Goal: Task Accomplishment & Management: Manage account settings

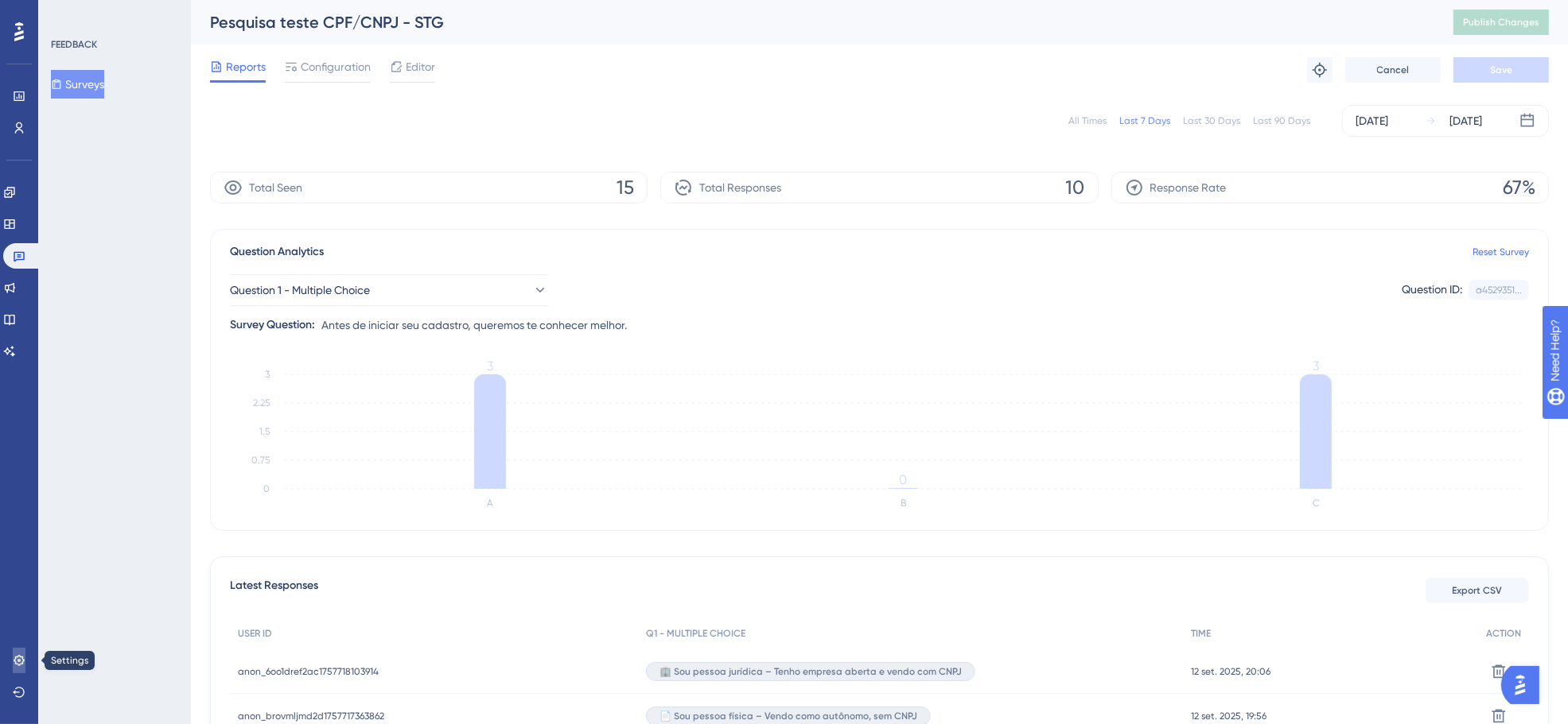
click at [20, 659] on icon at bounding box center [19, 661] width 13 height 13
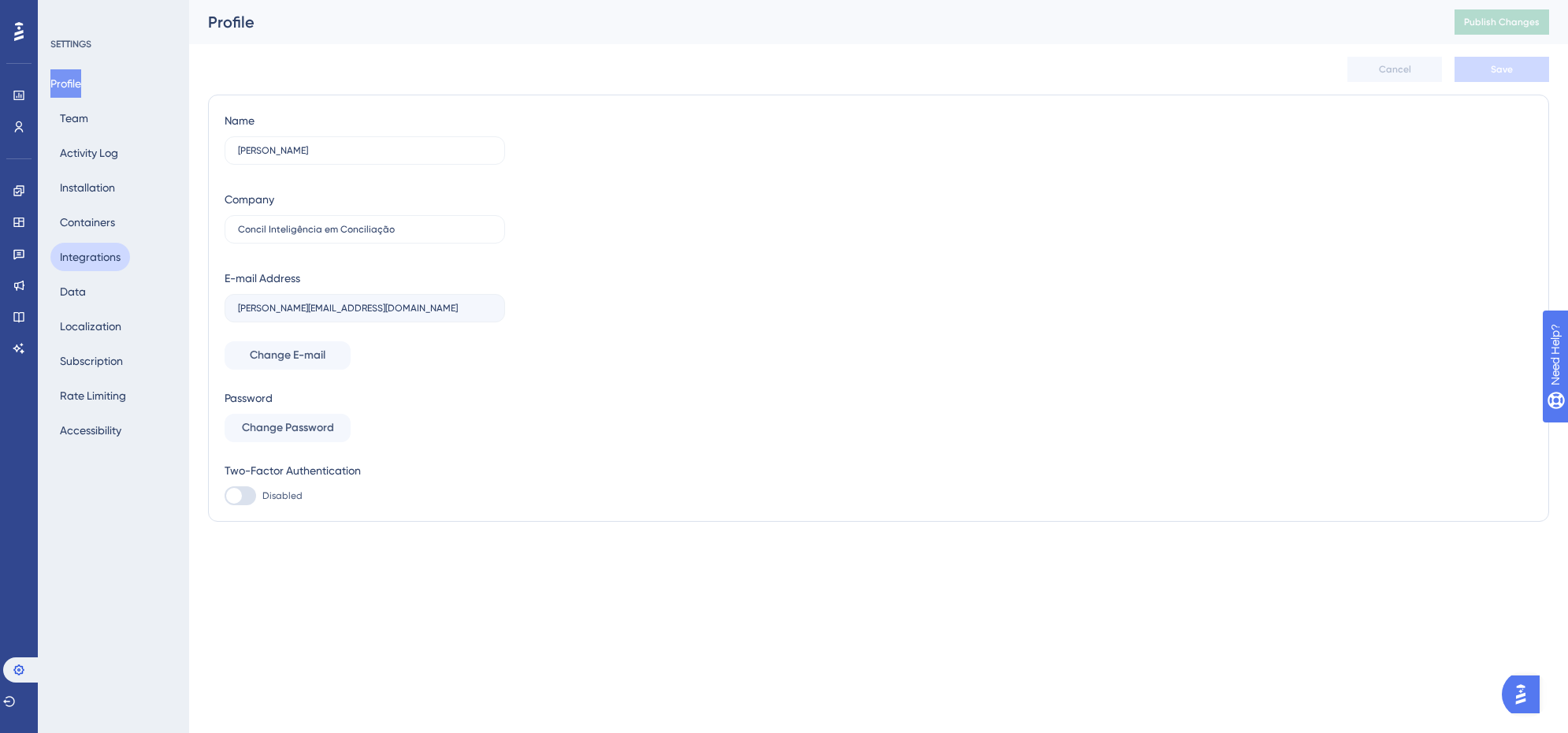
click at [99, 256] on button "Integrations" at bounding box center [89, 256] width 80 height 28
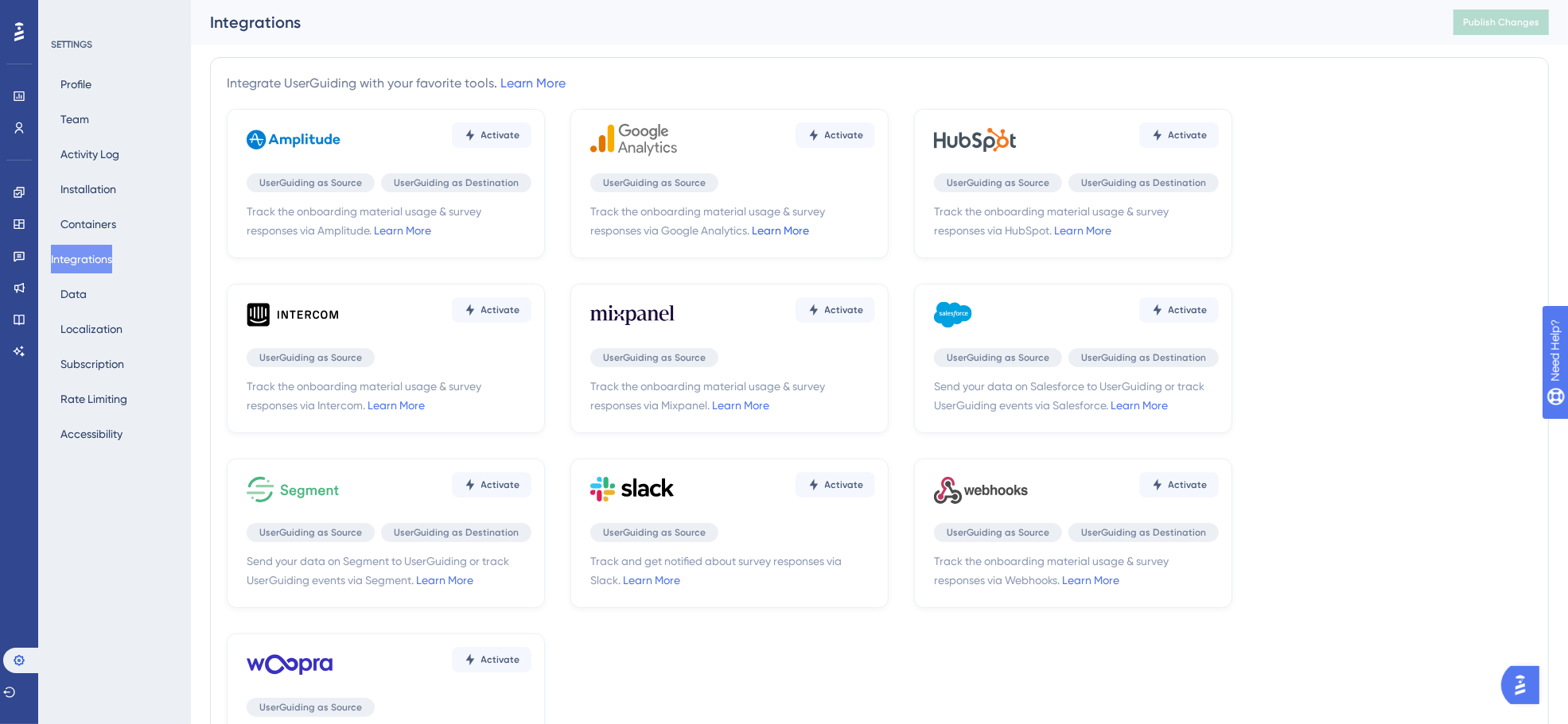
click at [780, 226] on link "Learn More" at bounding box center [781, 230] width 58 height 13
click at [20, 223] on icon at bounding box center [19, 224] width 13 height 13
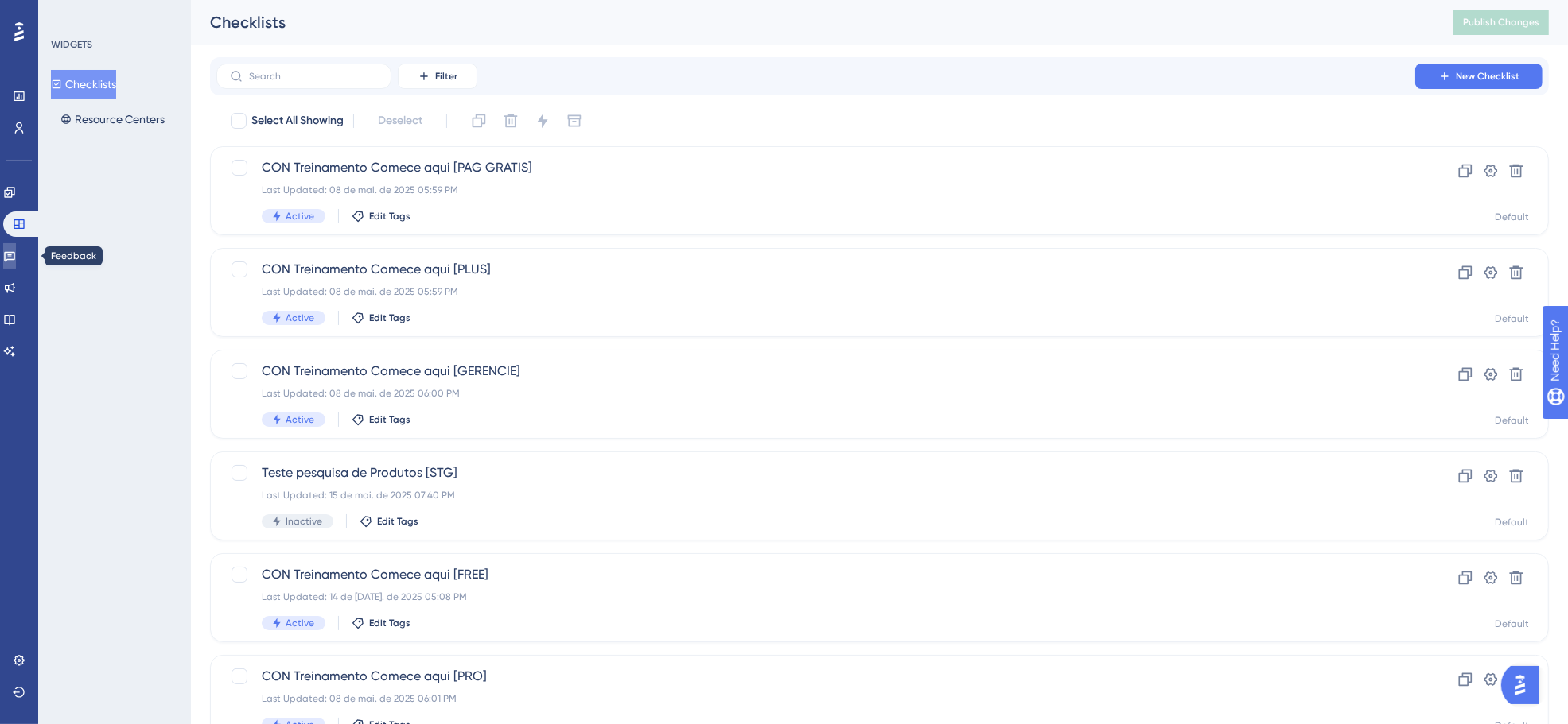
click at [16, 263] on link at bounding box center [9, 256] width 13 height 26
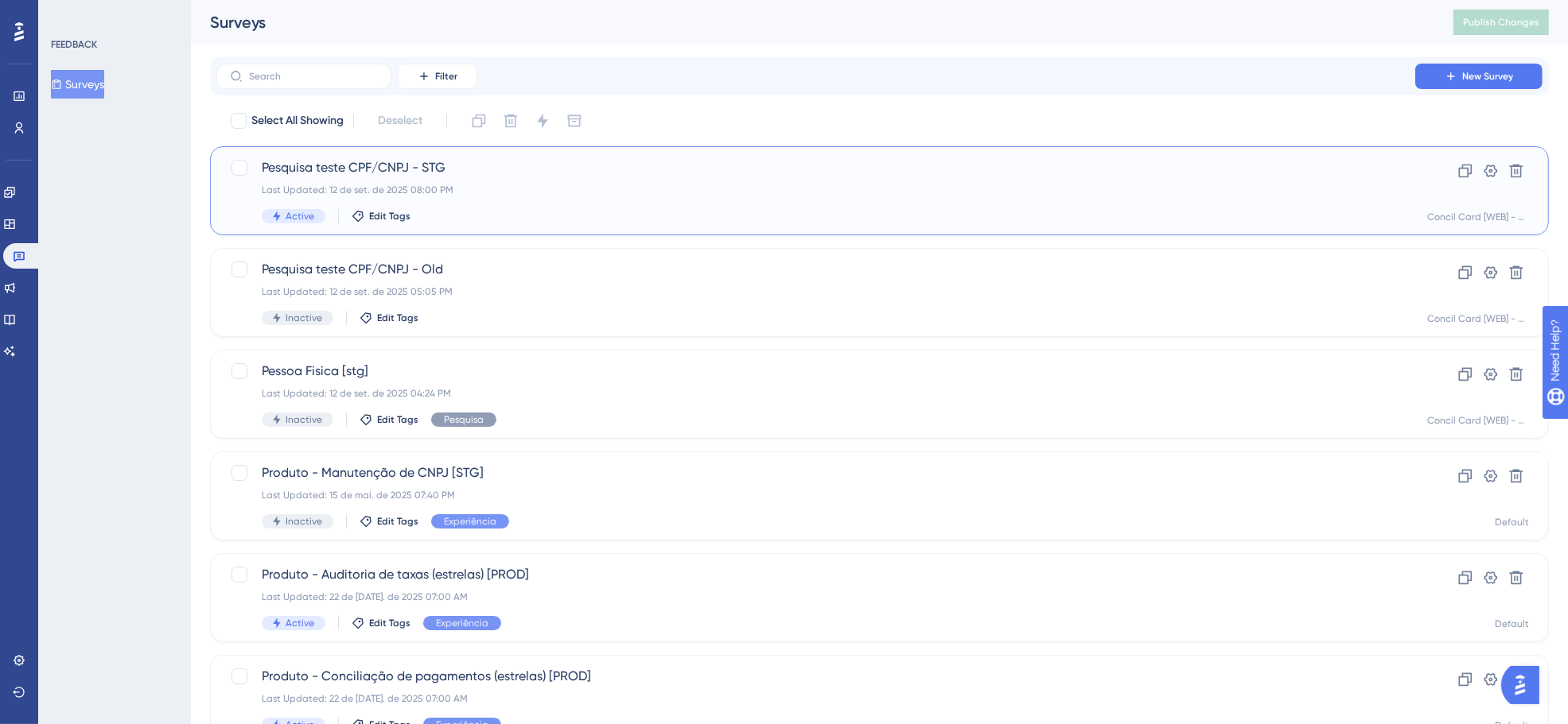
click at [485, 197] on div "Pesquisa teste CPF/CNPJ - STG Last Updated: 12 de set. de 2025 08:00 PM Active …" at bounding box center [816, 191] width 1109 height 65
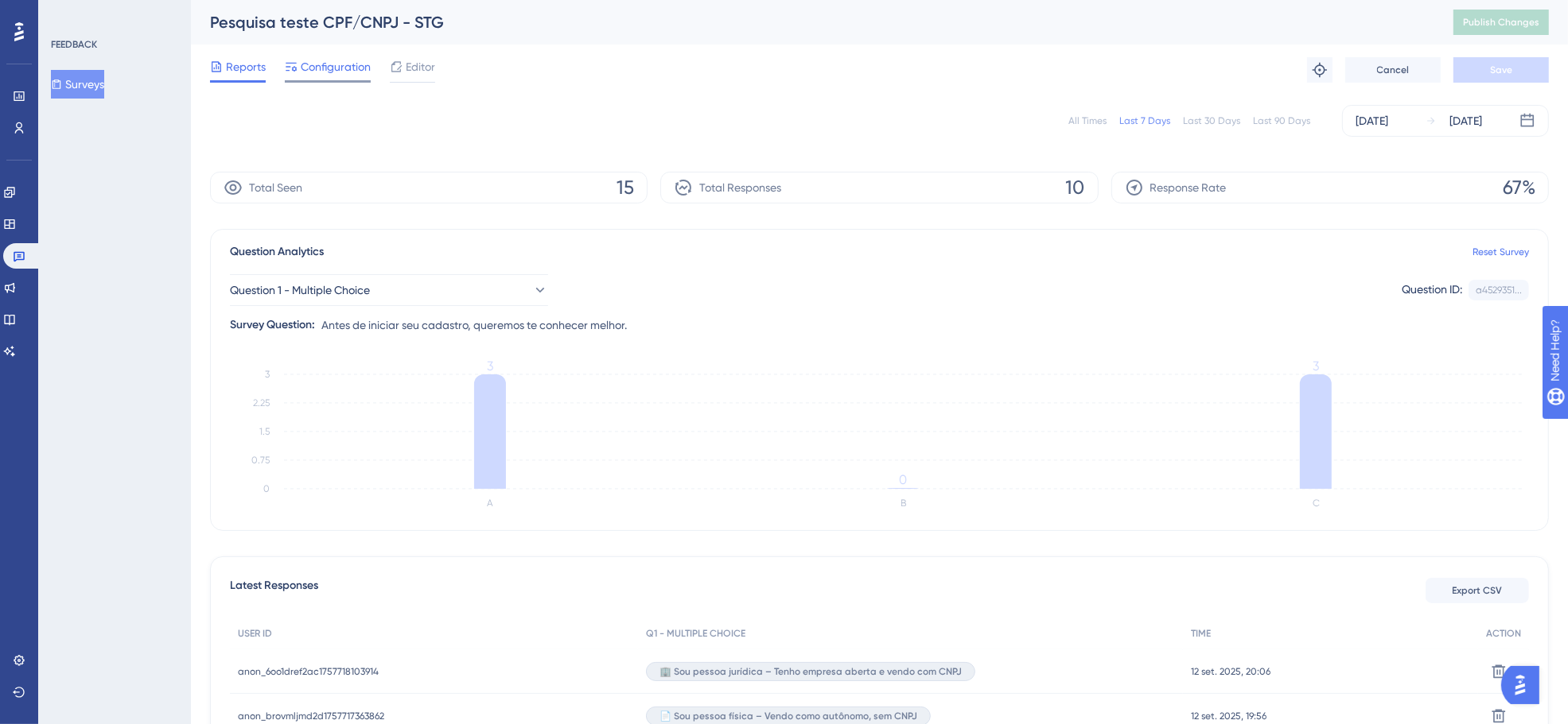
click at [311, 65] on span "Configuration" at bounding box center [335, 66] width 70 height 19
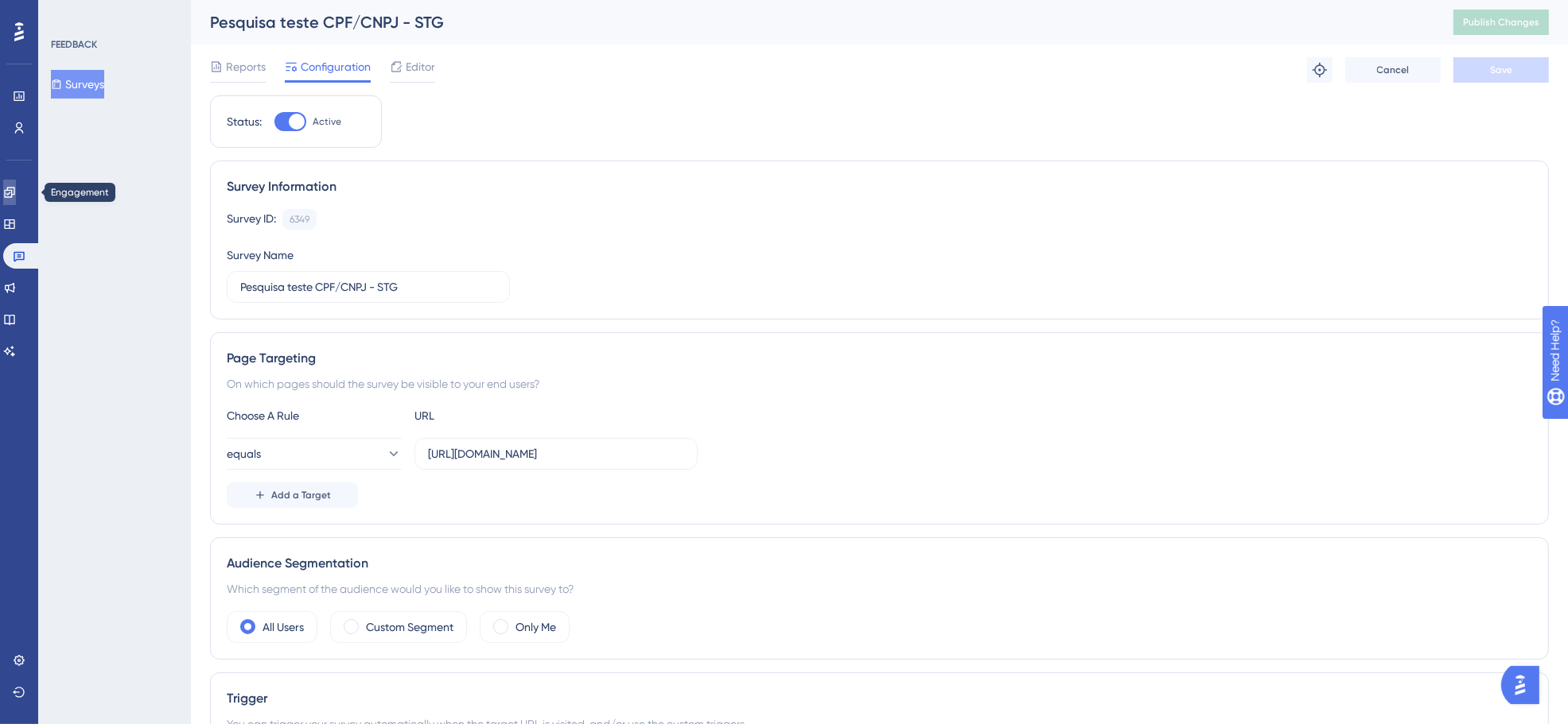
click at [16, 186] on icon at bounding box center [9, 192] width 13 height 13
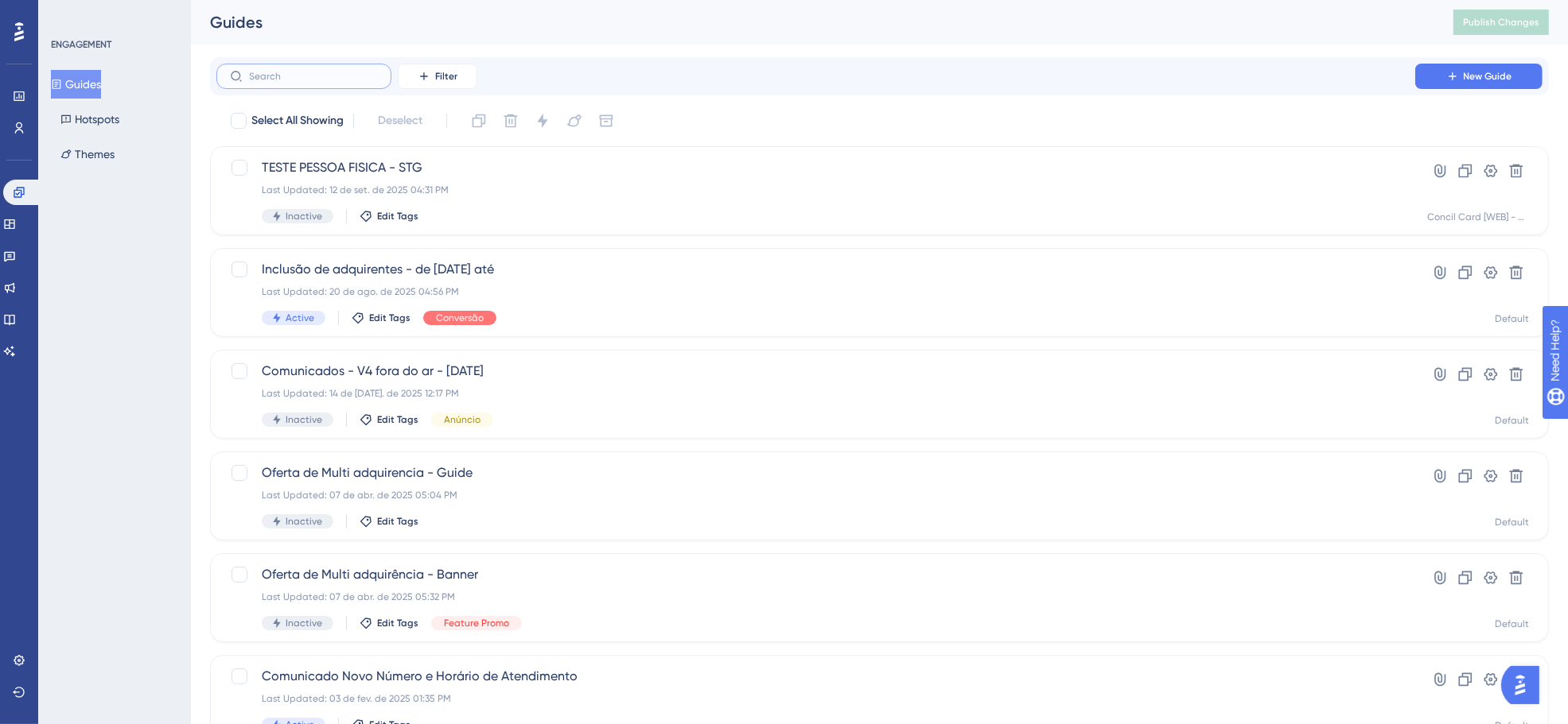
click at [354, 76] on input "text" at bounding box center [314, 75] width 129 height 11
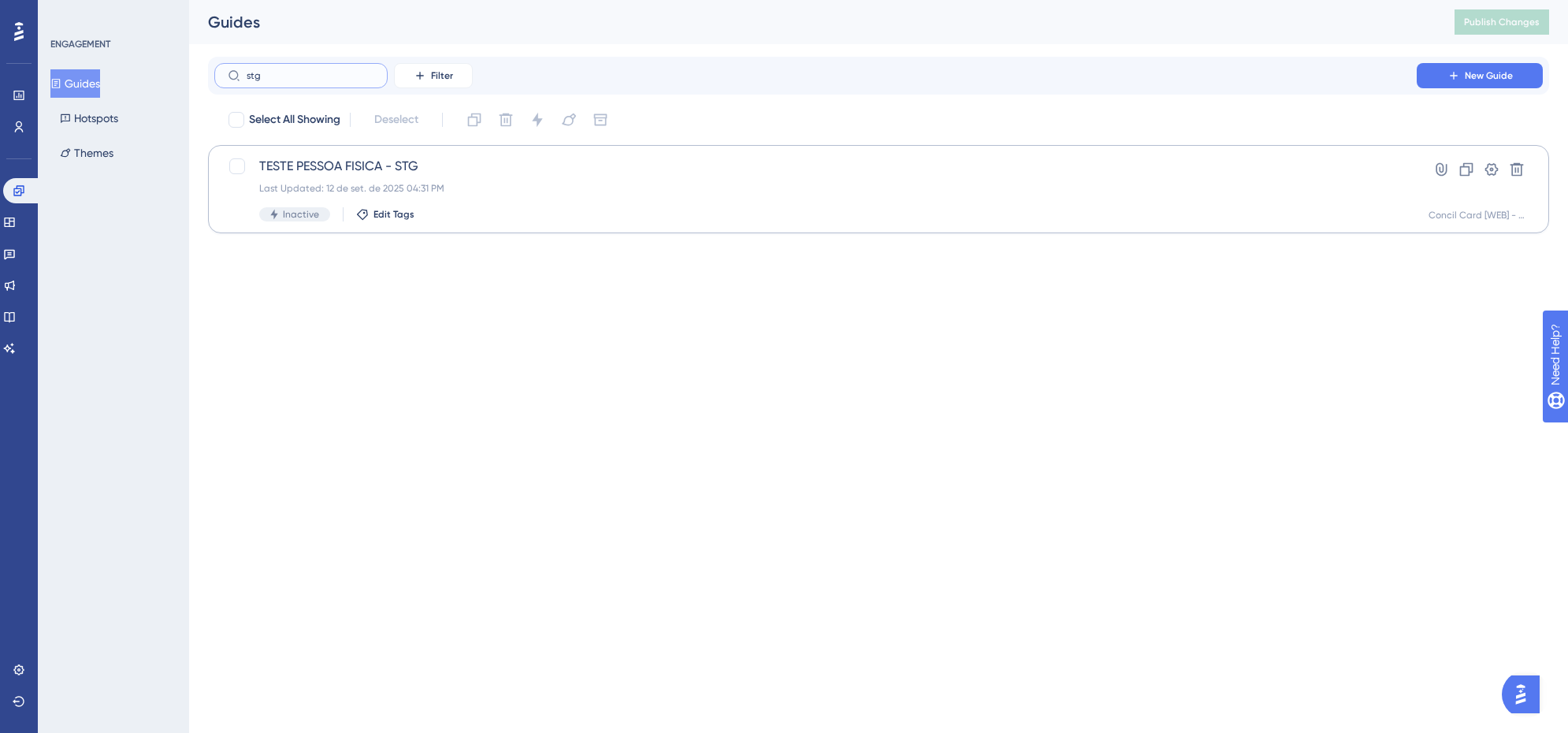
type input "stg"
click at [471, 167] on span "TESTE PESSOA FISICA - STG" at bounding box center [816, 166] width 1113 height 19
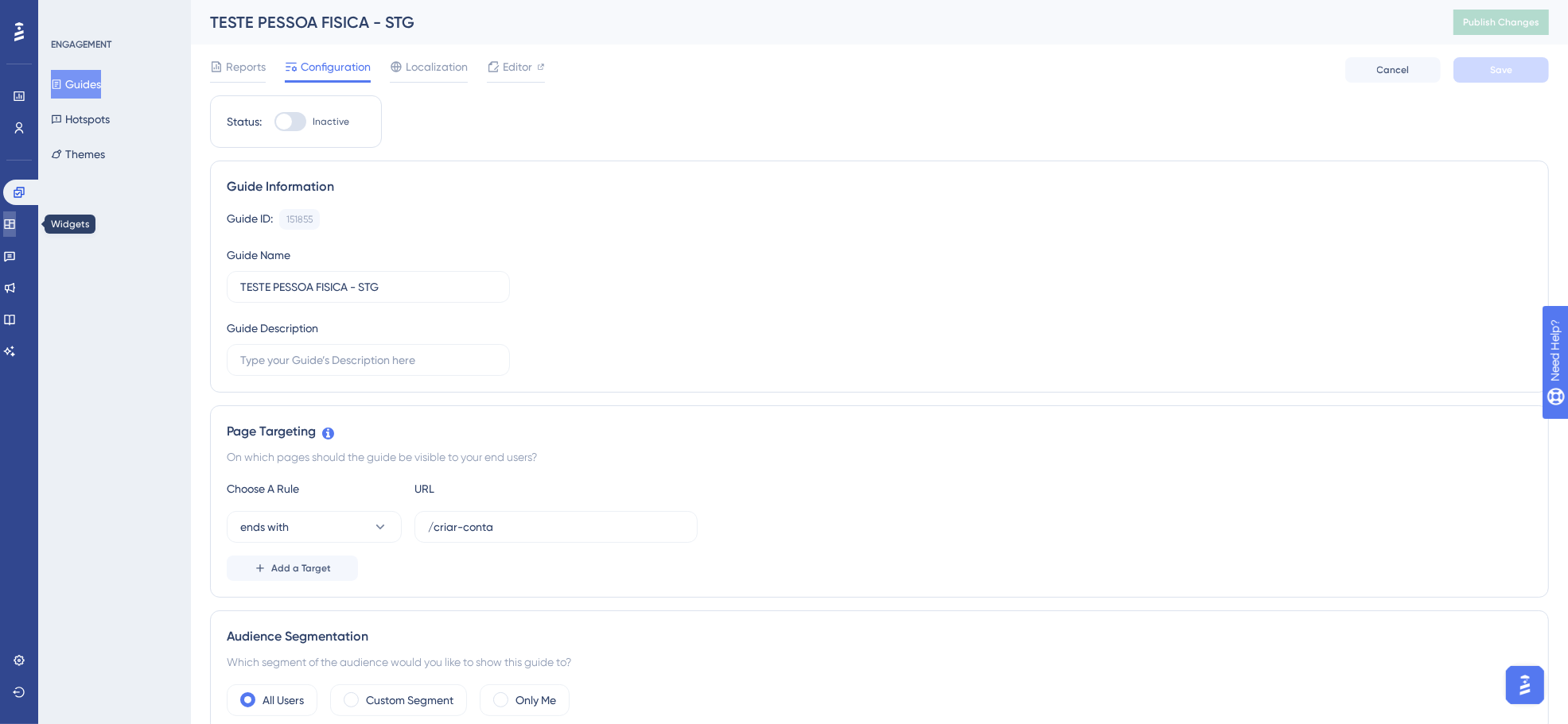
click at [16, 218] on icon at bounding box center [9, 224] width 13 height 13
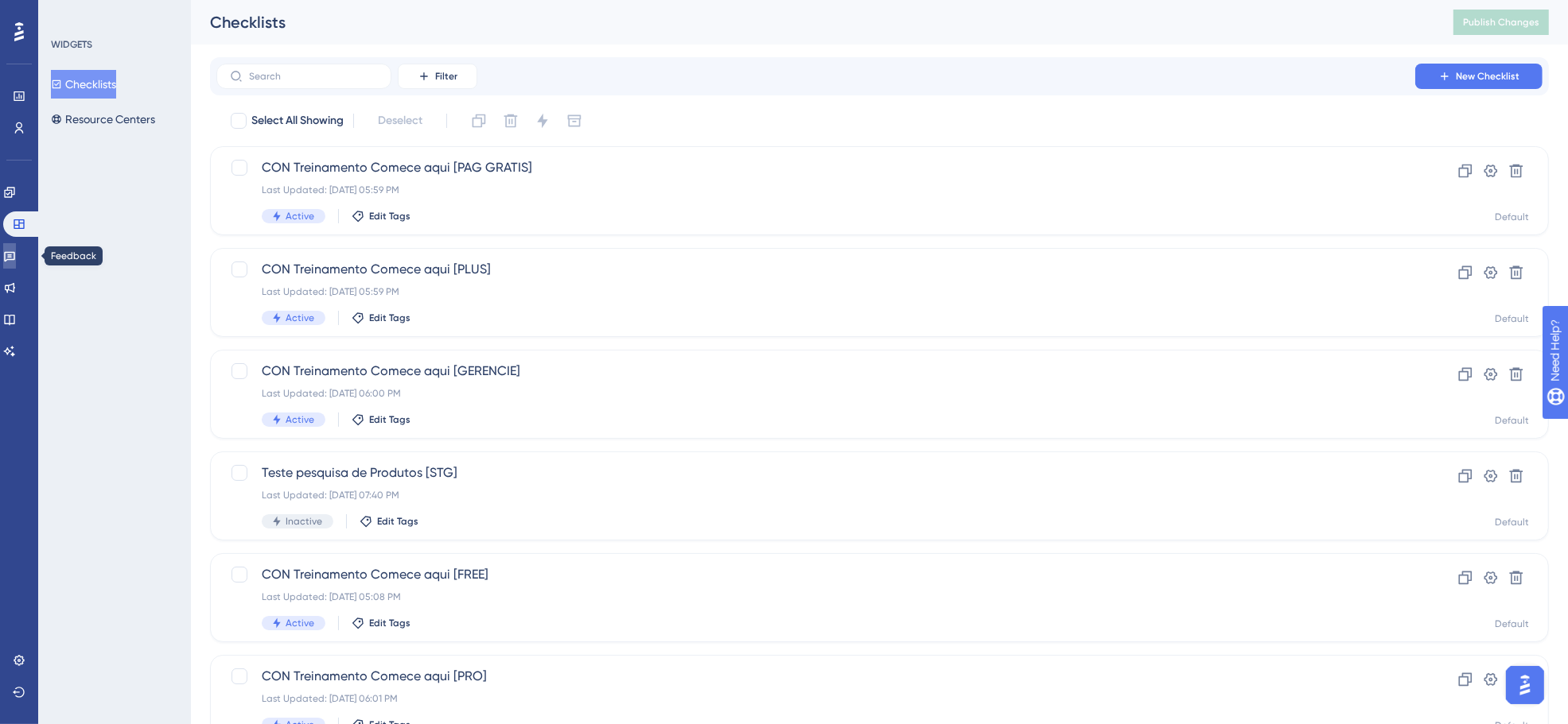
click at [16, 255] on icon at bounding box center [9, 256] width 13 height 13
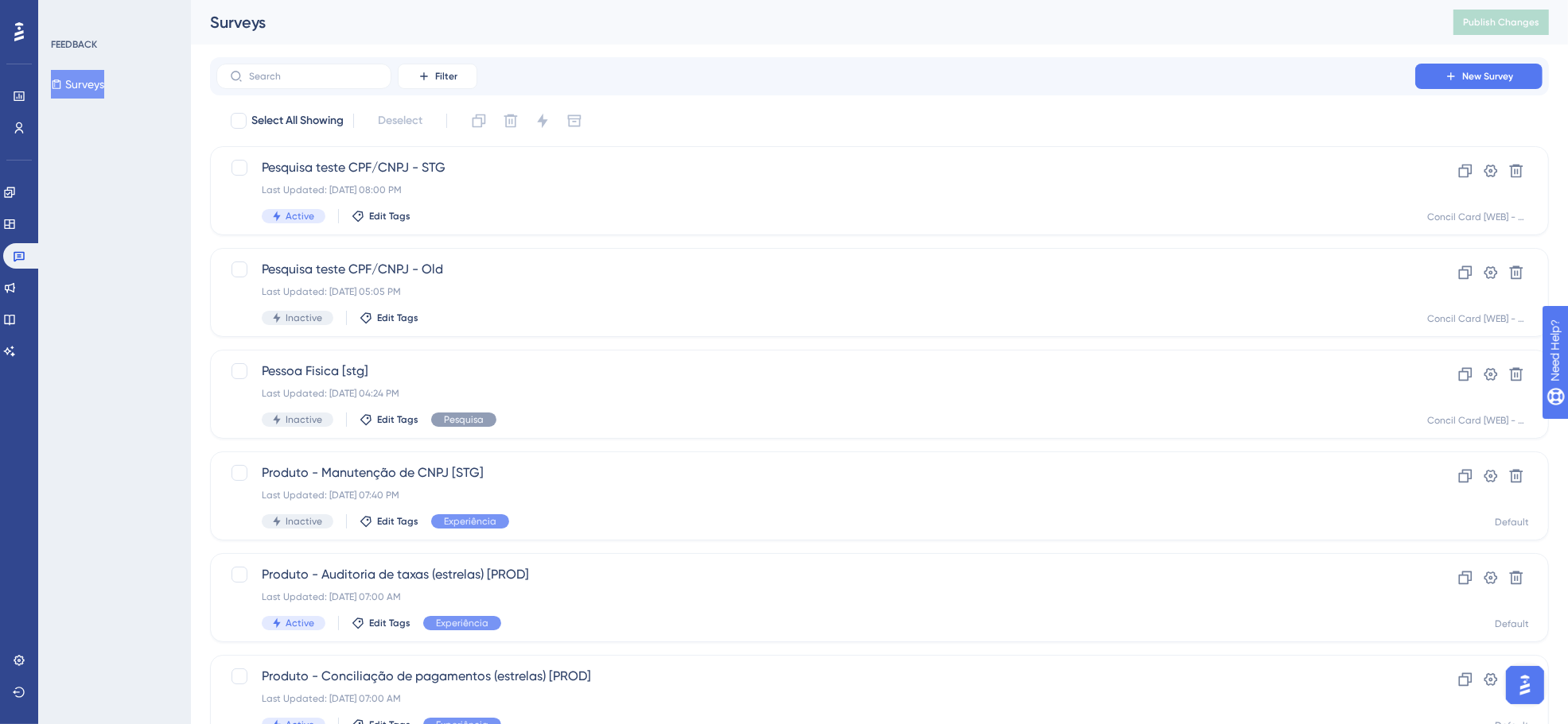
click at [78, 80] on button "Surveys" at bounding box center [77, 84] width 54 height 29
click at [388, 180] on div "Pesquisa teste CPF/CNPJ - STG Last Updated: 12 de set. de 2025 08:00 PM Active …" at bounding box center [816, 191] width 1109 height 65
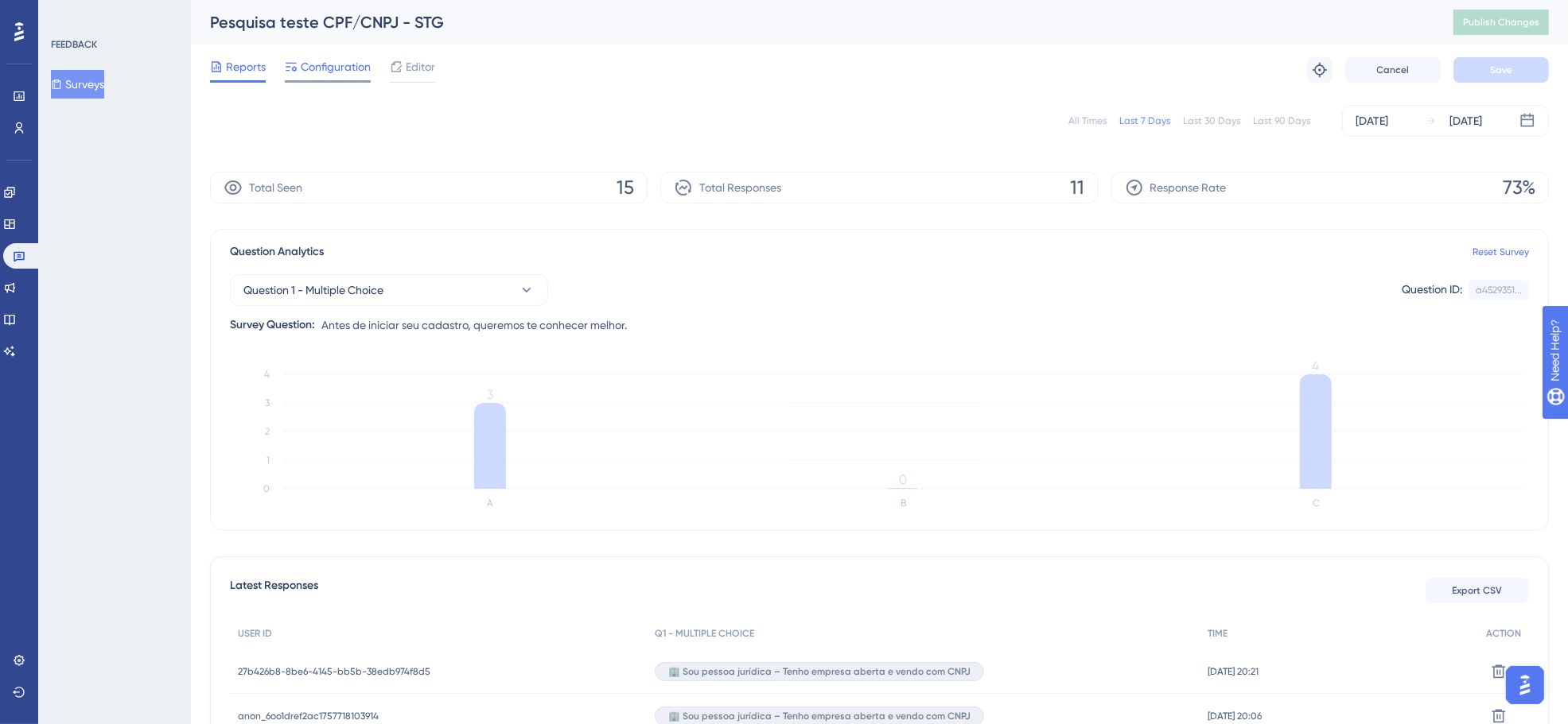
click at [327, 64] on span "Configuration" at bounding box center [335, 66] width 70 height 19
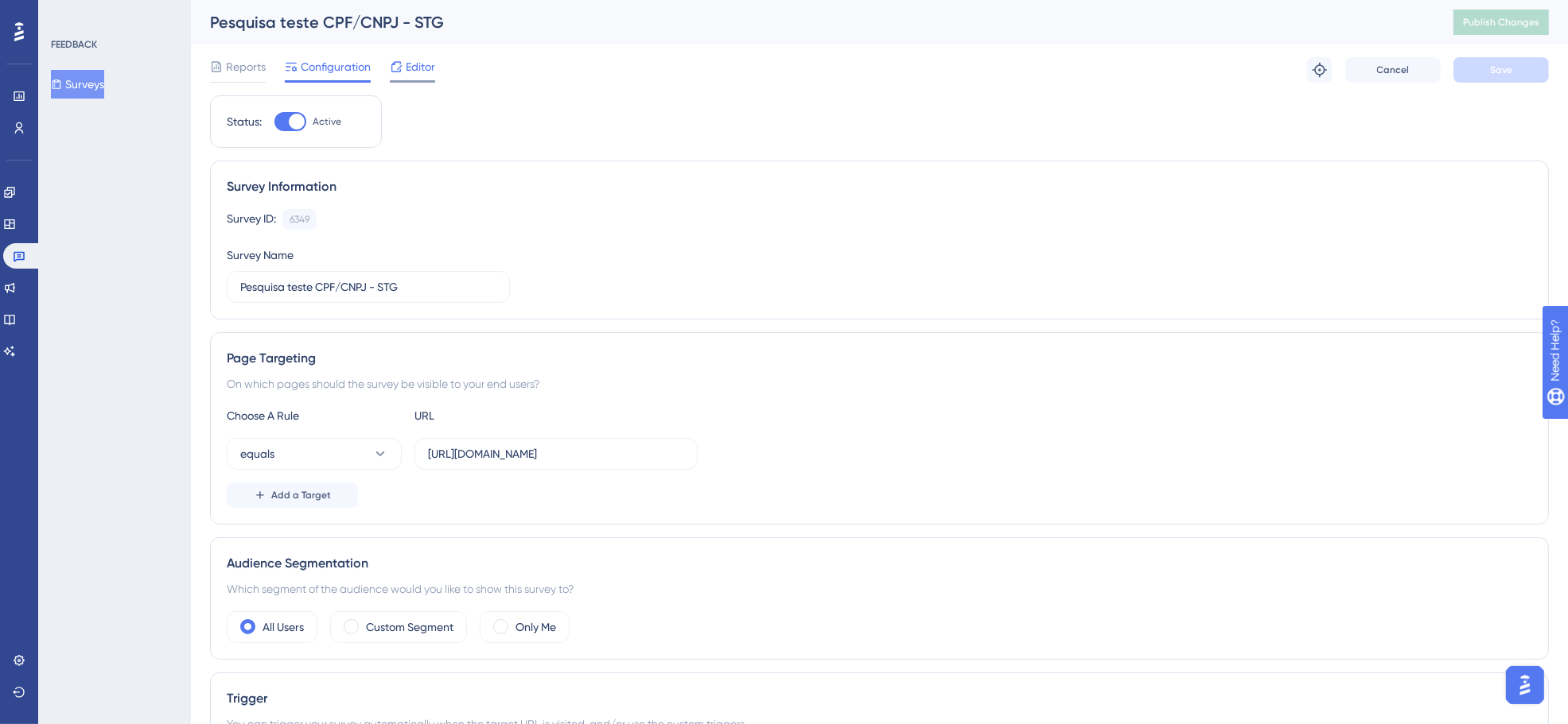
click at [426, 69] on span "Editor" at bounding box center [421, 66] width 30 height 19
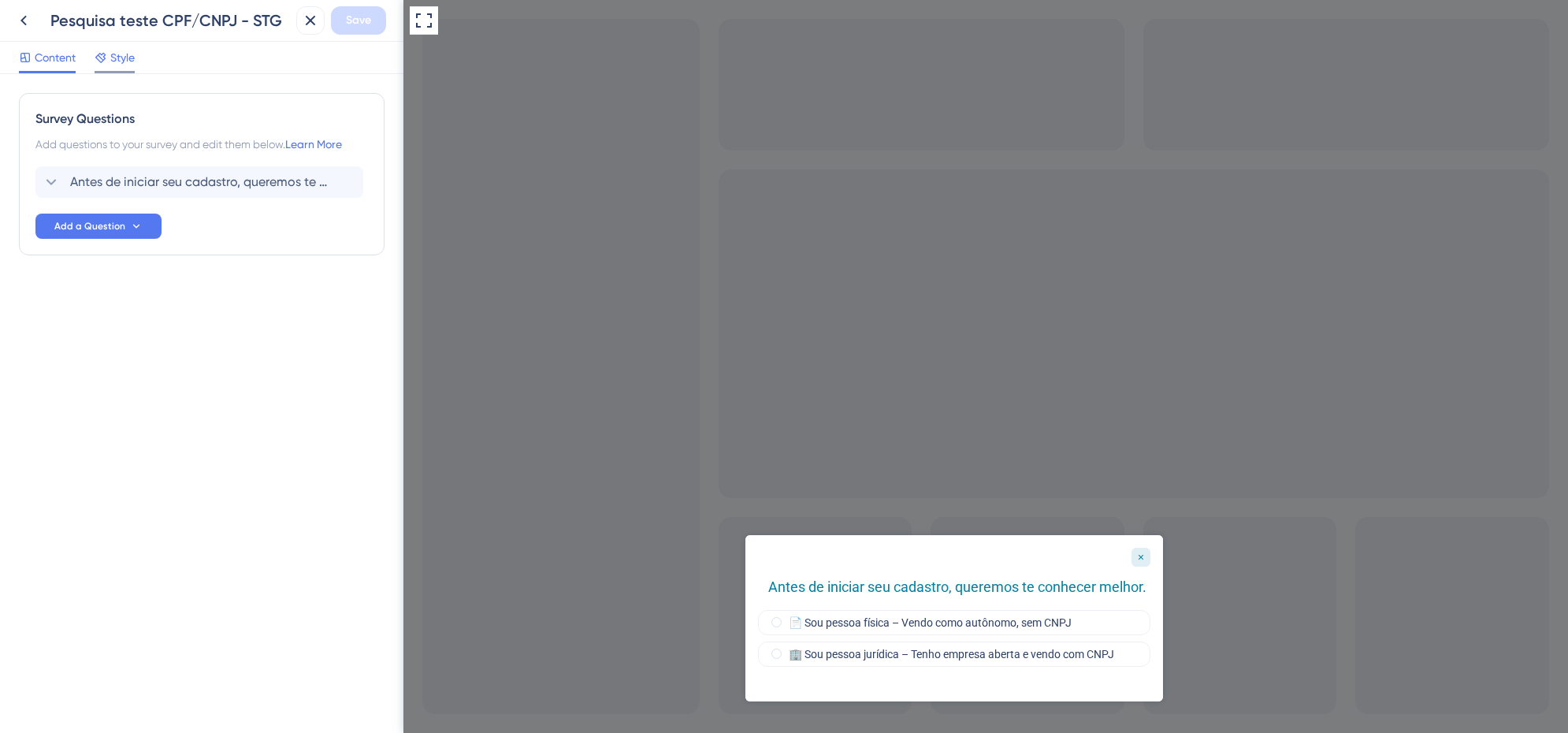
click at [128, 64] on span "Style" at bounding box center [122, 57] width 25 height 19
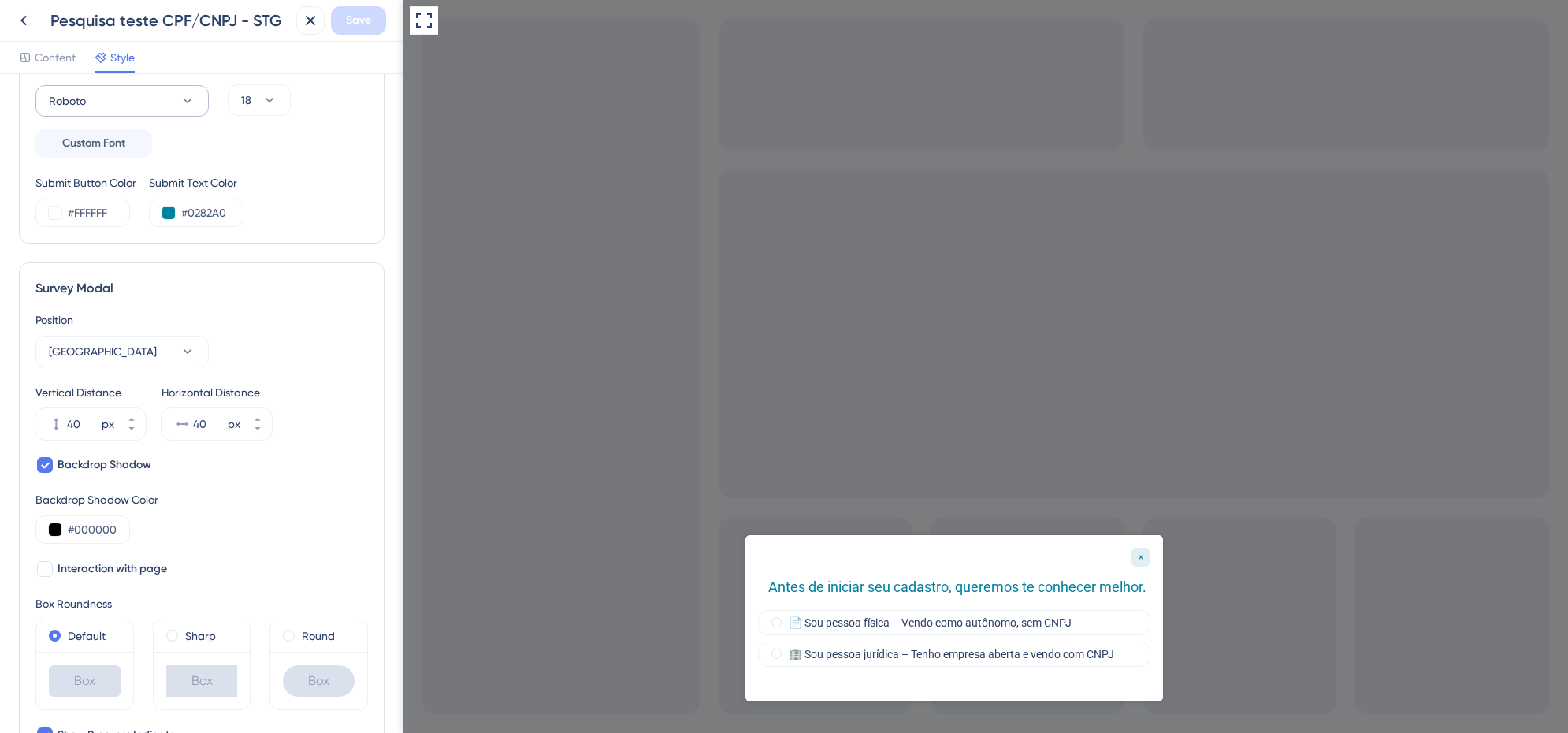
scroll to position [197, 0]
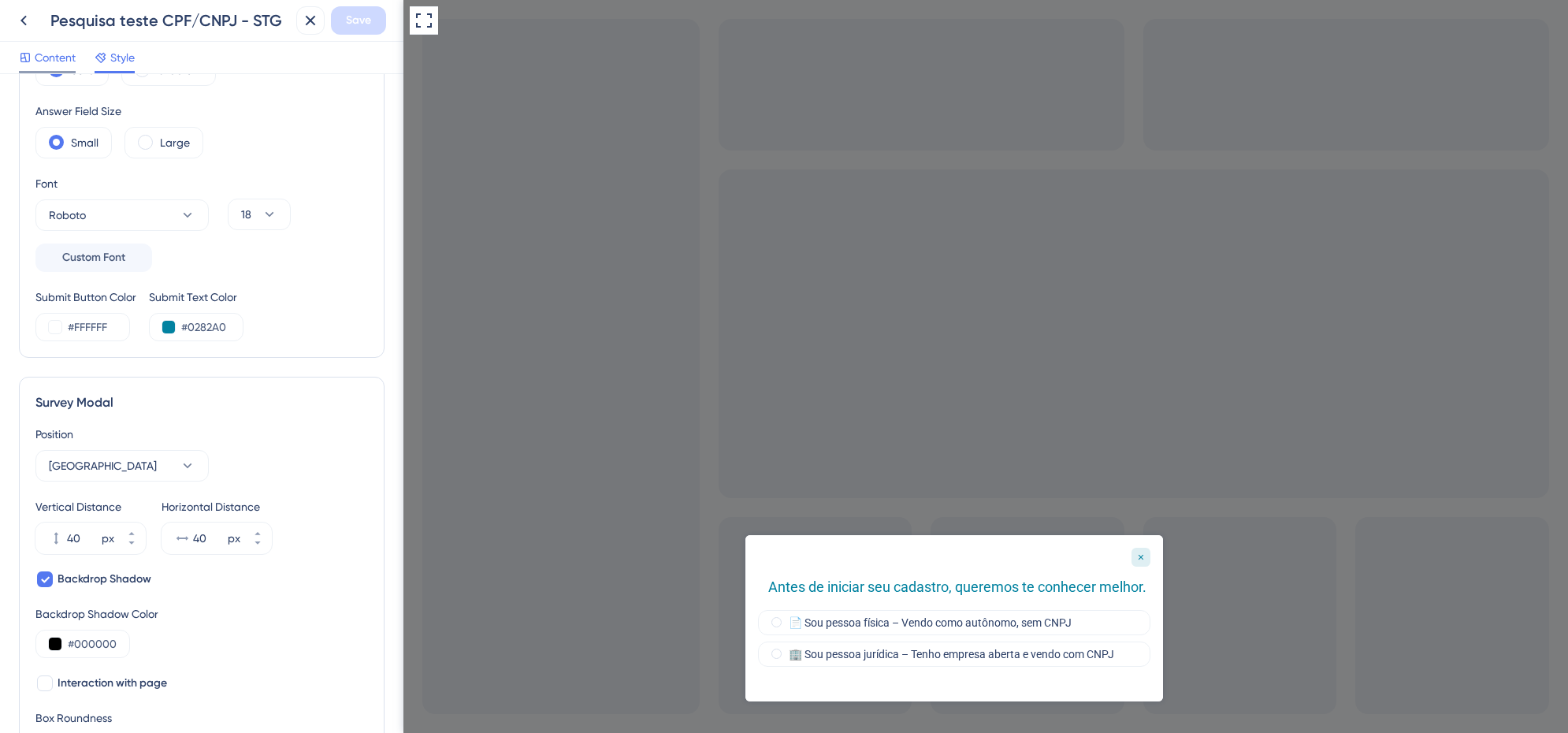
click at [69, 48] on span "Content" at bounding box center [55, 57] width 41 height 19
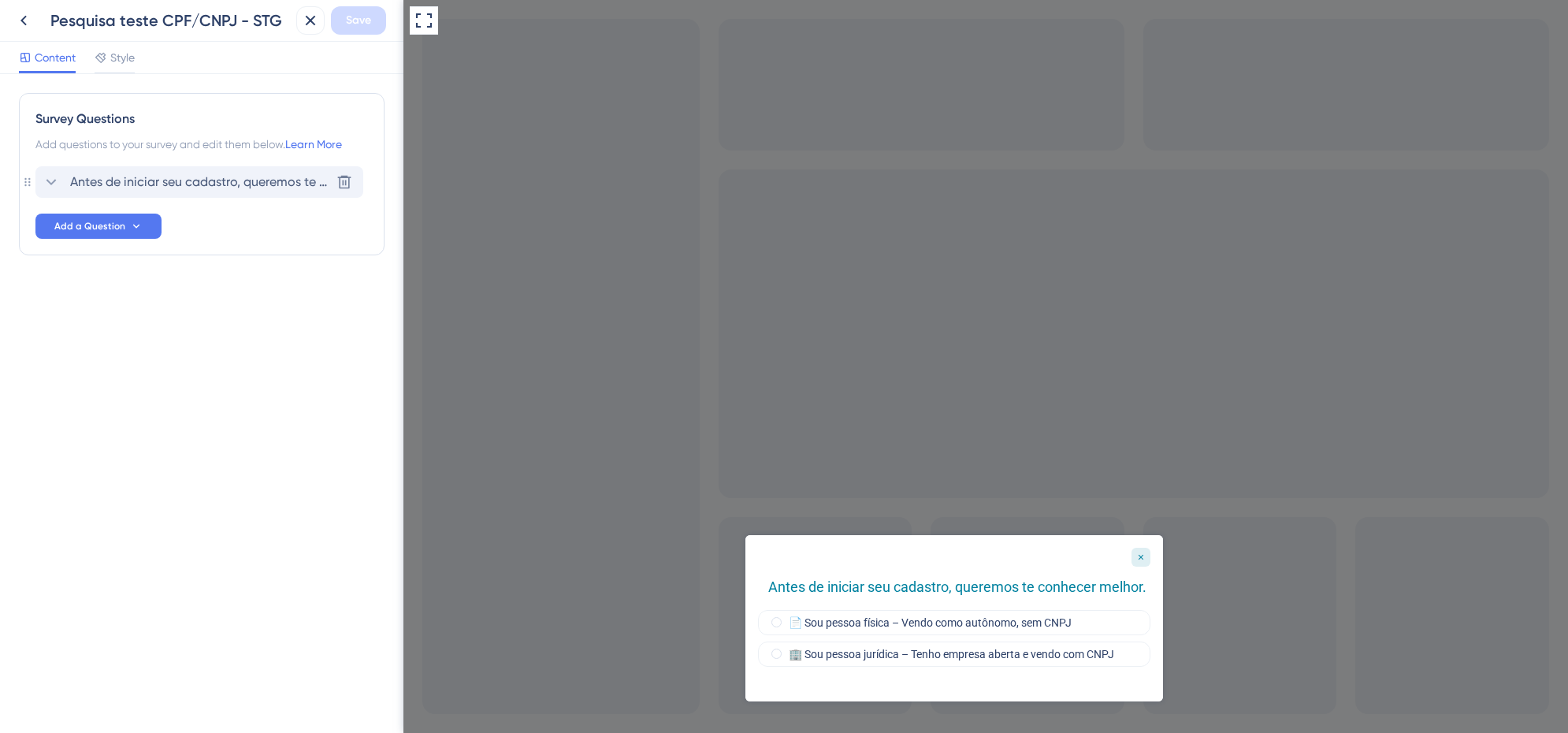
click at [169, 166] on div "Antes de iniciar seu cadastro, queremos te conhecer melhor. Delete" at bounding box center [200, 182] width 328 height 31
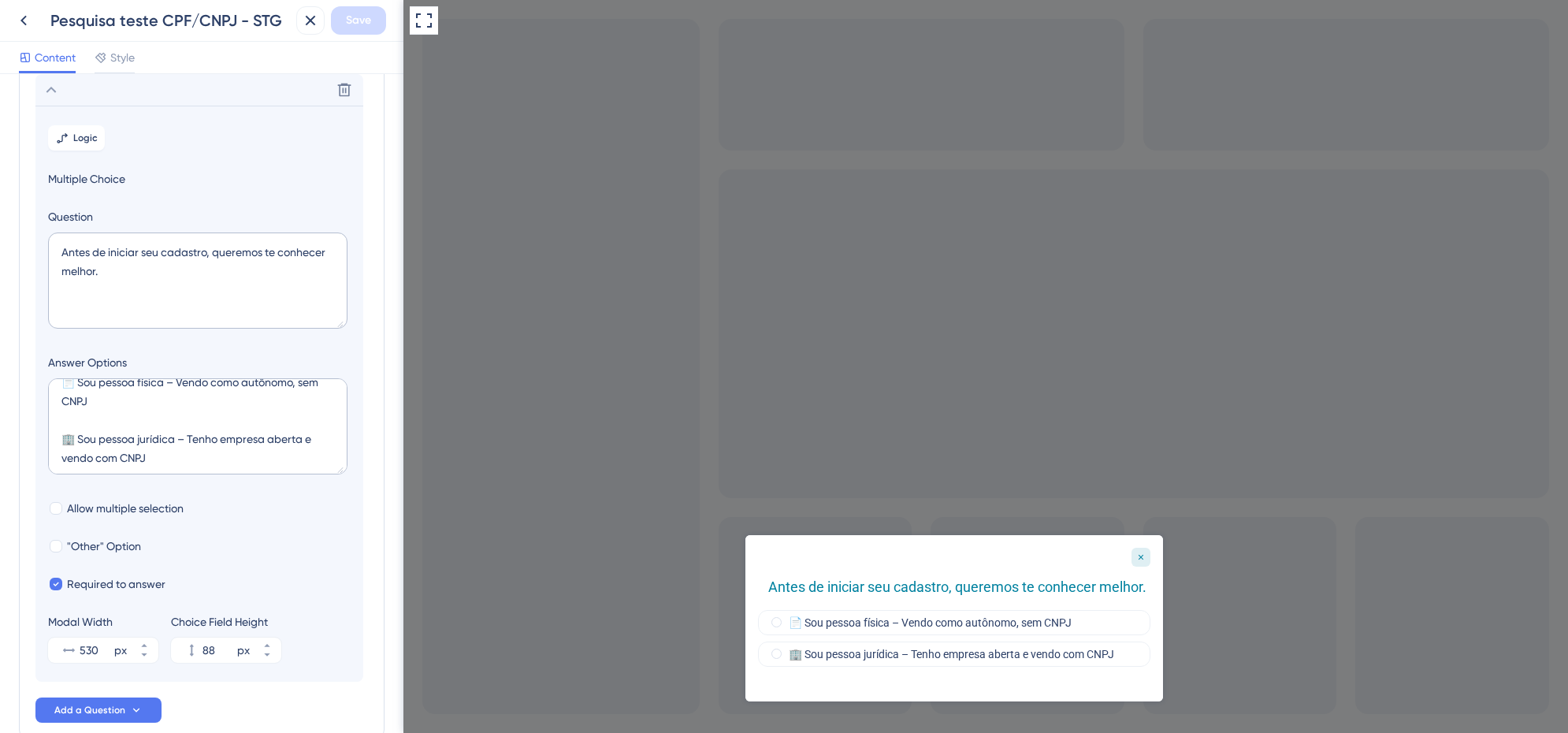
scroll to position [18, 0]
click at [181, 282] on textarea "Antes de iniciar seu cadastro, queremos te conhecer melhor." at bounding box center [198, 280] width 300 height 96
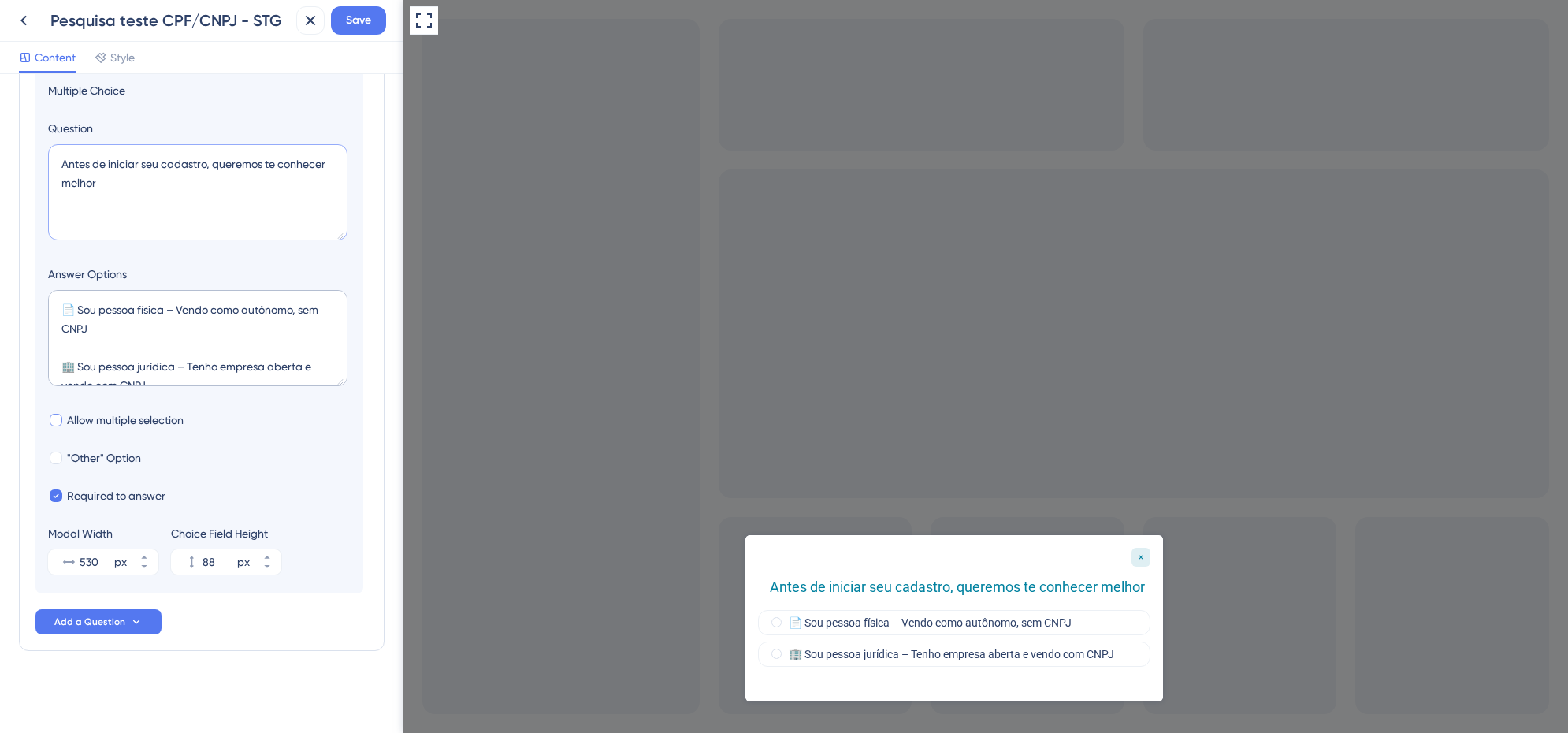
scroll to position [0, 0]
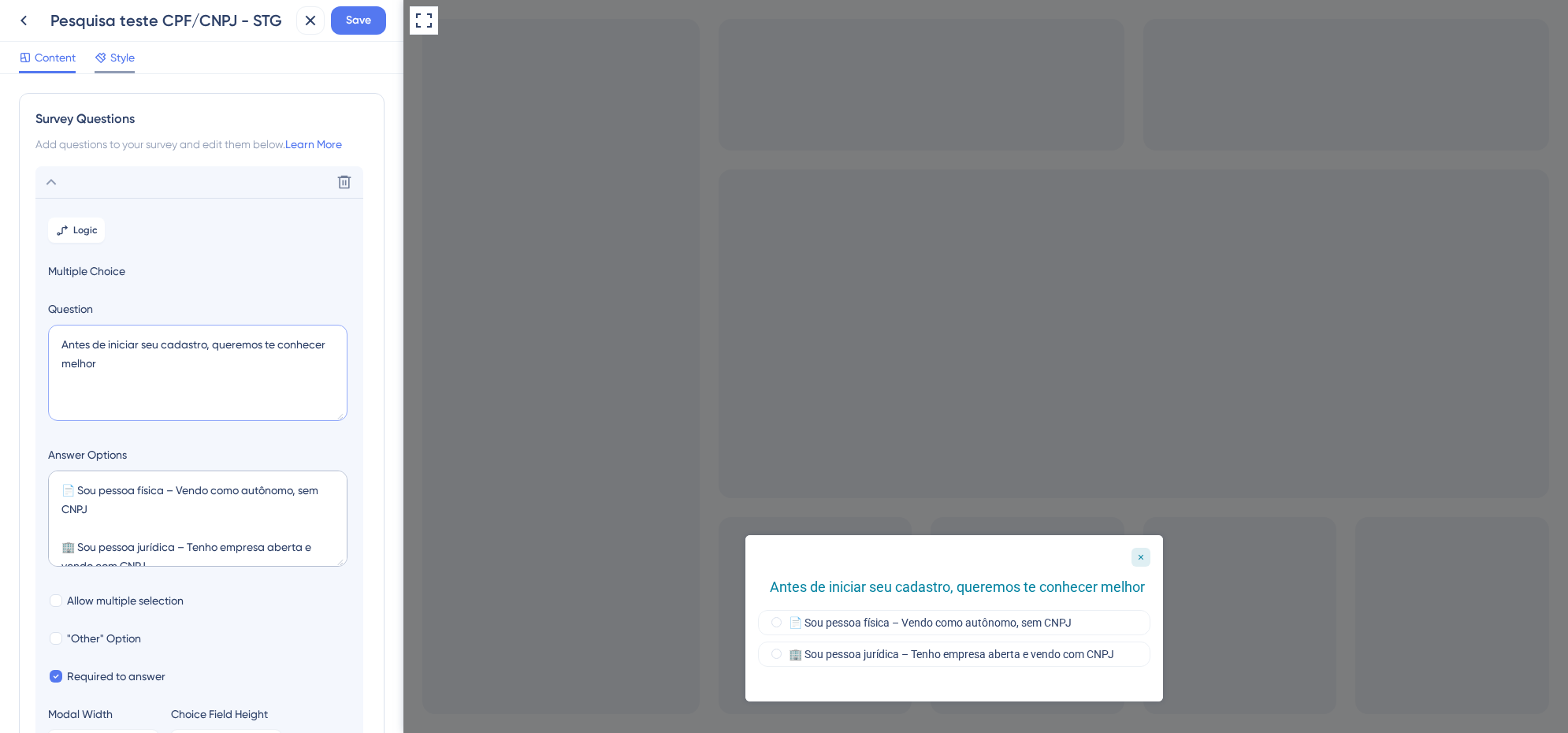
type textarea "Antes de iniciar seu cadastro, queremos te conhecer melhor"
click at [126, 66] on span "Style" at bounding box center [122, 57] width 25 height 19
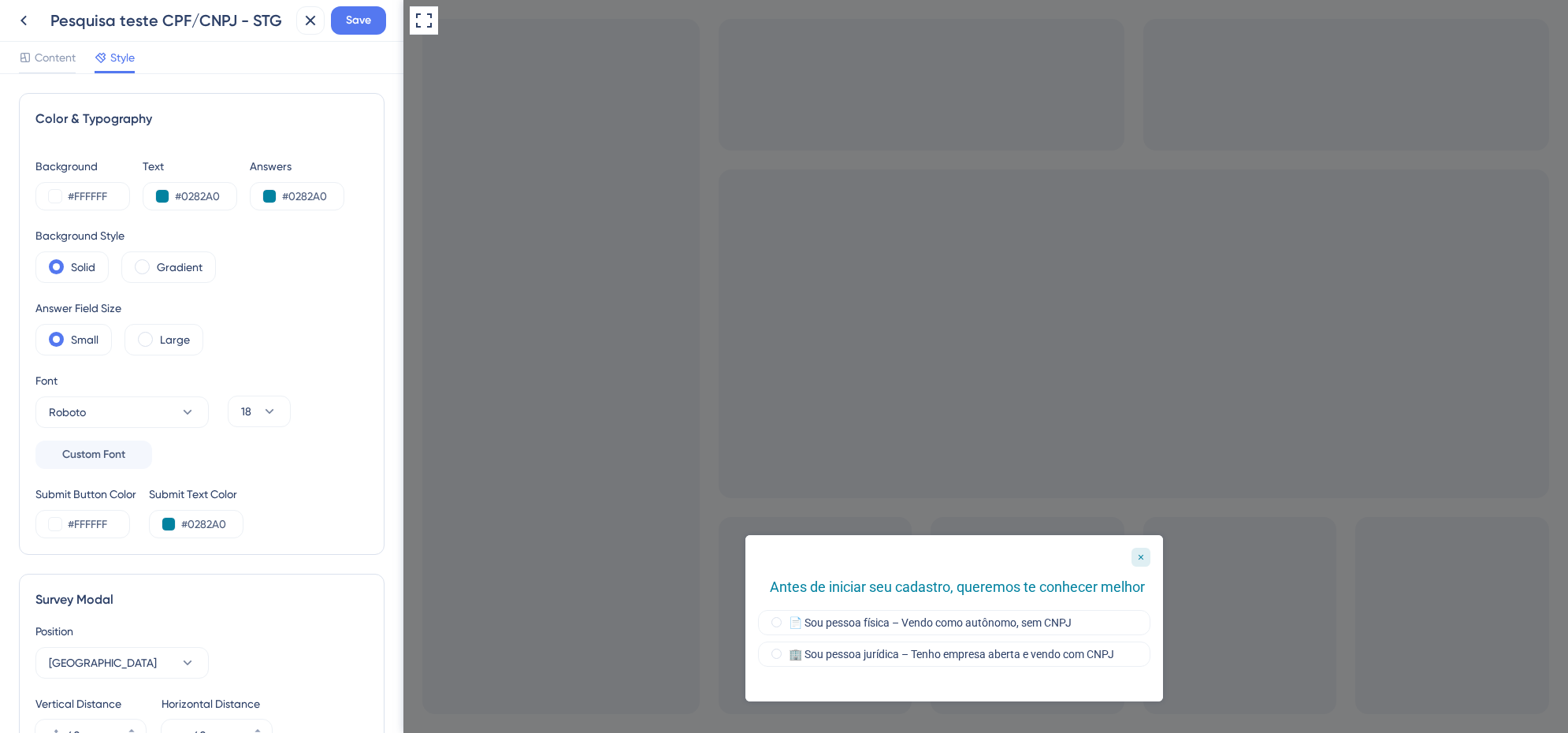
scroll to position [98, 0]
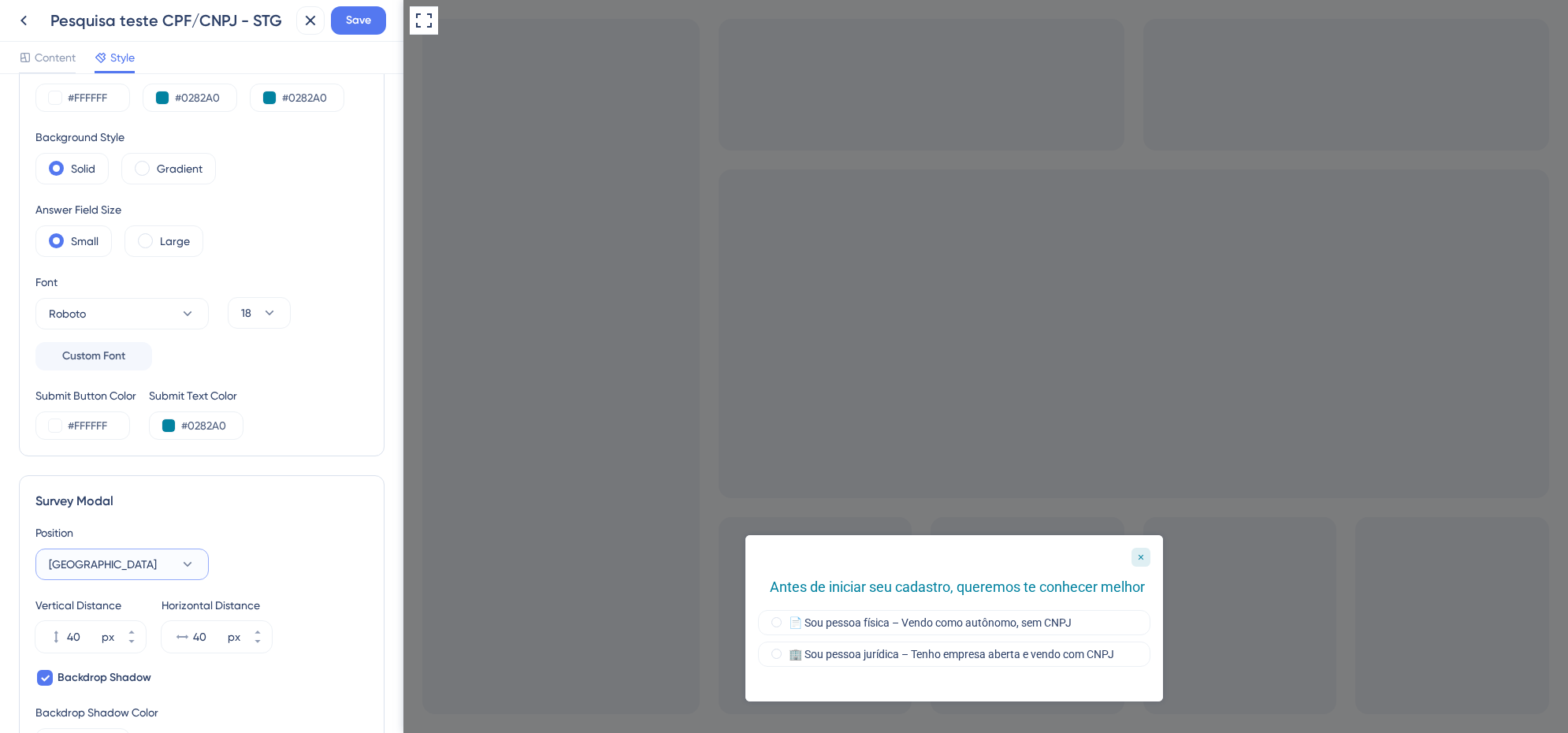
click at [145, 564] on button "Bottom Center" at bounding box center [122, 564] width 173 height 31
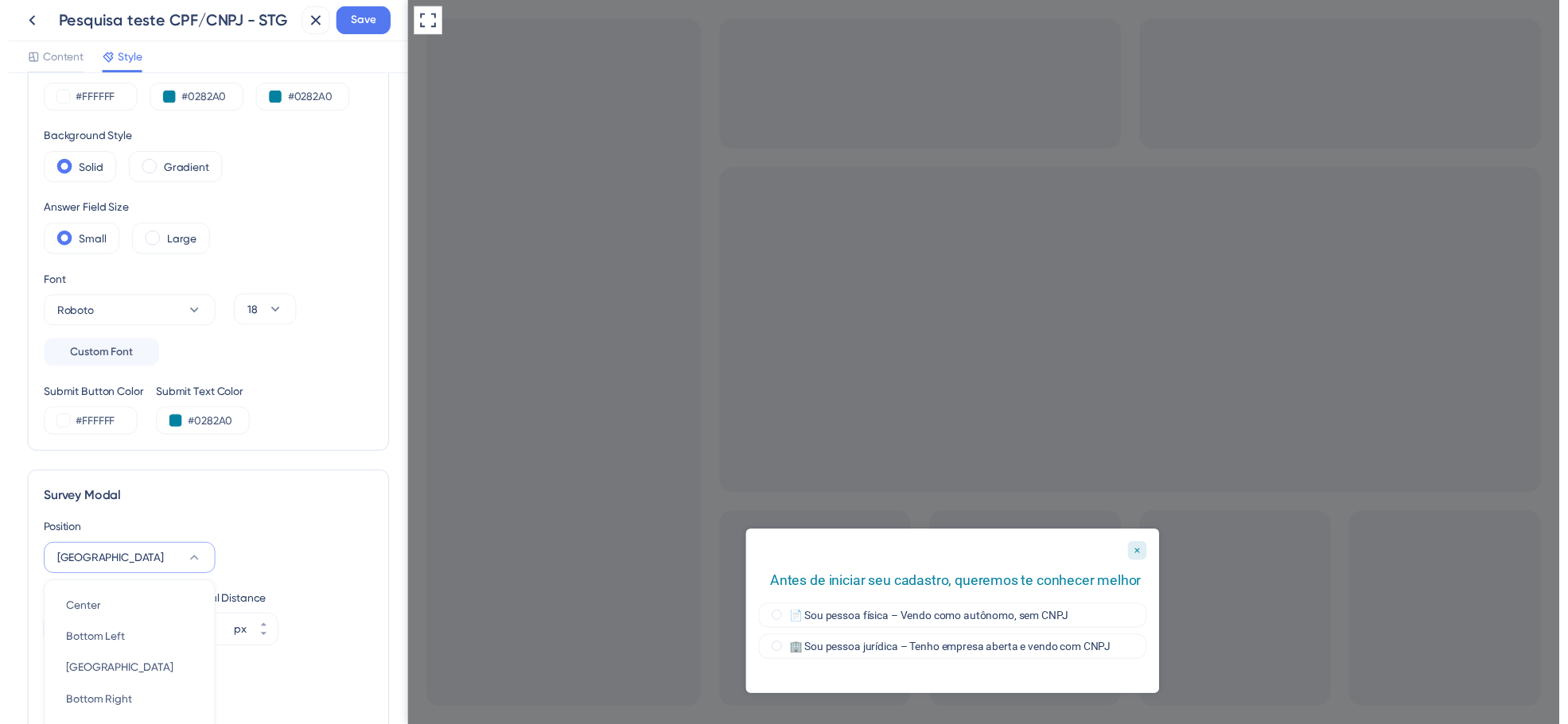
scroll to position [407, 0]
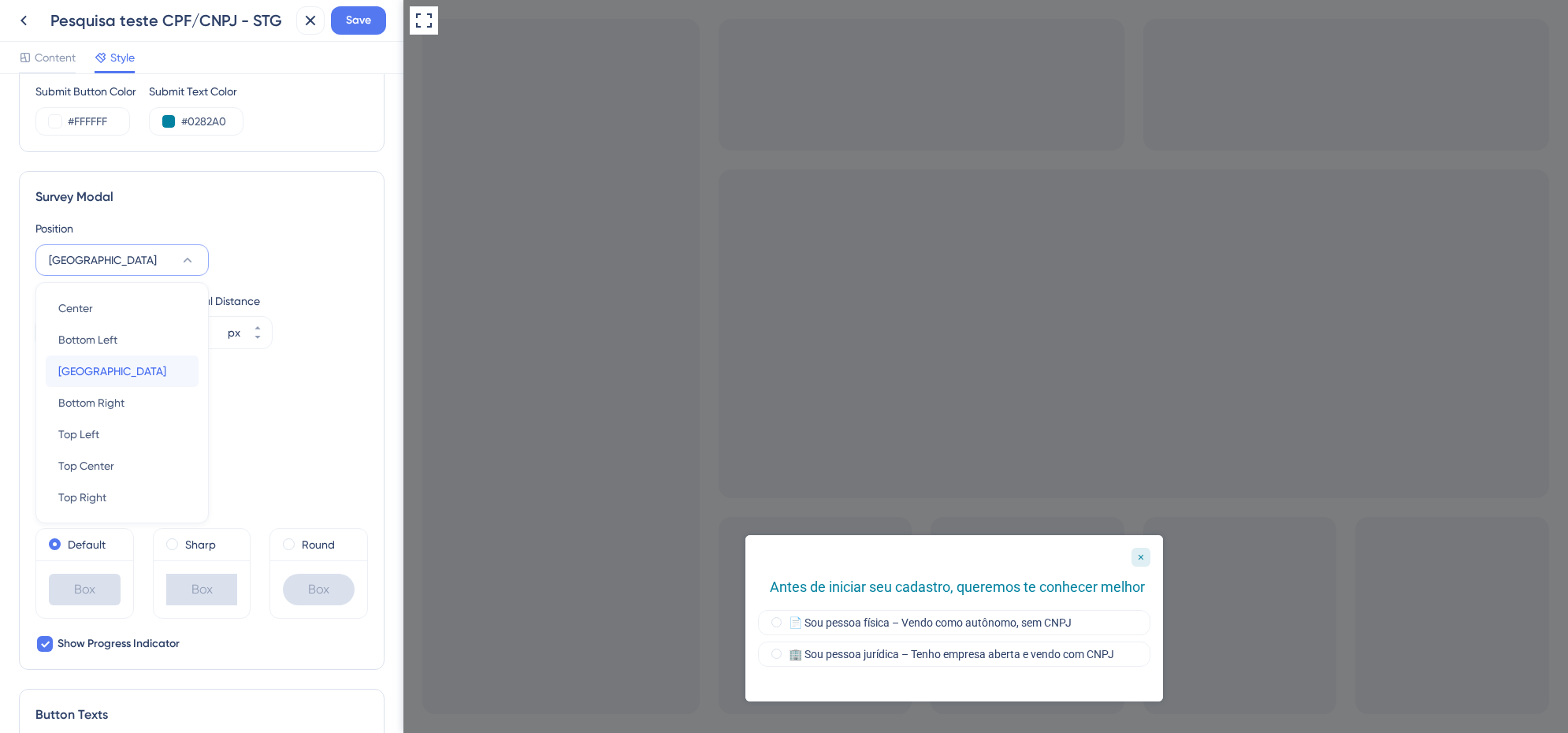
click at [120, 368] on span "Bottom Center" at bounding box center [112, 370] width 108 height 19
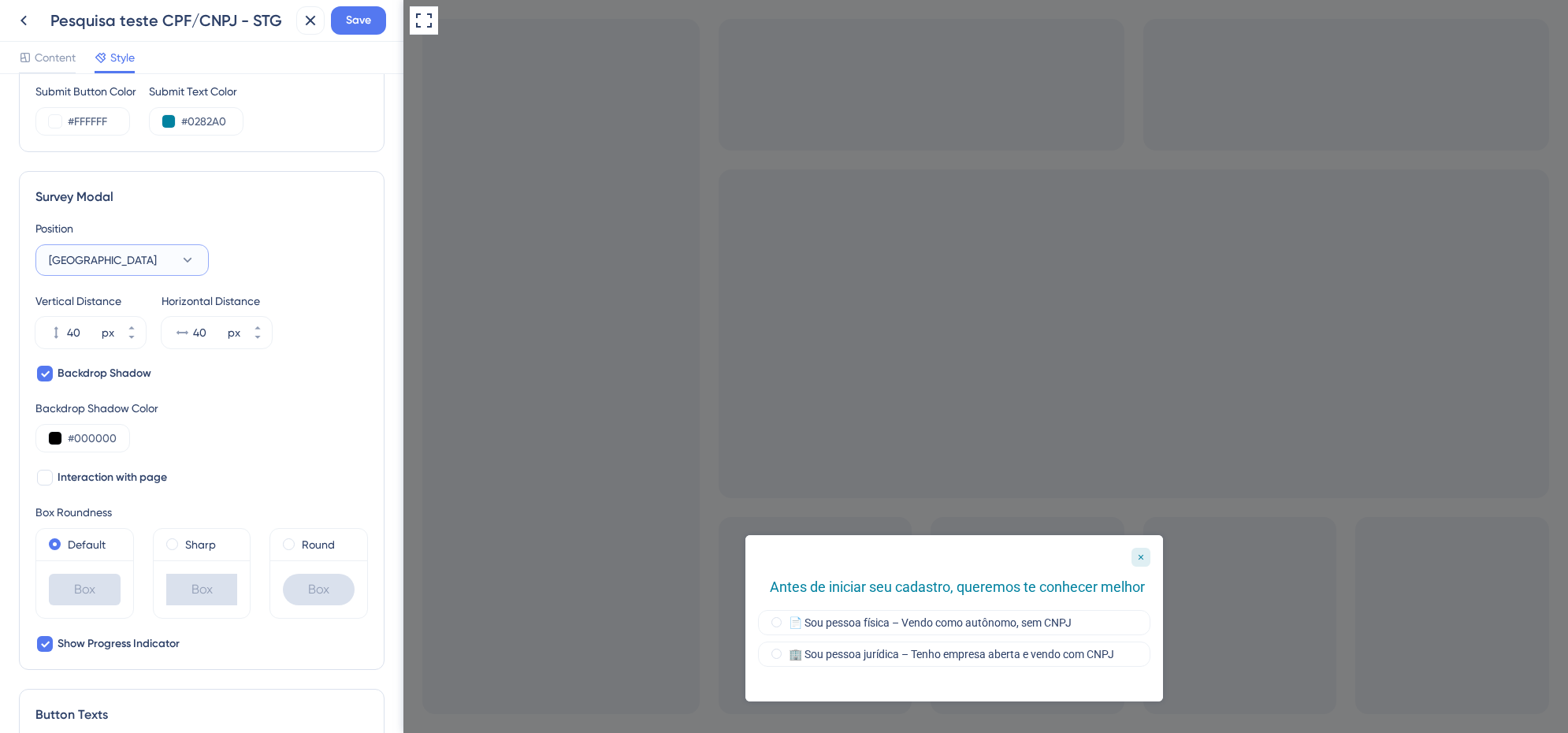
click at [127, 264] on button "Bottom Center" at bounding box center [122, 260] width 173 height 31
click at [111, 308] on div "Center Center" at bounding box center [122, 308] width 128 height 31
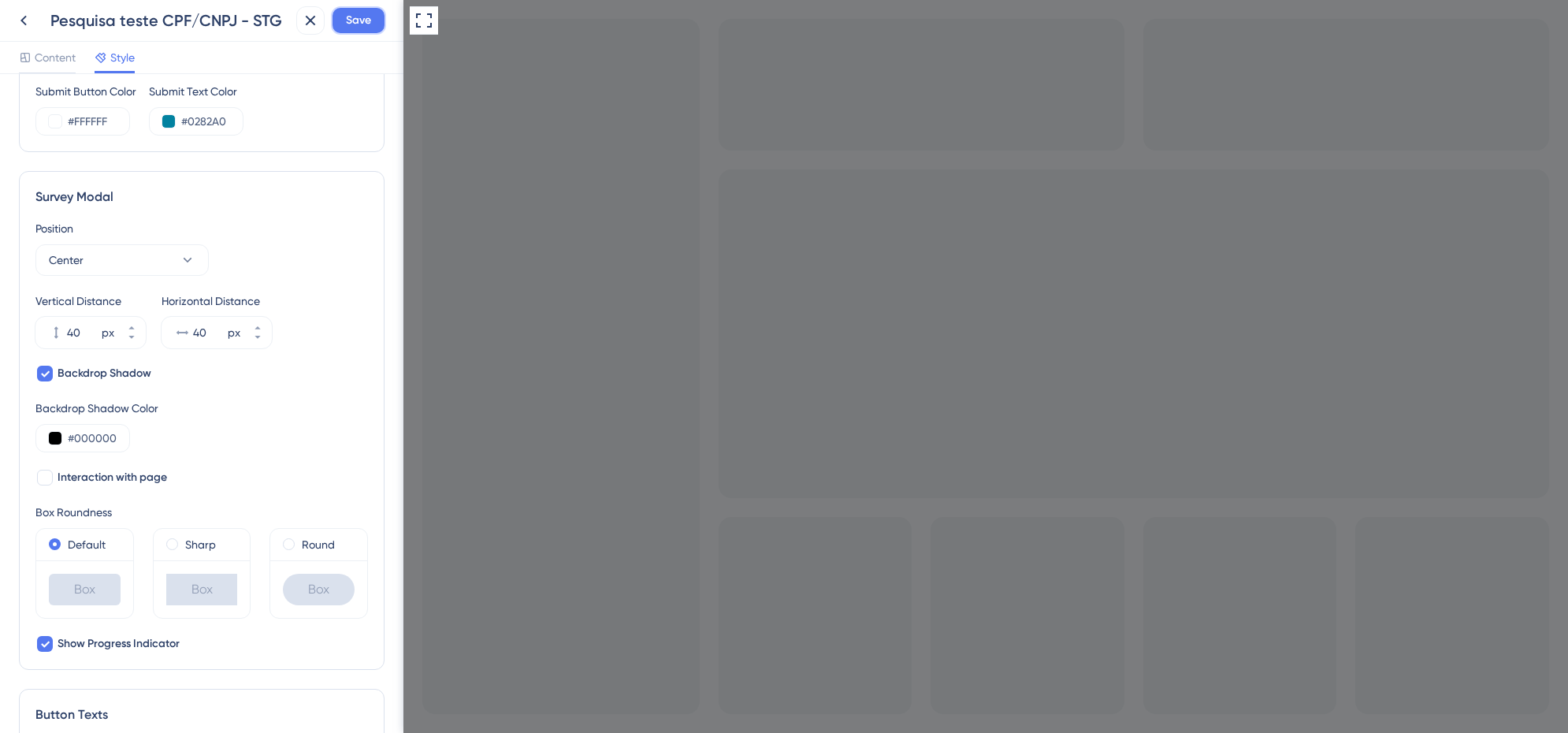
click at [356, 24] on span "Save" at bounding box center [359, 20] width 26 height 19
click at [298, 28] on icon at bounding box center [300, 29] width 16 height 16
click at [22, 22] on icon at bounding box center [24, 21] width 6 height 10
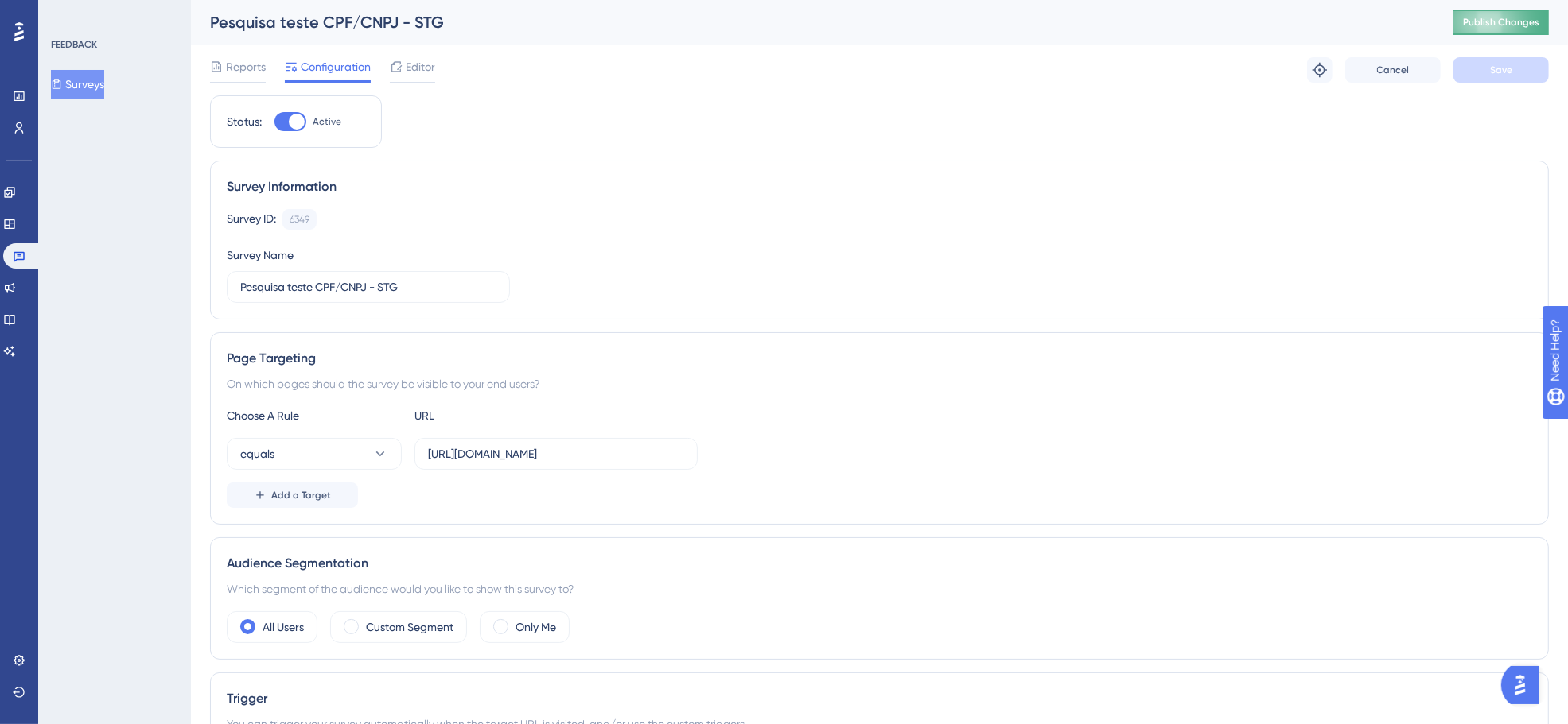
click at [1499, 14] on button "Publish Changes" at bounding box center [1502, 23] width 95 height 26
click at [420, 67] on span "Editor" at bounding box center [421, 66] width 30 height 19
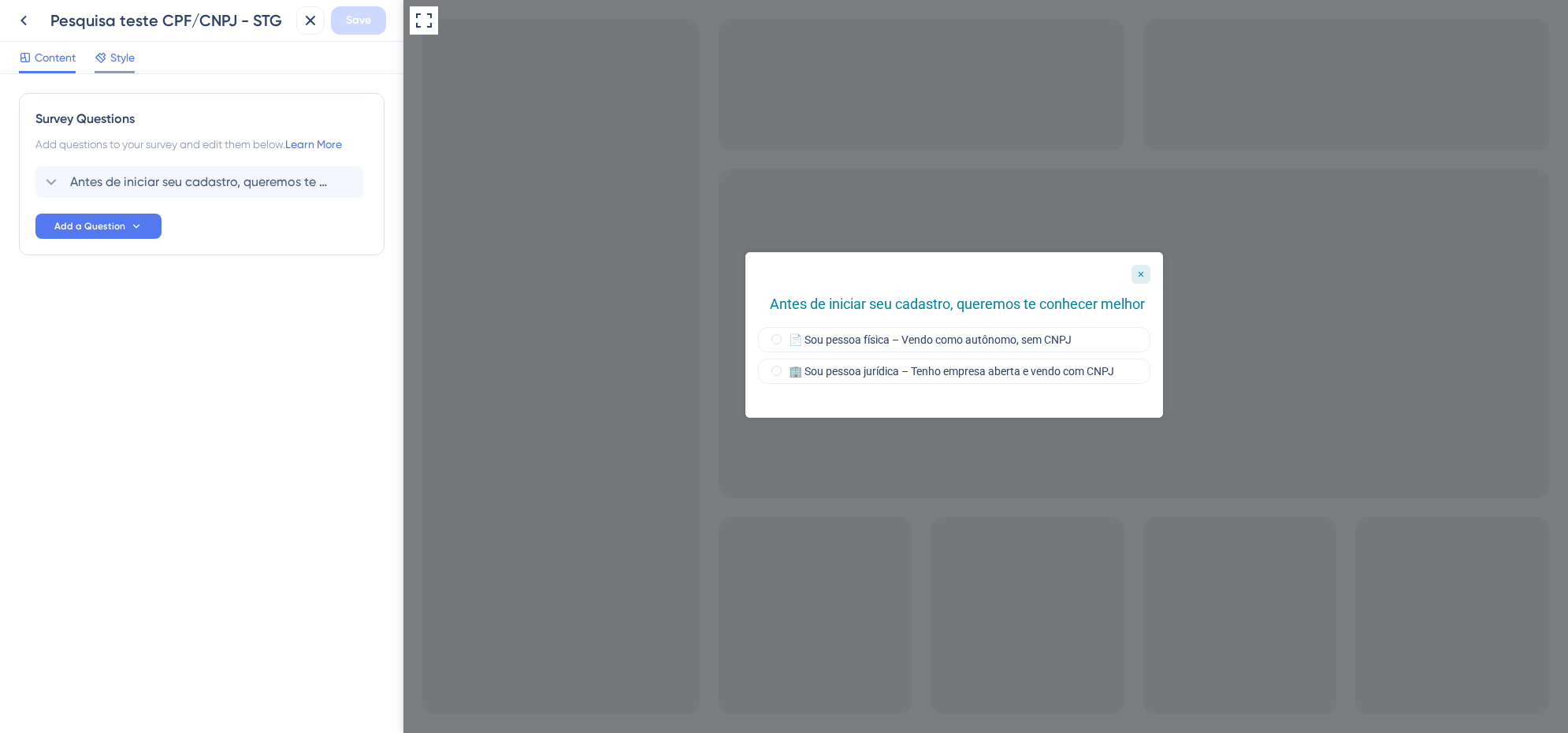
click at [120, 56] on span "Style" at bounding box center [122, 57] width 25 height 19
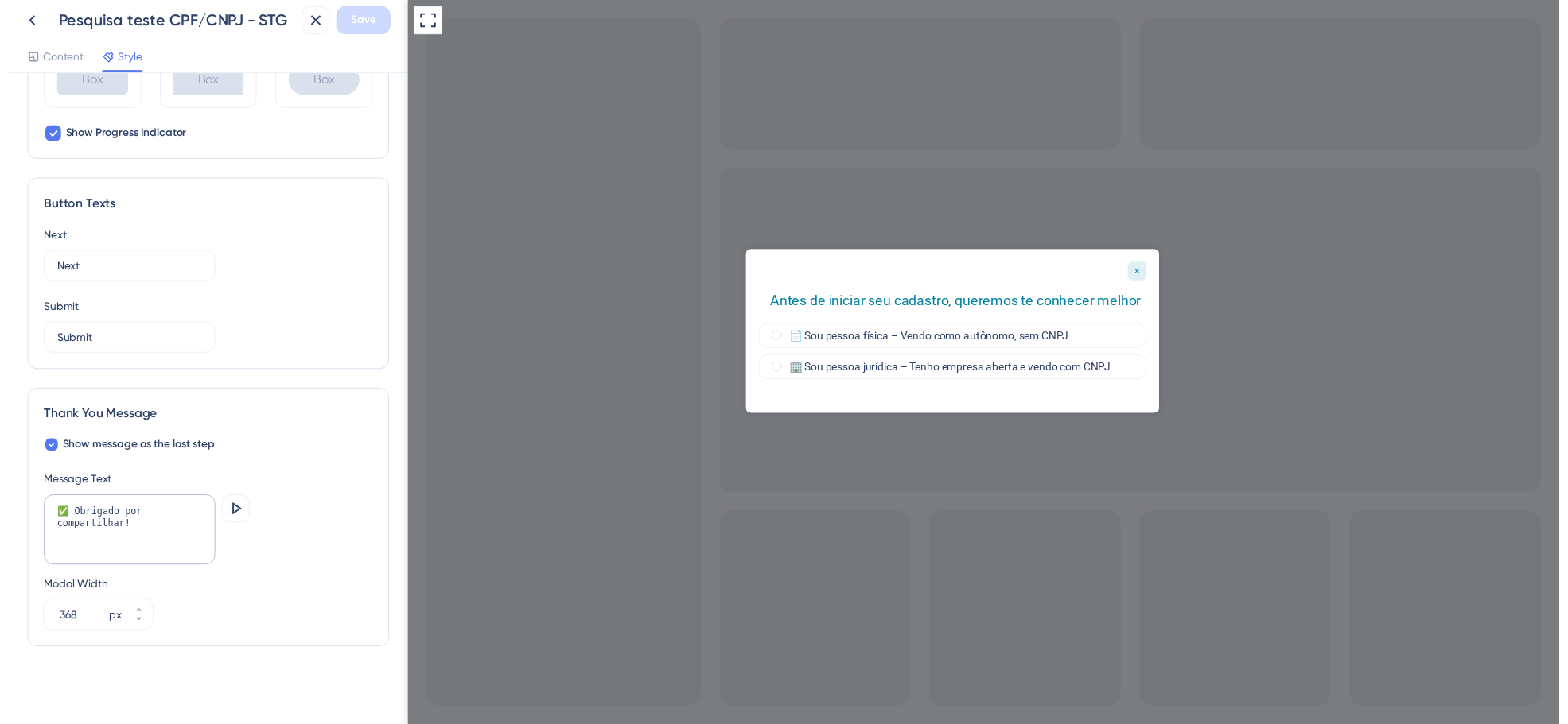
scroll to position [926, 0]
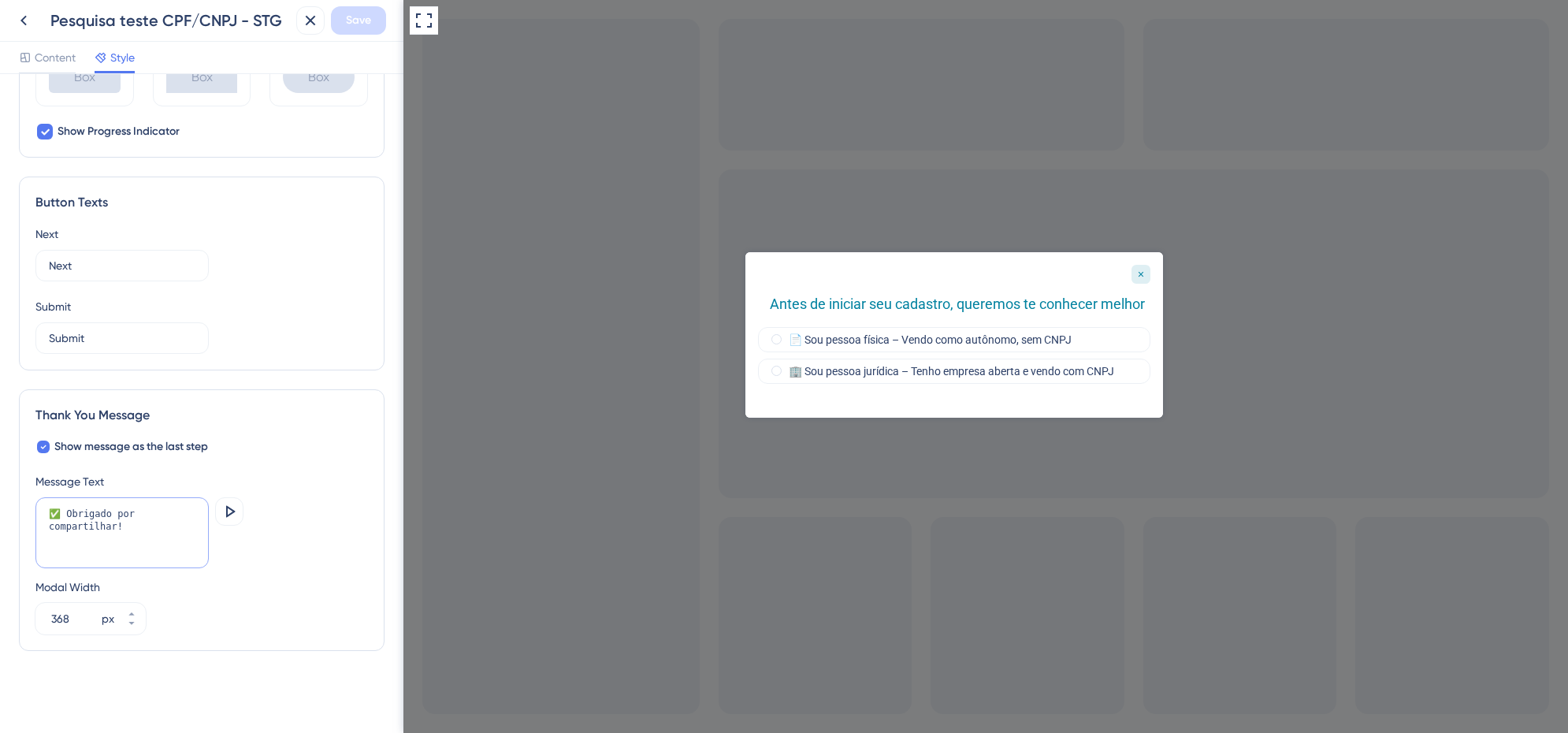
click at [66, 514] on textarea "✅ Obrigado por compartilhar!" at bounding box center [122, 533] width 173 height 71
drag, startPoint x: 70, startPoint y: 515, endPoint x: 58, endPoint y: 515, distance: 12.0
click at [70, 515] on textarea "Obrigado por compartilhar!" at bounding box center [122, 533] width 173 height 71
click at [53, 514] on textarea "Obrigado por compartilhar!" at bounding box center [122, 533] width 173 height 71
paste textarea "❤️"
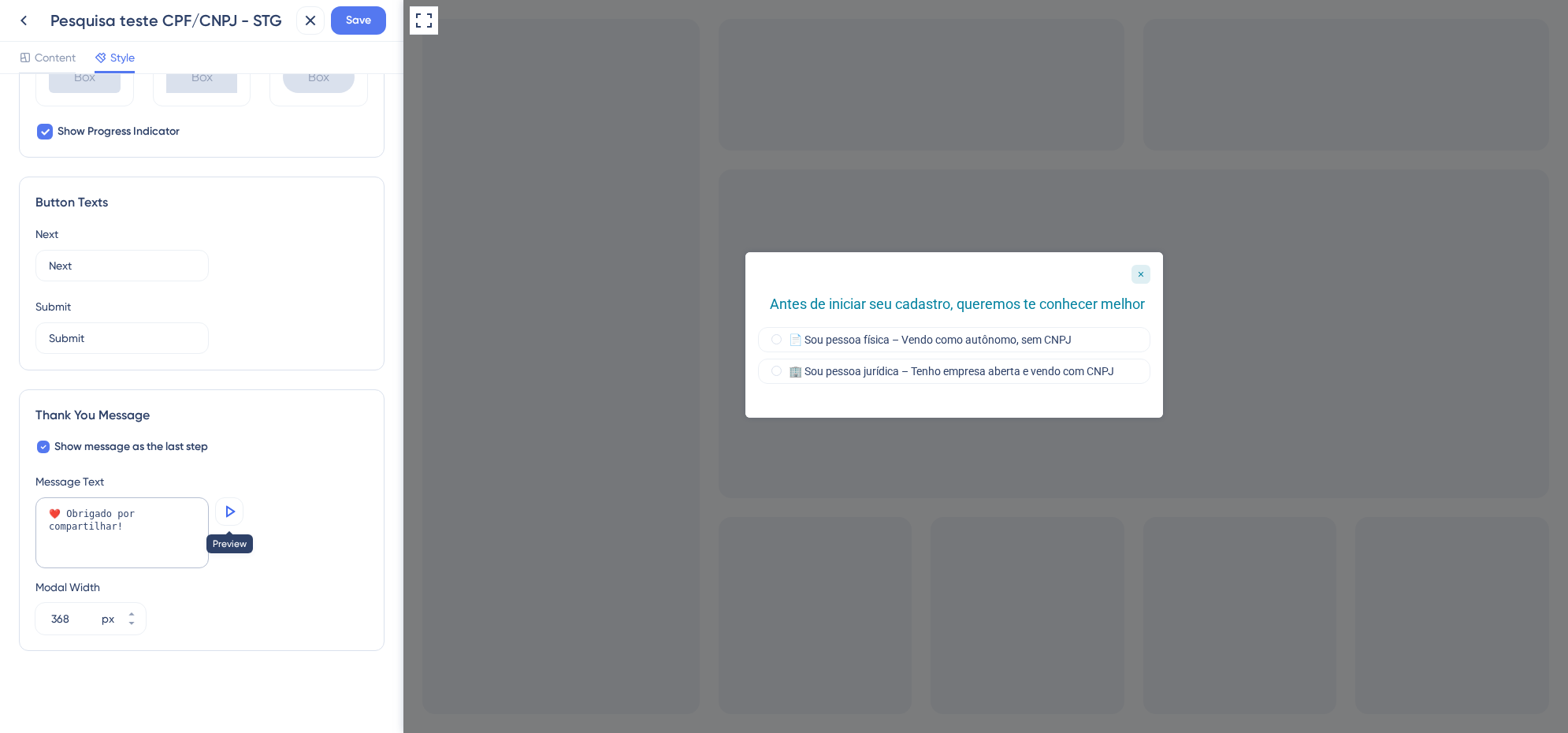
click at [238, 509] on icon at bounding box center [229, 511] width 19 height 19
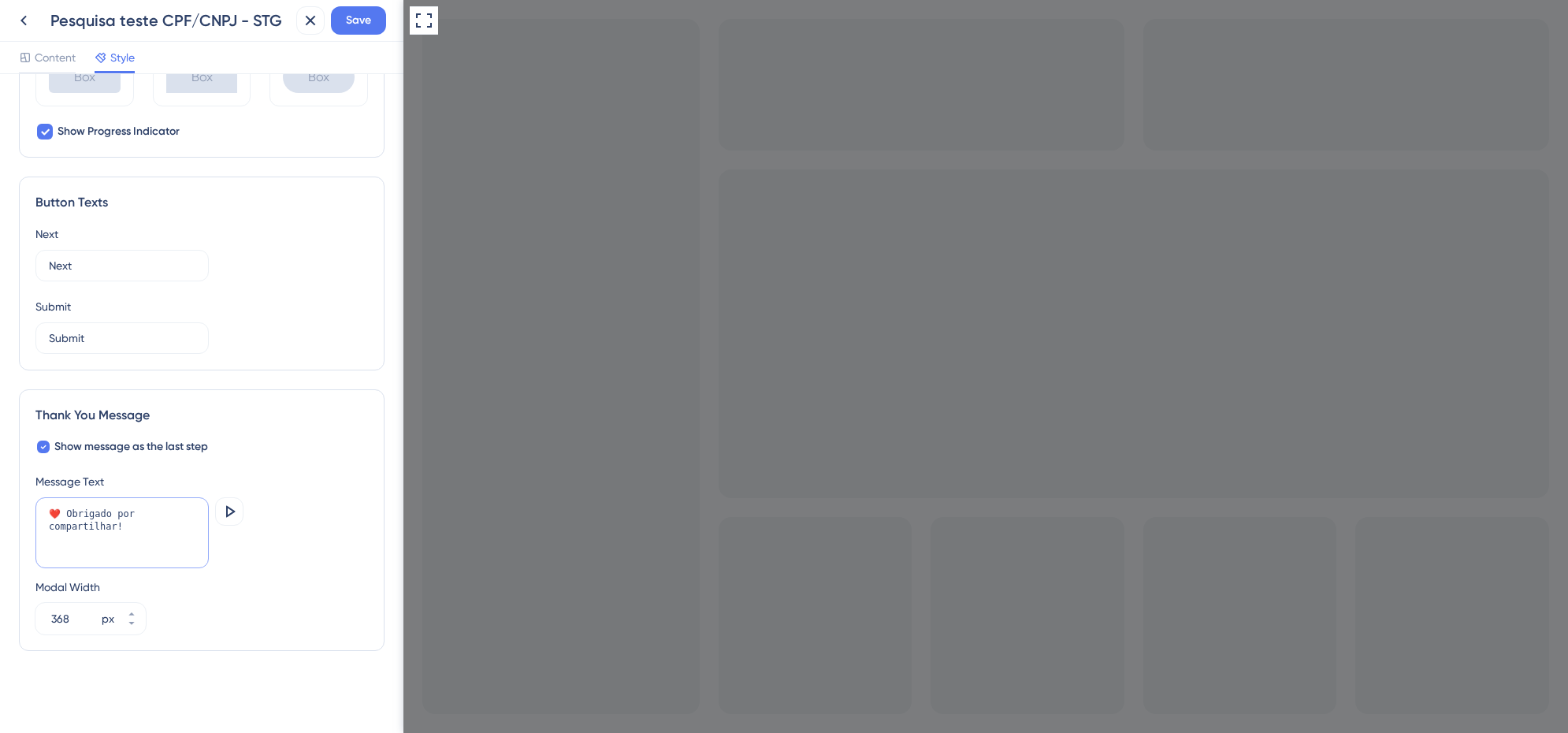
click at [149, 526] on textarea "❤️ Obrigado por compartilhar!" at bounding box center [122, 533] width 173 height 71
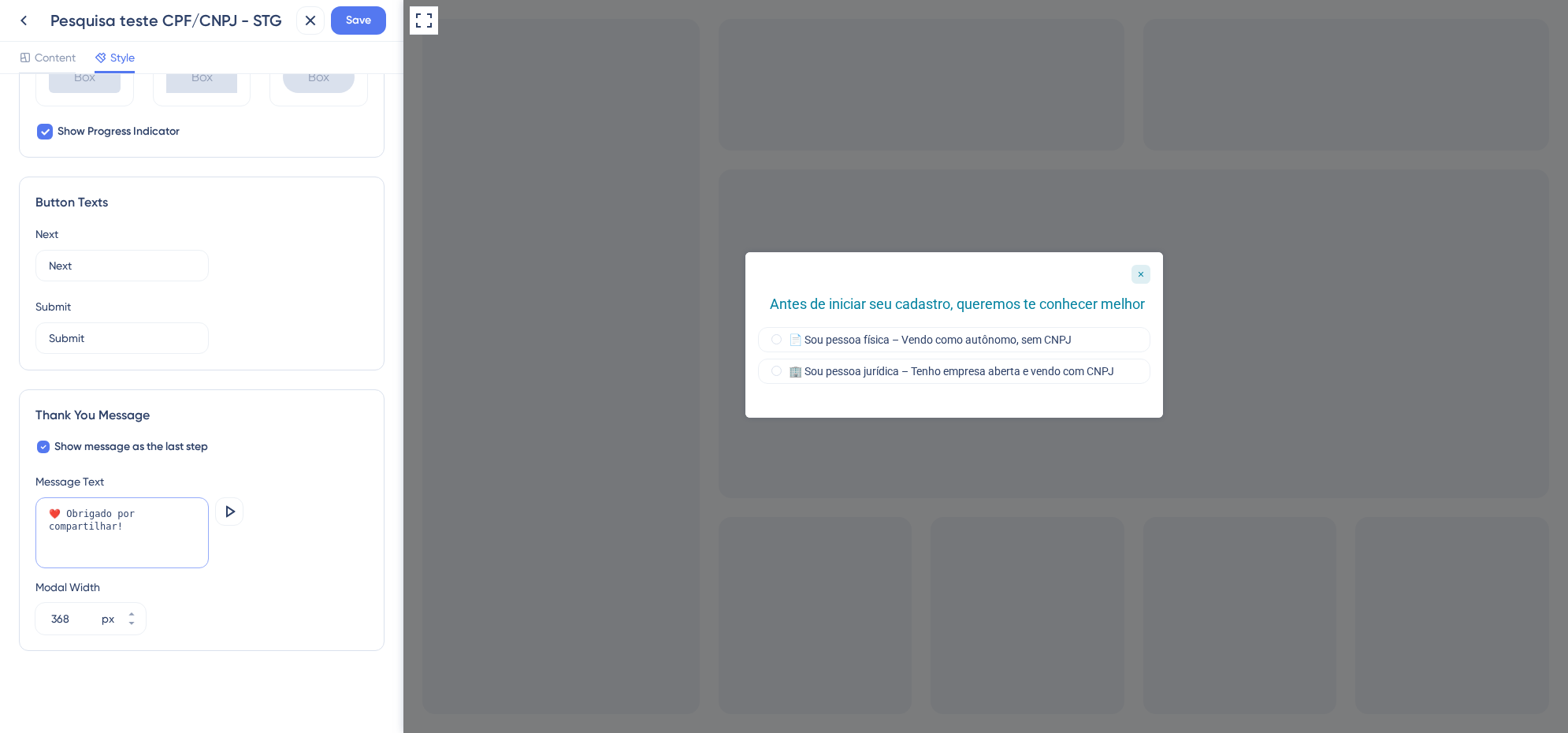
paste textarea "❤️"
click at [228, 514] on icon at bounding box center [231, 511] width 10 height 12
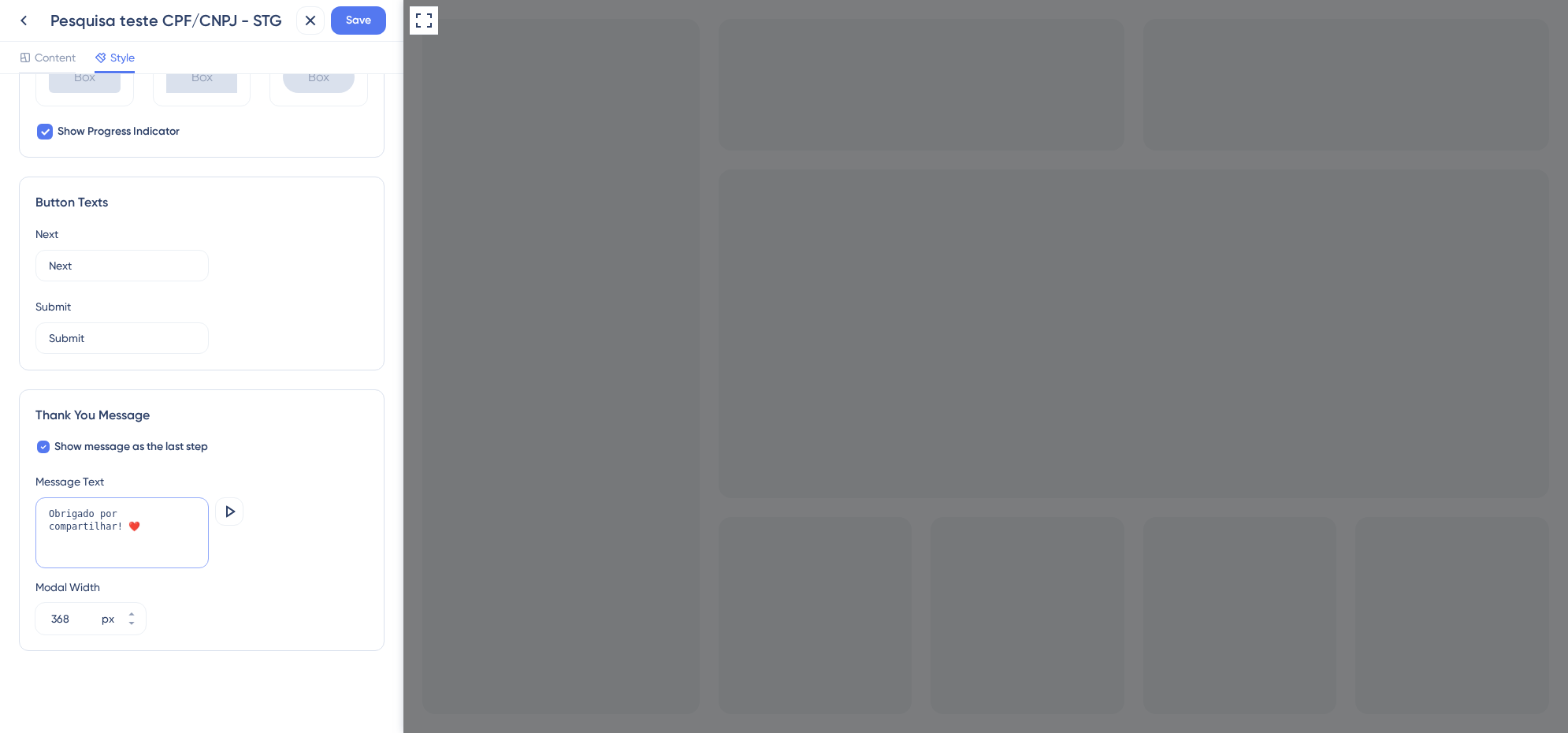
click at [137, 529] on textarea "Obrigado por compartilhar! ❤️" at bounding box center [122, 533] width 173 height 71
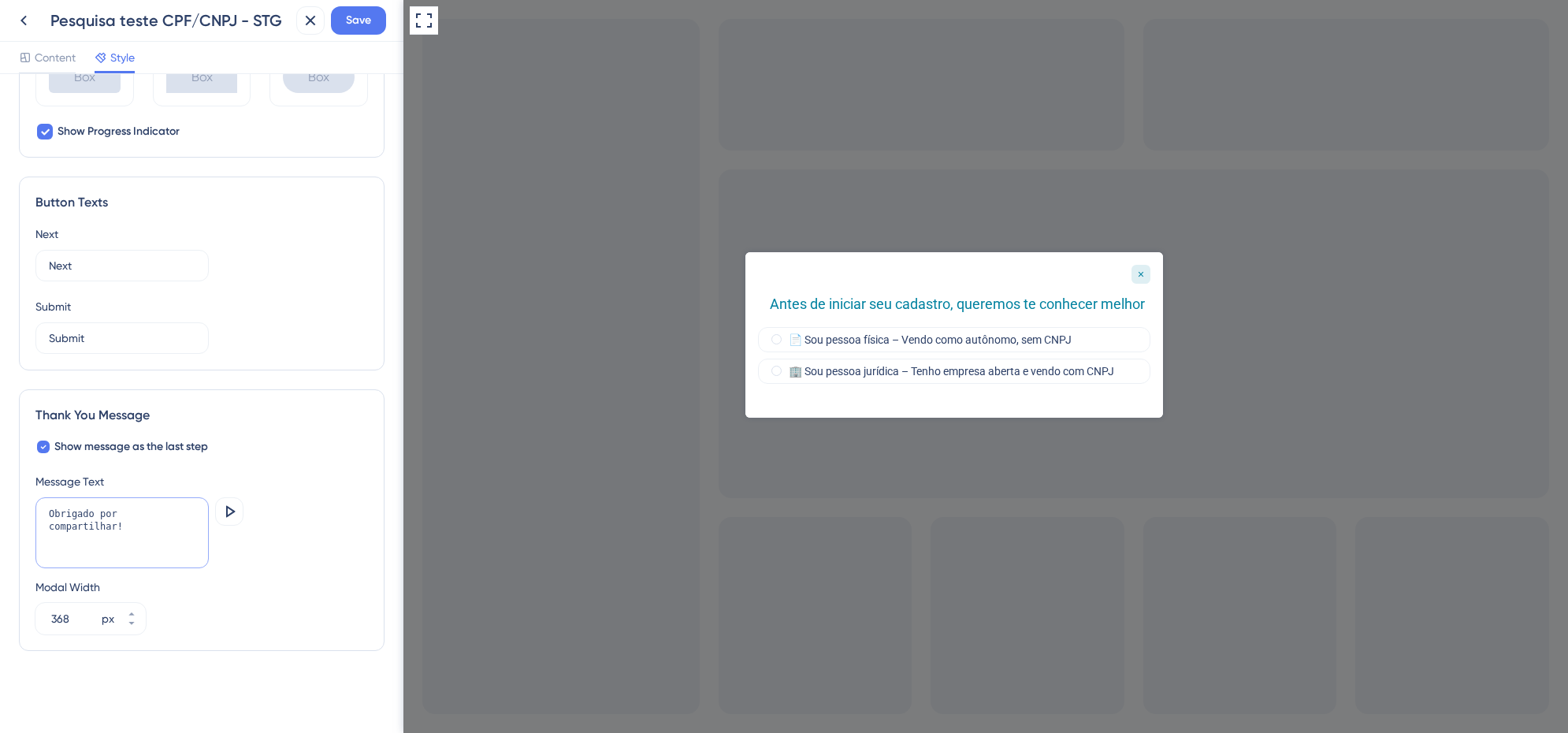
paste textarea "❤️"
click at [225, 506] on icon at bounding box center [229, 511] width 19 height 19
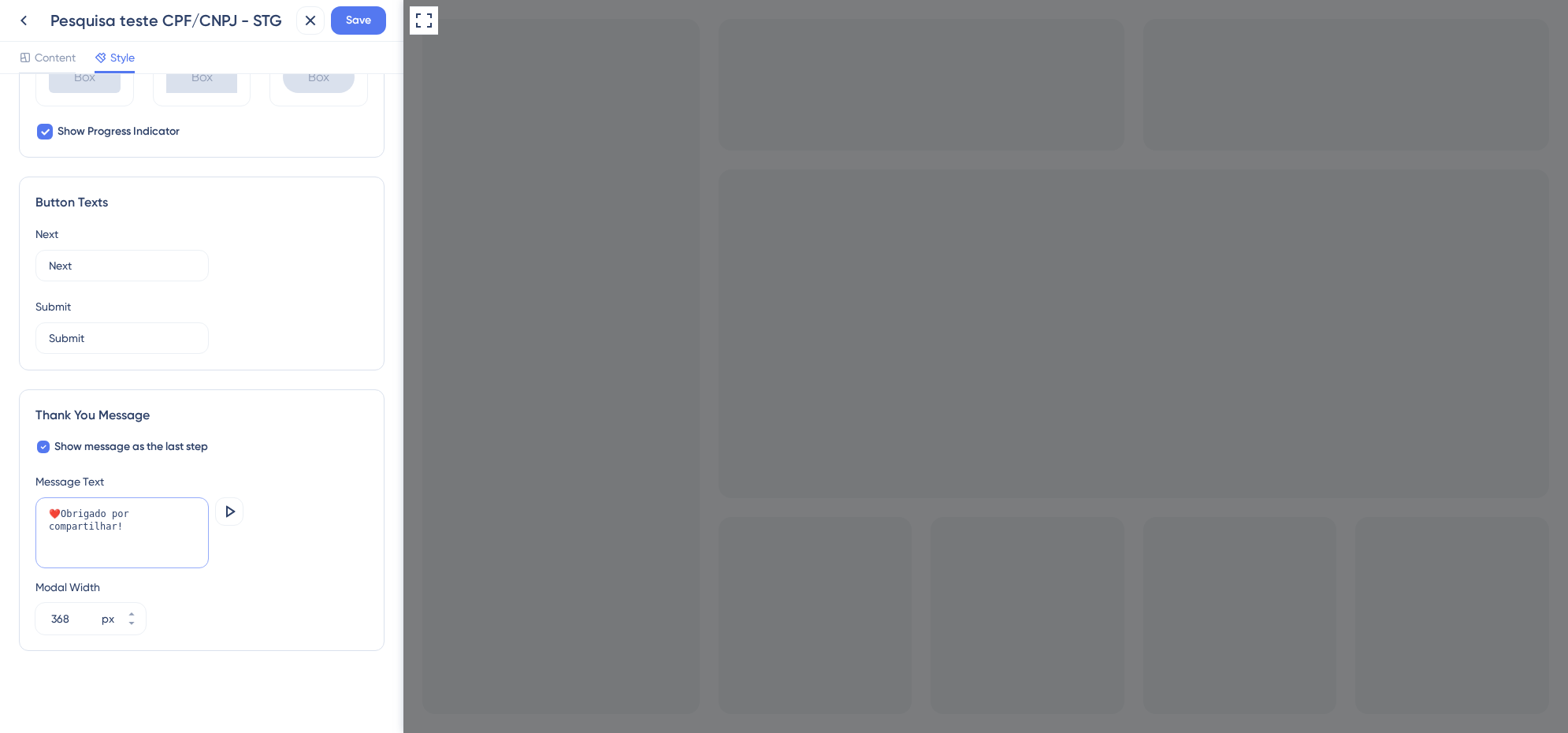
drag, startPoint x: 58, startPoint y: 514, endPoint x: 106, endPoint y: 518, distance: 48.2
click at [64, 514] on textarea "❤️Obrigado por compartilhar!" at bounding box center [122, 533] width 173 height 71
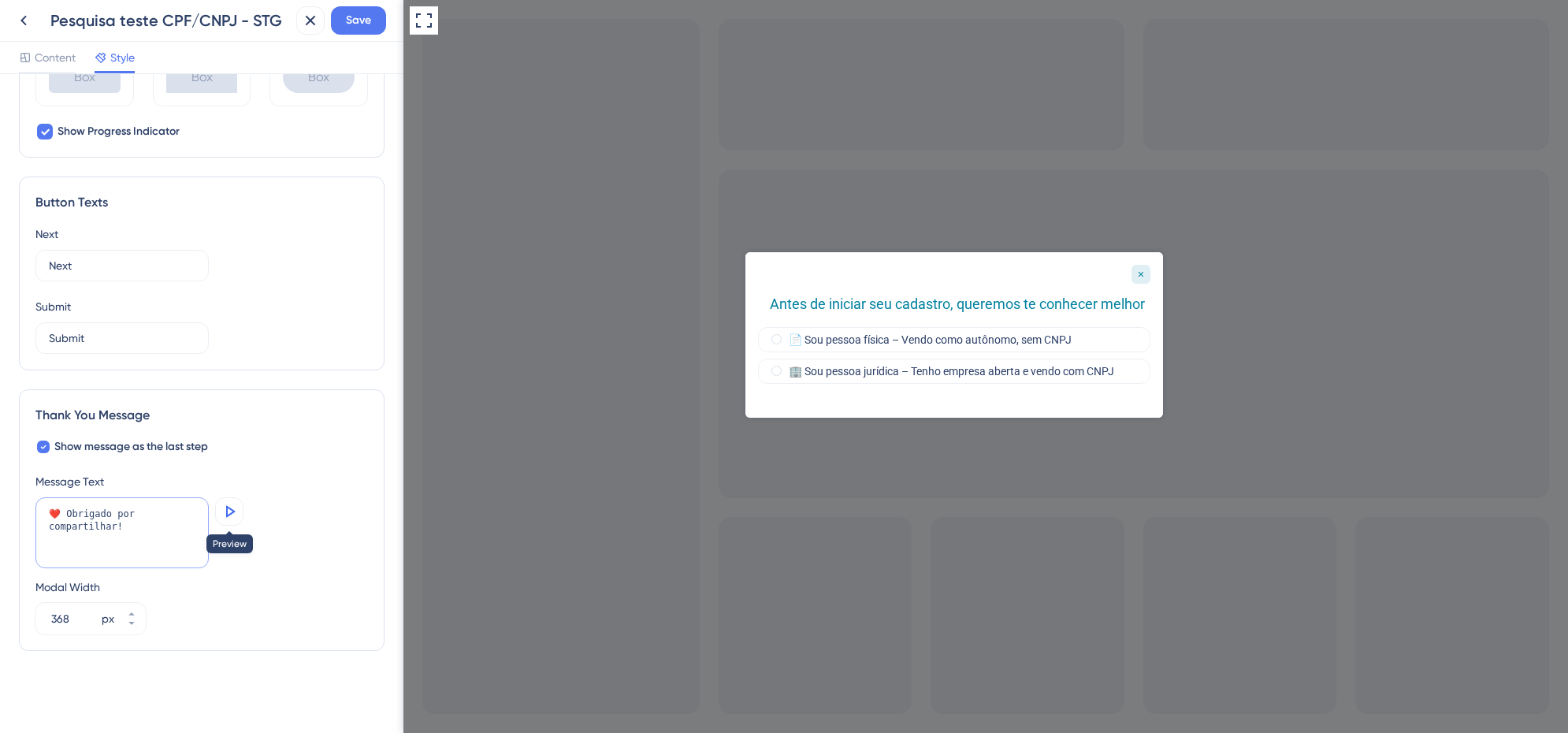
type textarea "❤️ Obrigado por compartilhar!"
click at [233, 515] on icon at bounding box center [229, 511] width 19 height 19
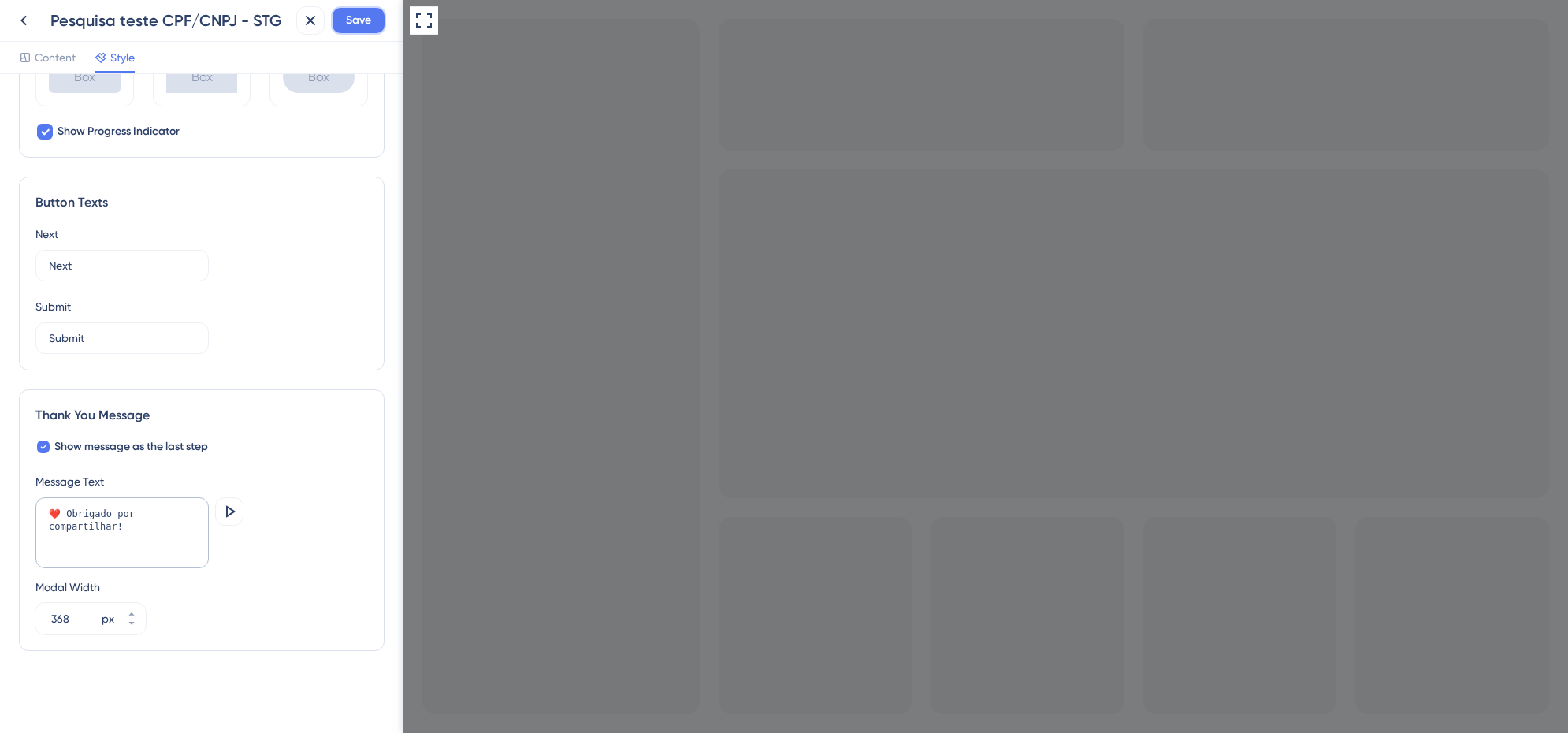
click at [371, 18] on span "Save" at bounding box center [359, 20] width 26 height 19
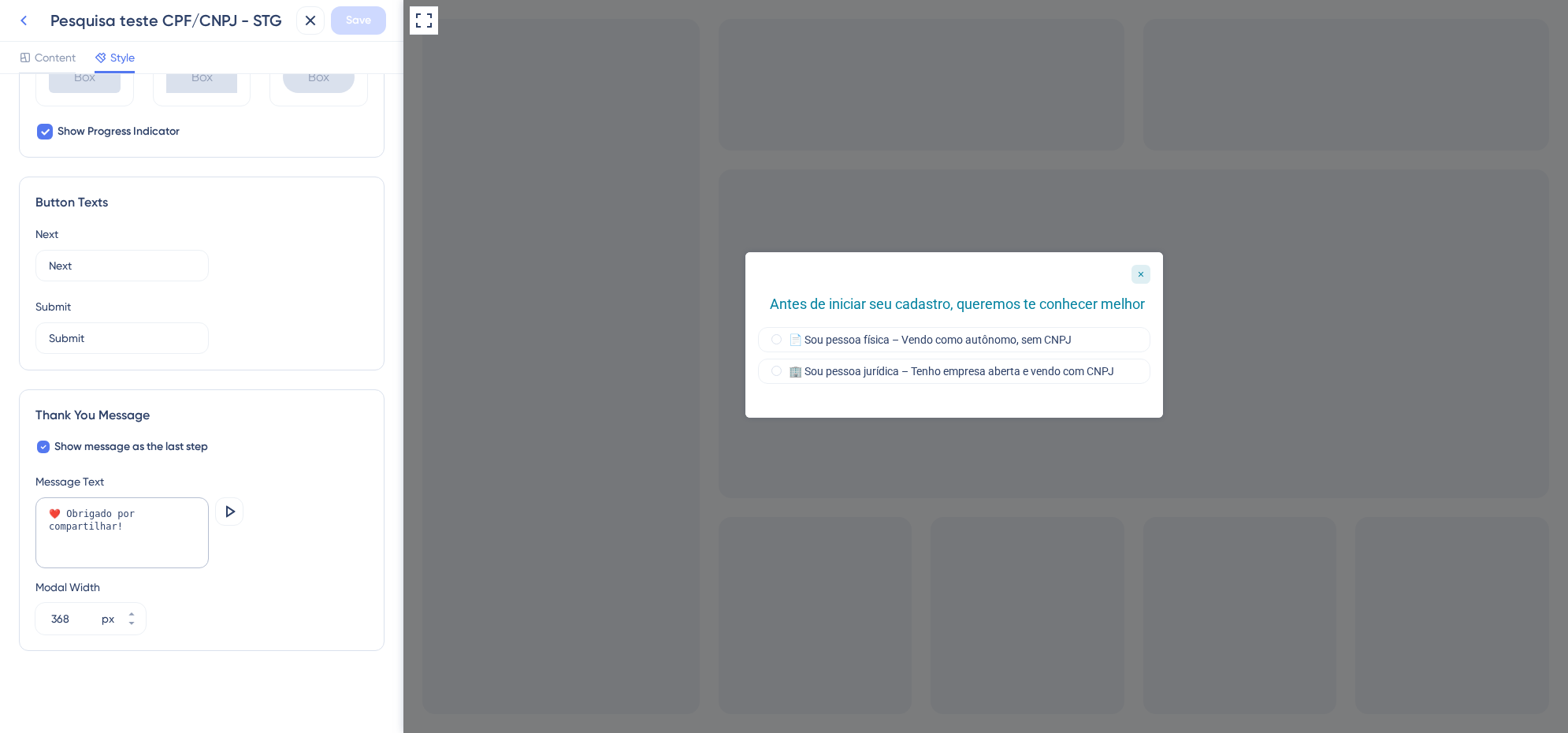
click at [26, 21] on icon at bounding box center [23, 20] width 19 height 19
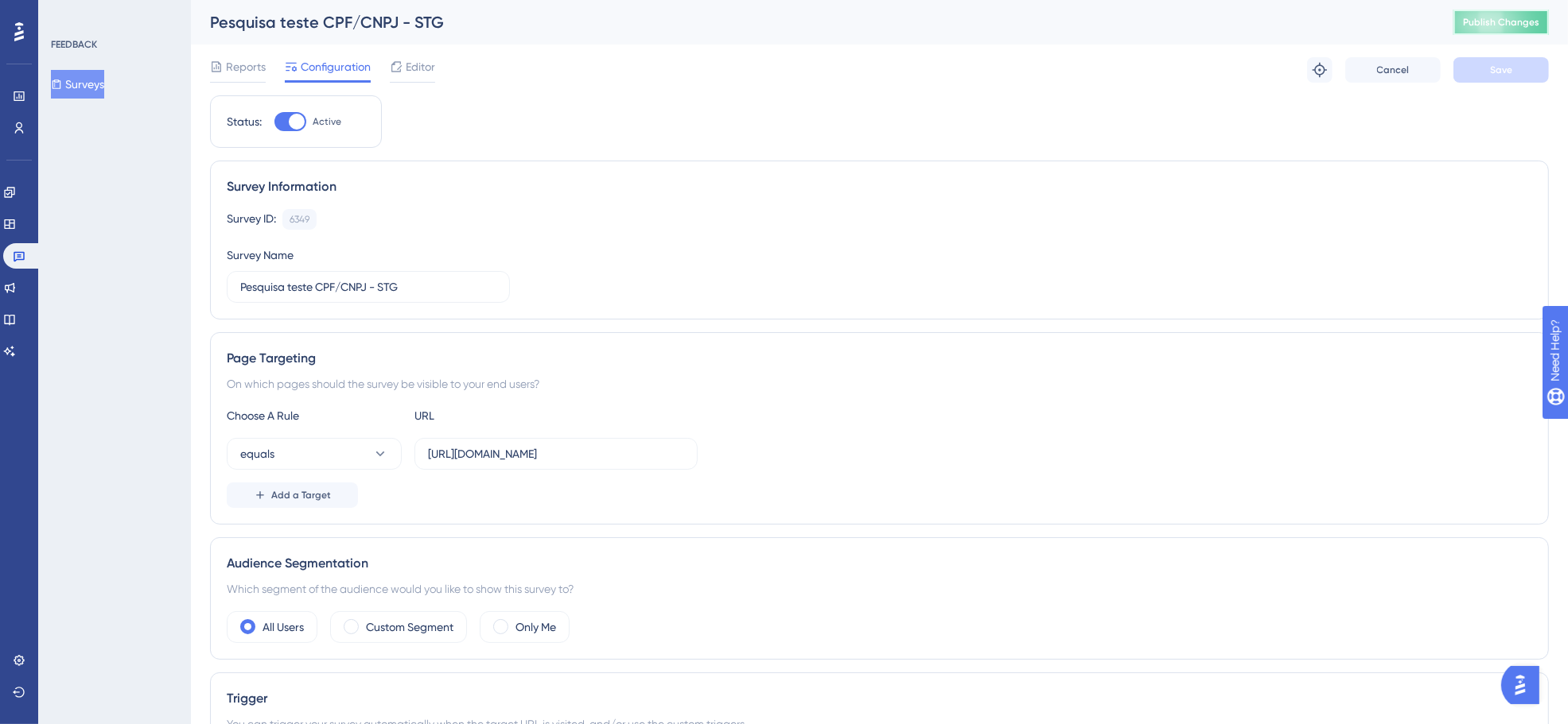
click at [1497, 30] on button "Publish Changes" at bounding box center [1502, 23] width 95 height 26
click at [259, 62] on span "Reports" at bounding box center [246, 66] width 40 height 19
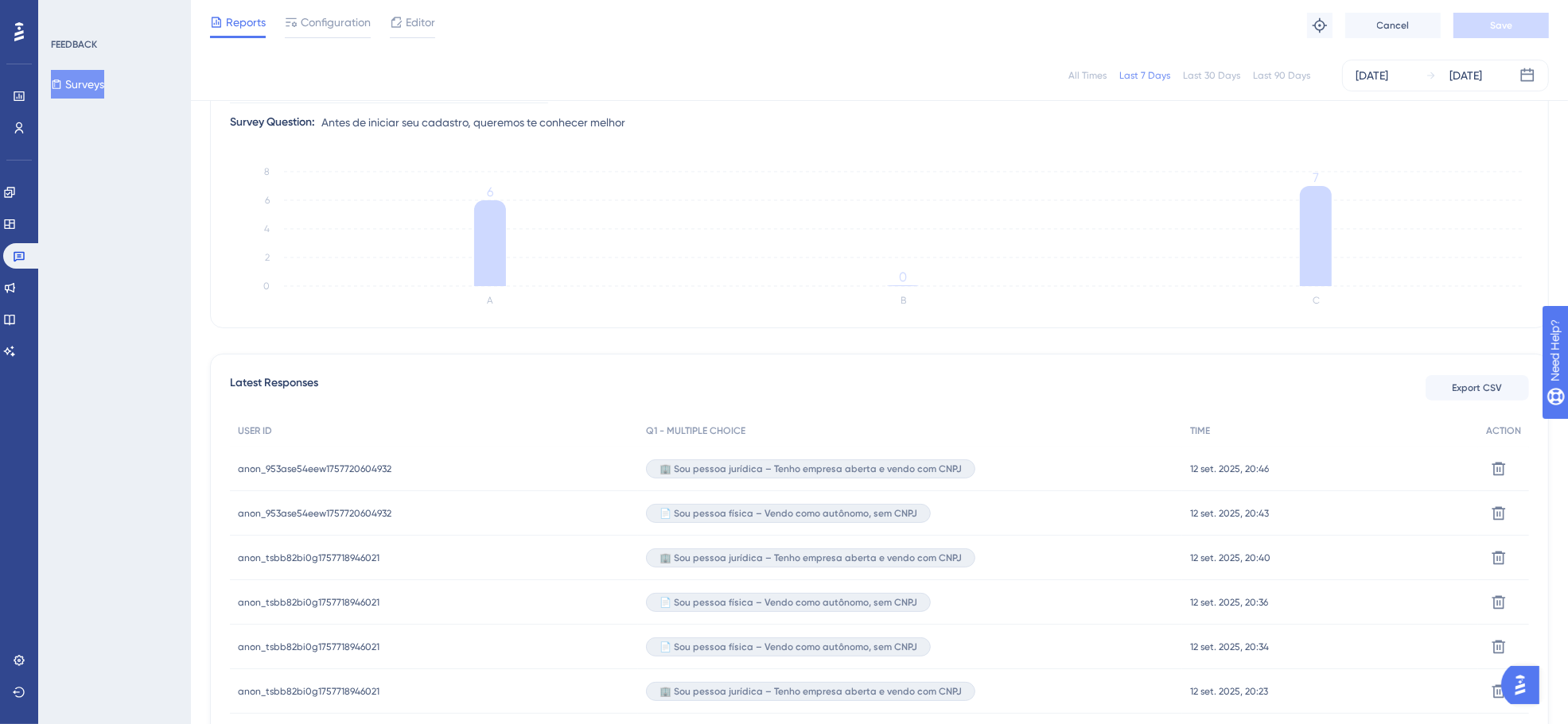
scroll to position [198, 0]
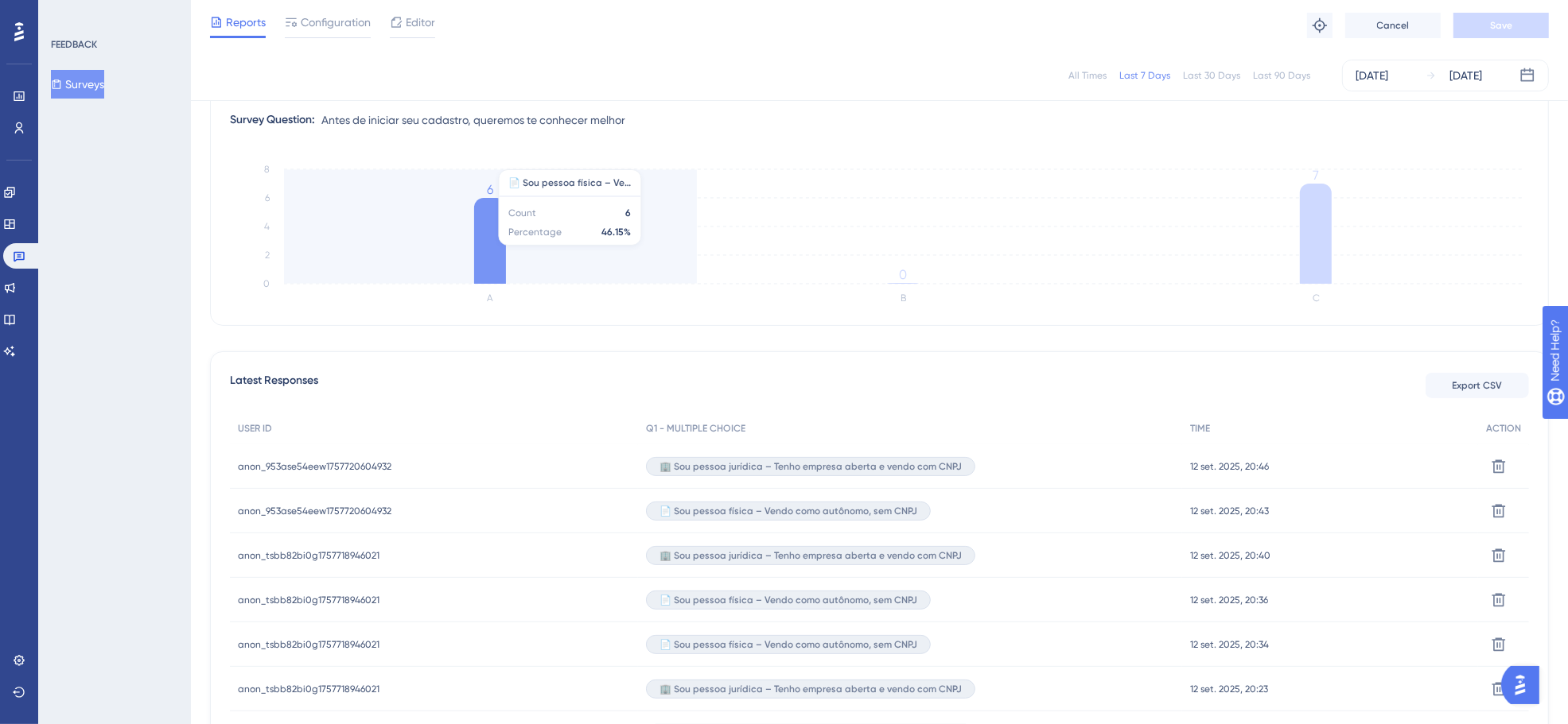
click at [486, 243] on icon at bounding box center [490, 241] width 32 height 86
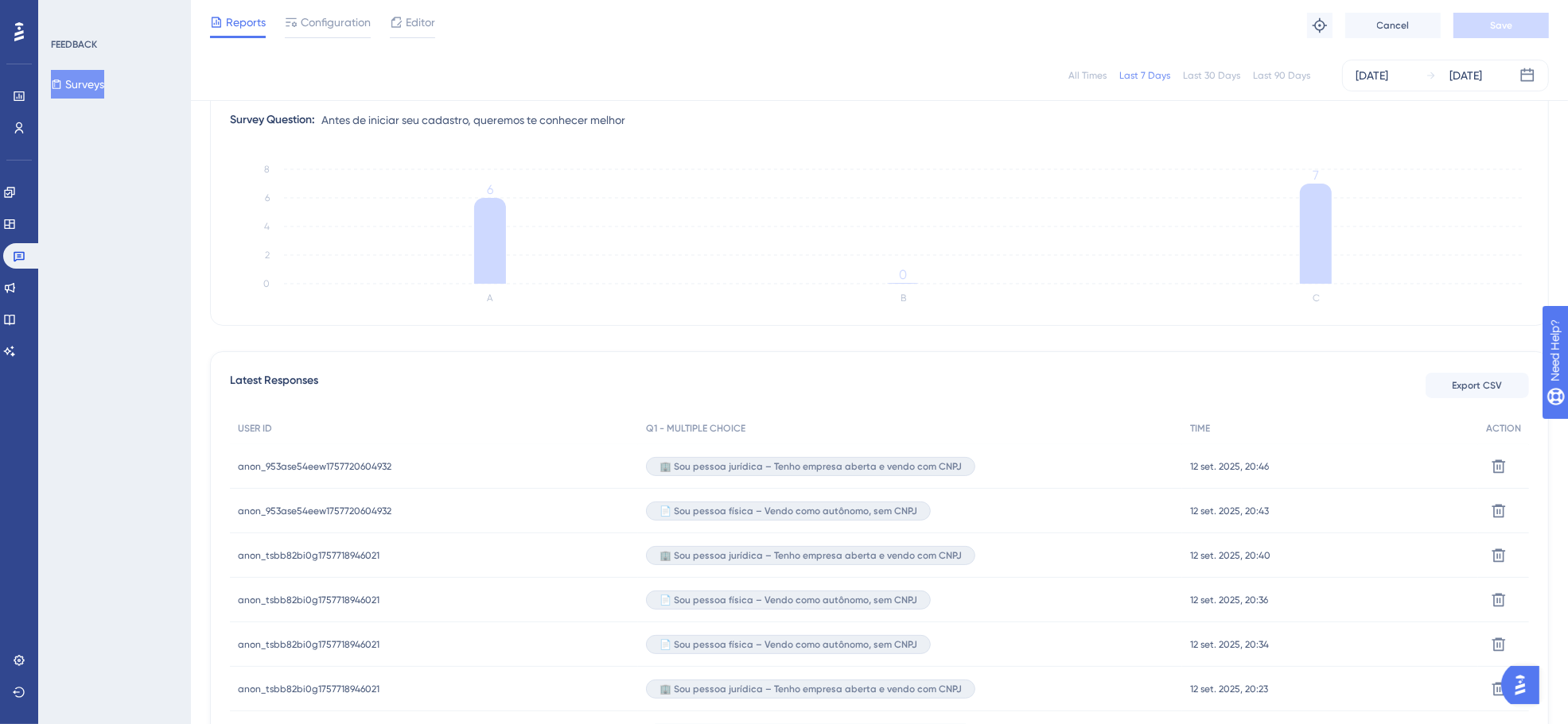
click at [936, 471] on span "🏢 Sou pessoa jurídica – Tenho empresa aberta e vendo com CNPJ" at bounding box center [811, 466] width 303 height 13
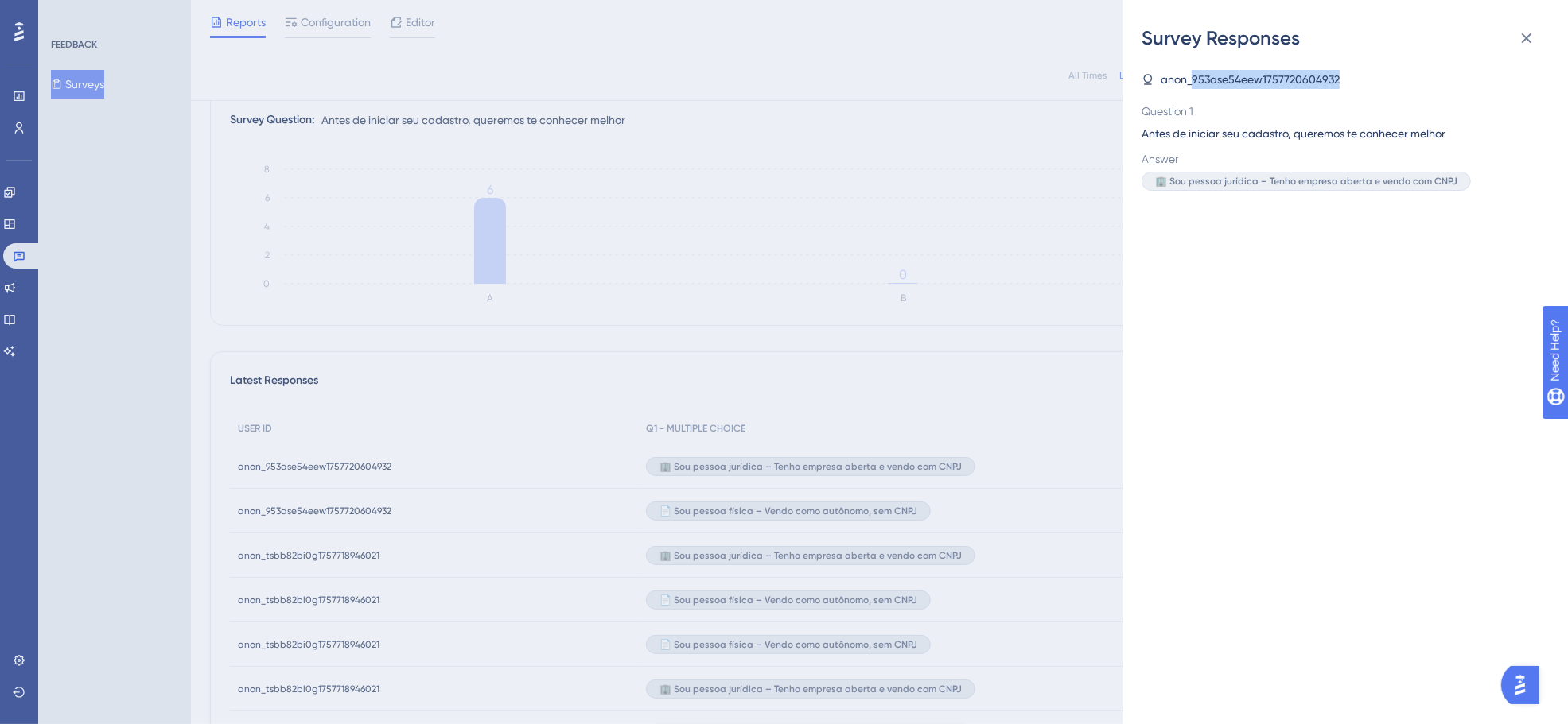
drag, startPoint x: 1194, startPoint y: 79, endPoint x: 1338, endPoint y: 77, distance: 144.0
click at [1338, 77] on span "anon_953ase54eew1757720604932" at bounding box center [1250, 79] width 179 height 19
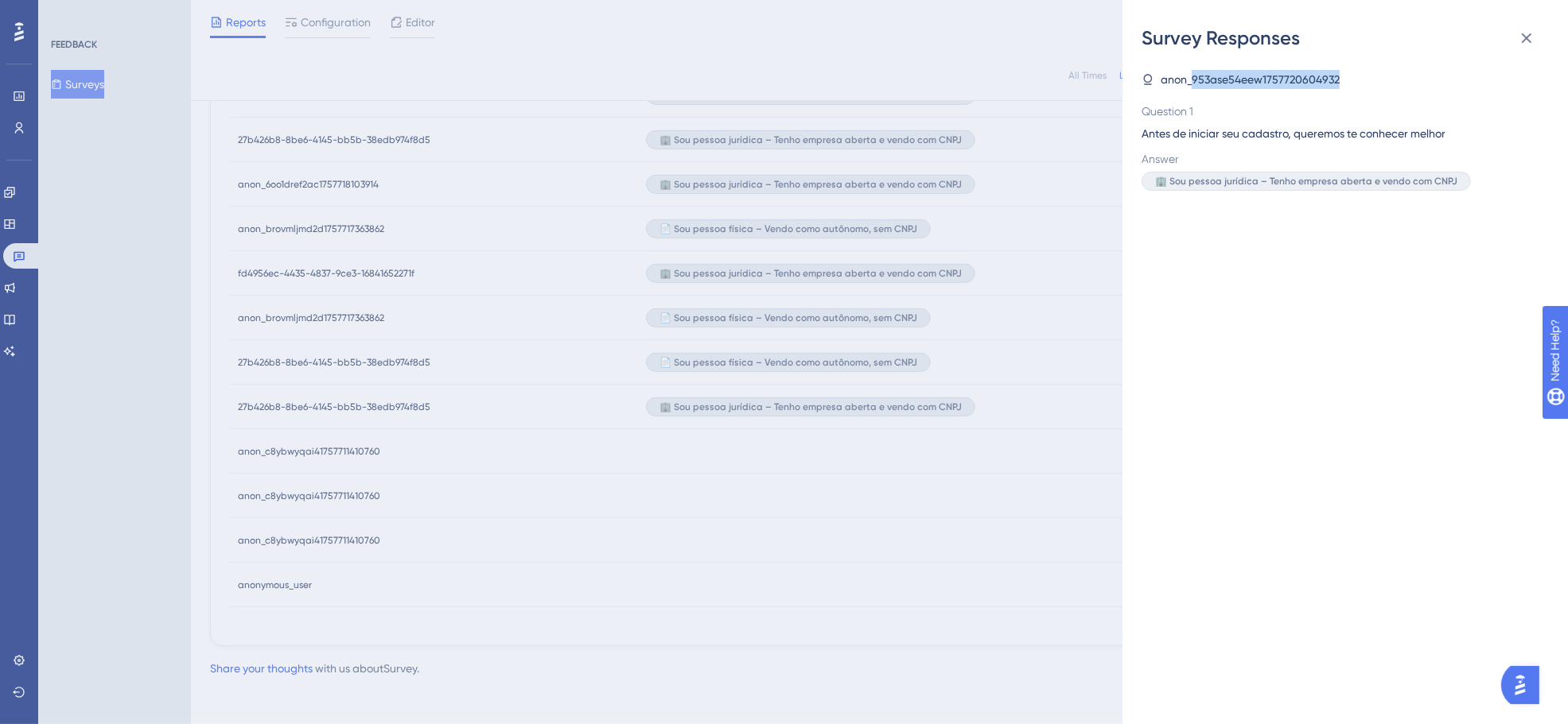
scroll to position [795, 0]
click at [26, 256] on div "Survey Responses anon_953ase54eew1757720604932 Question 1 Antes de iniciar seu …" at bounding box center [784, 362] width 1568 height 724
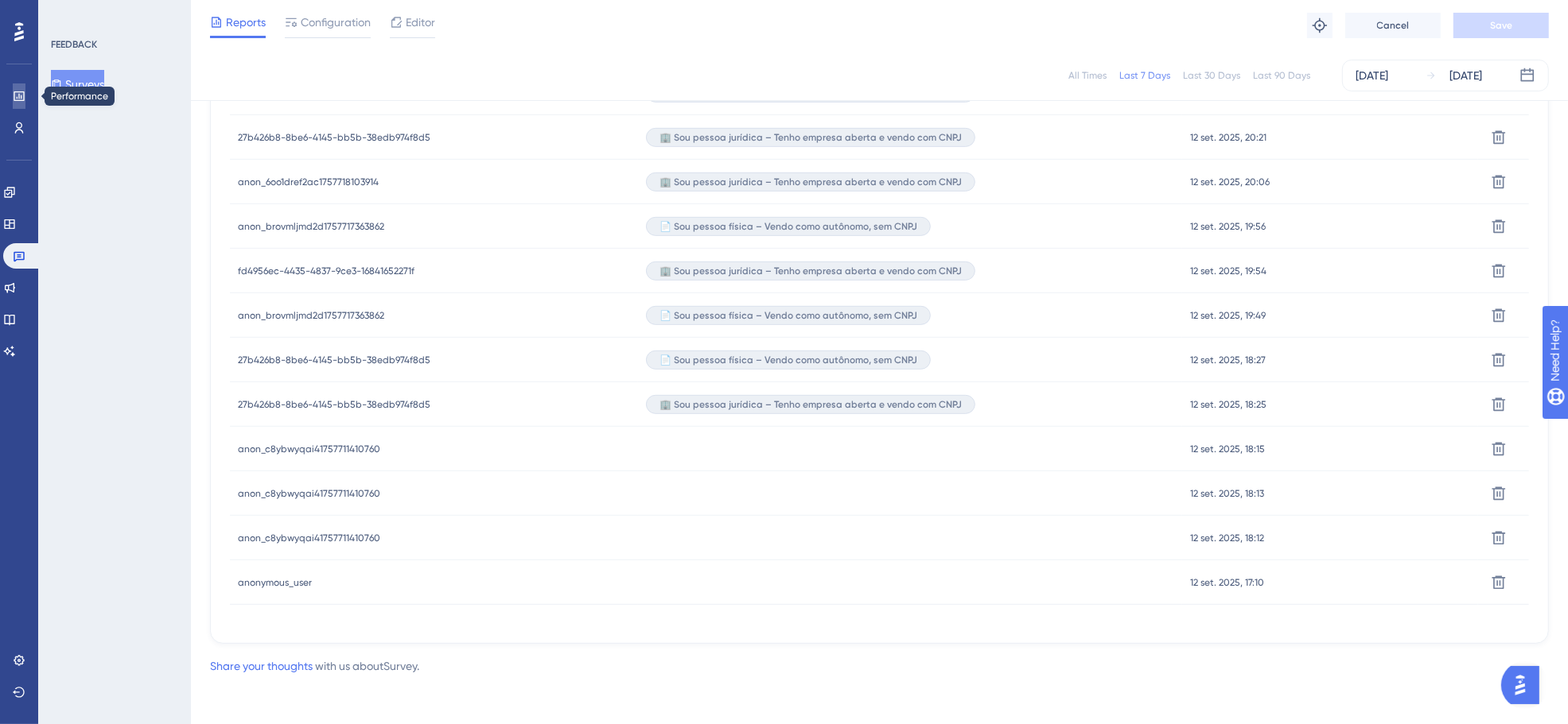
click at [22, 99] on icon at bounding box center [19, 96] width 13 height 13
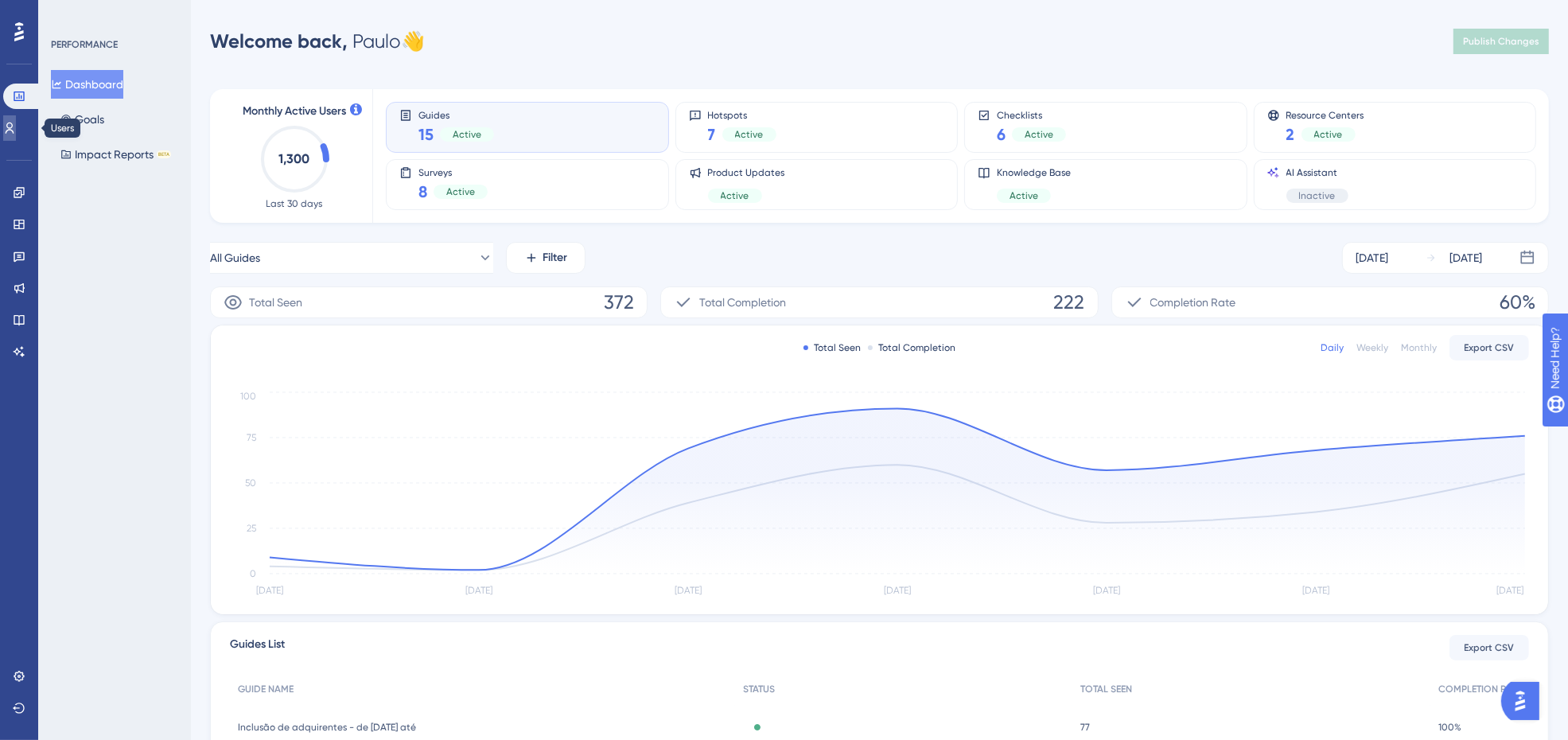
click at [14, 132] on icon at bounding box center [9, 128] width 13 height 13
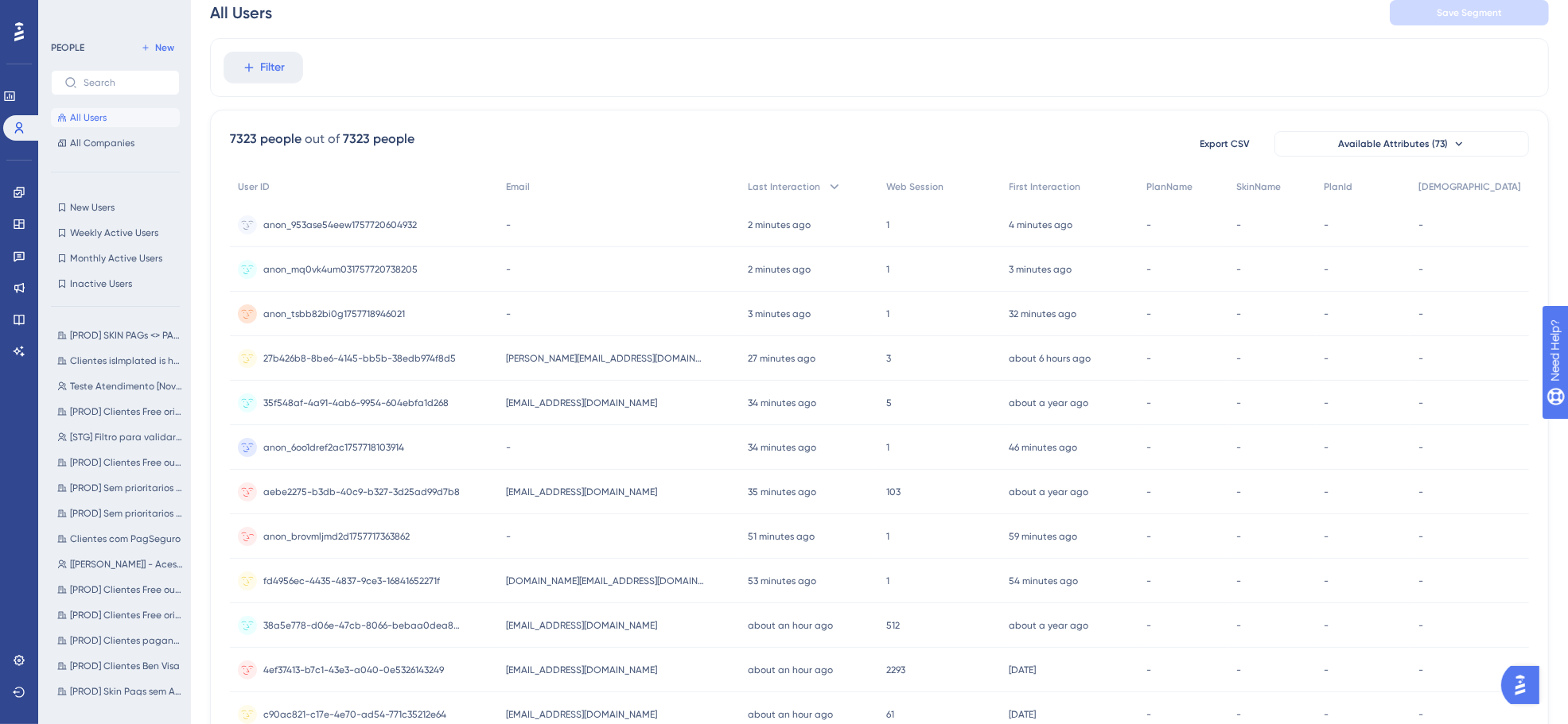
scroll to position [198, 0]
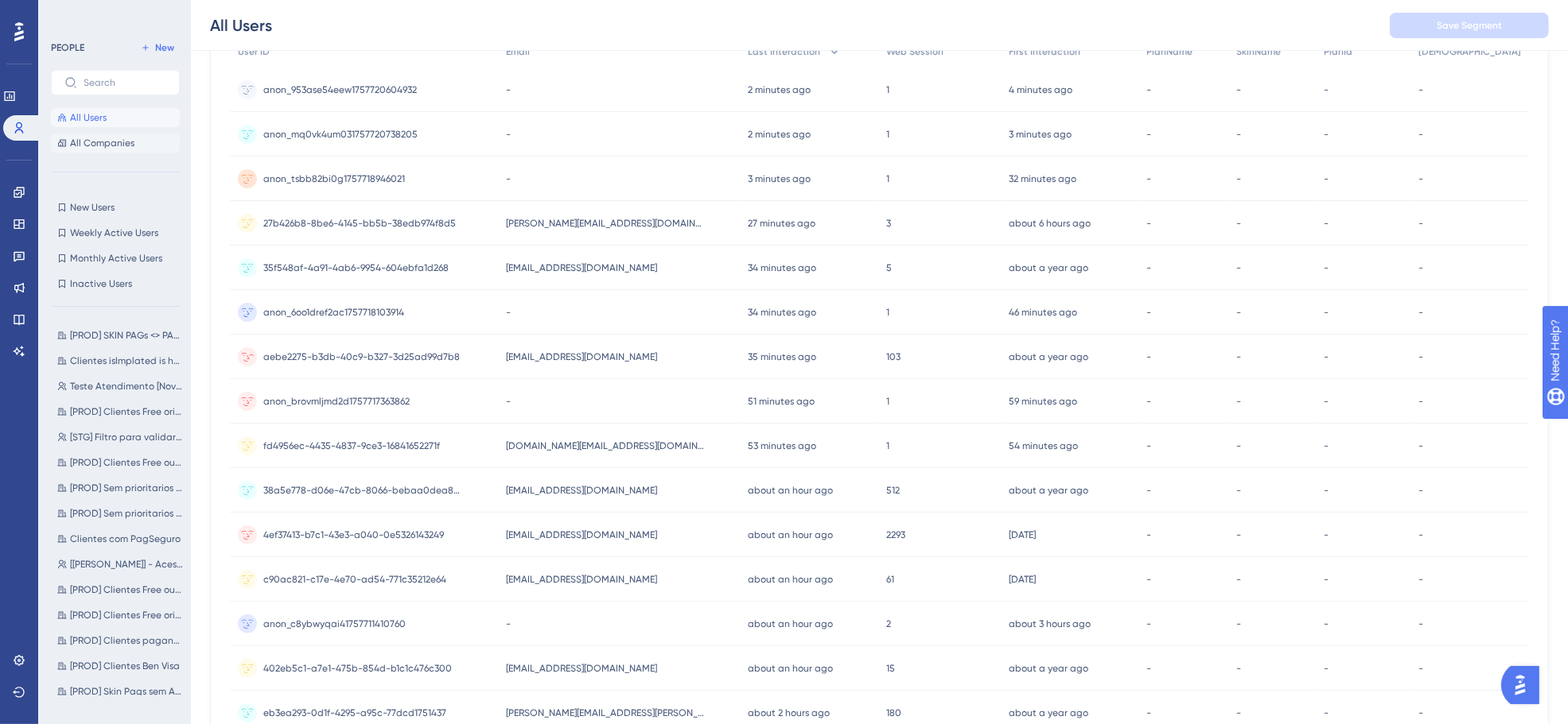
click at [105, 146] on span "All Companies" at bounding box center [102, 143] width 65 height 13
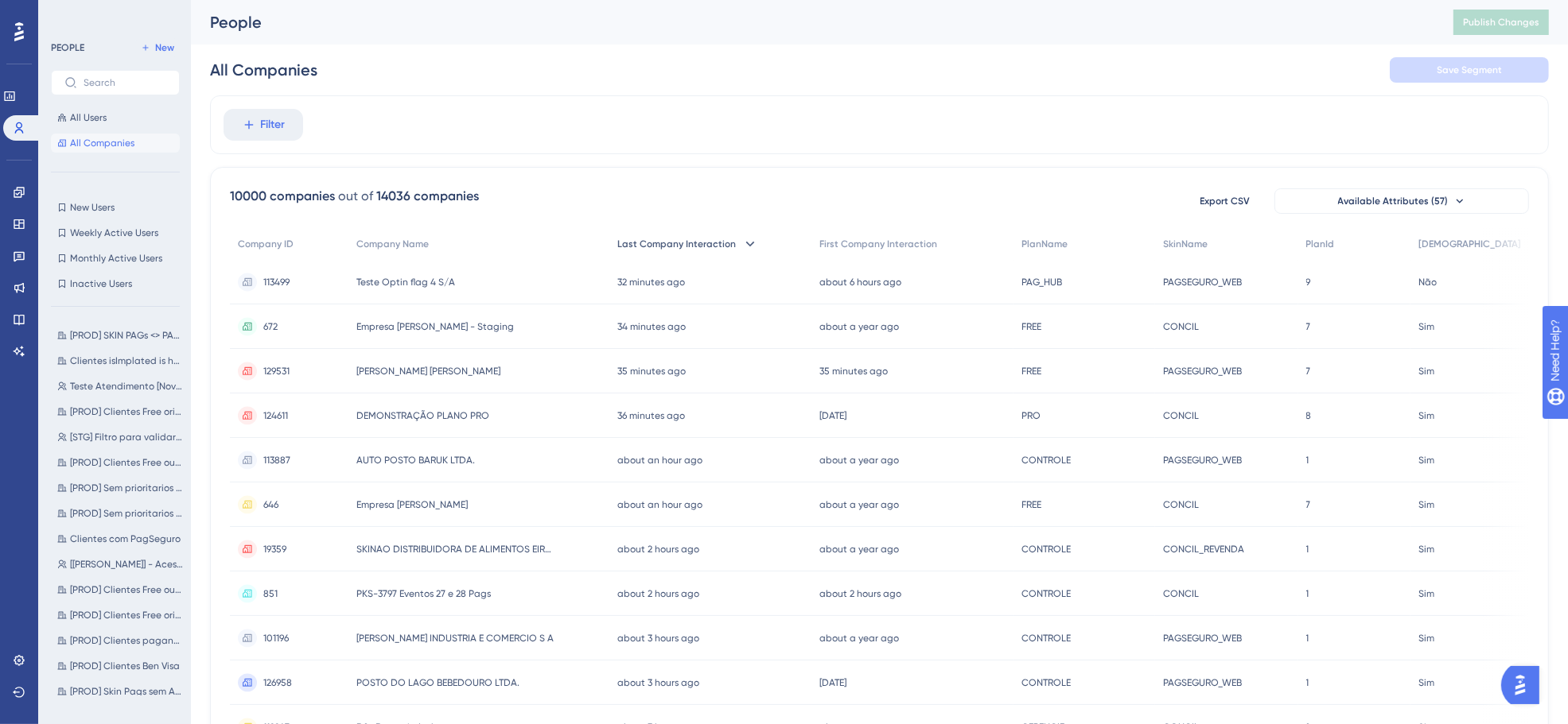
click at [757, 240] on icon at bounding box center [750, 244] width 16 height 16
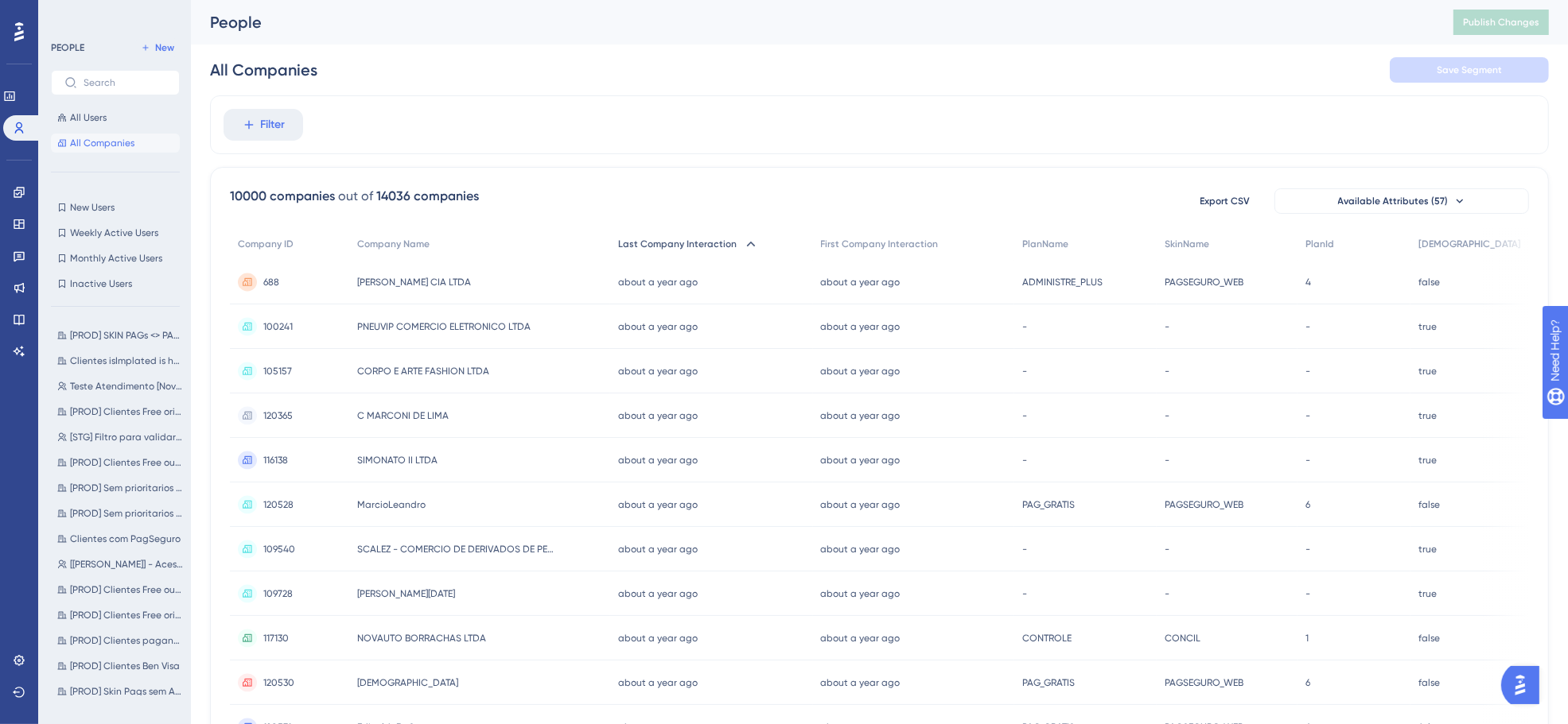
click at [757, 240] on icon at bounding box center [751, 244] width 16 height 16
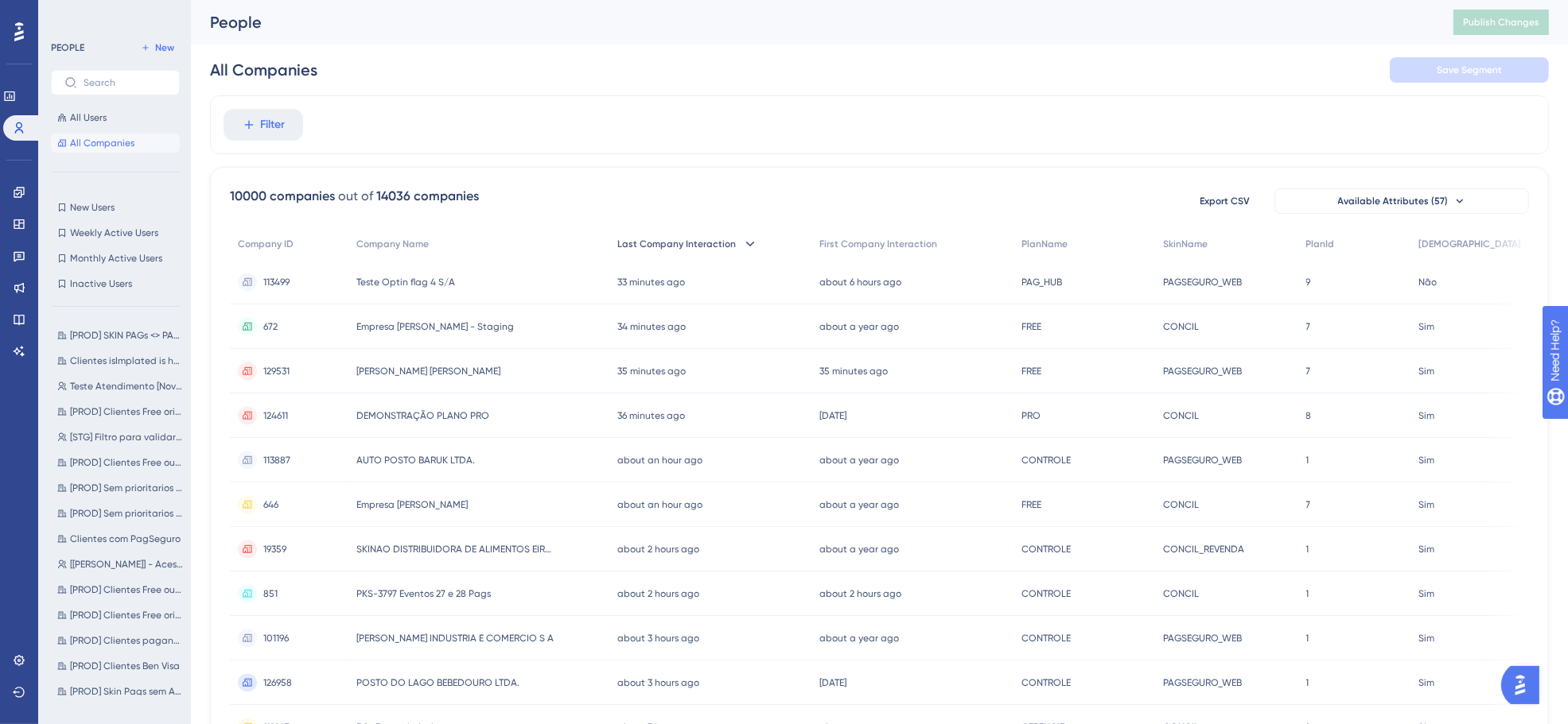
click at [407, 280] on span "Teste Optin flag 4 S/A" at bounding box center [405, 282] width 98 height 13
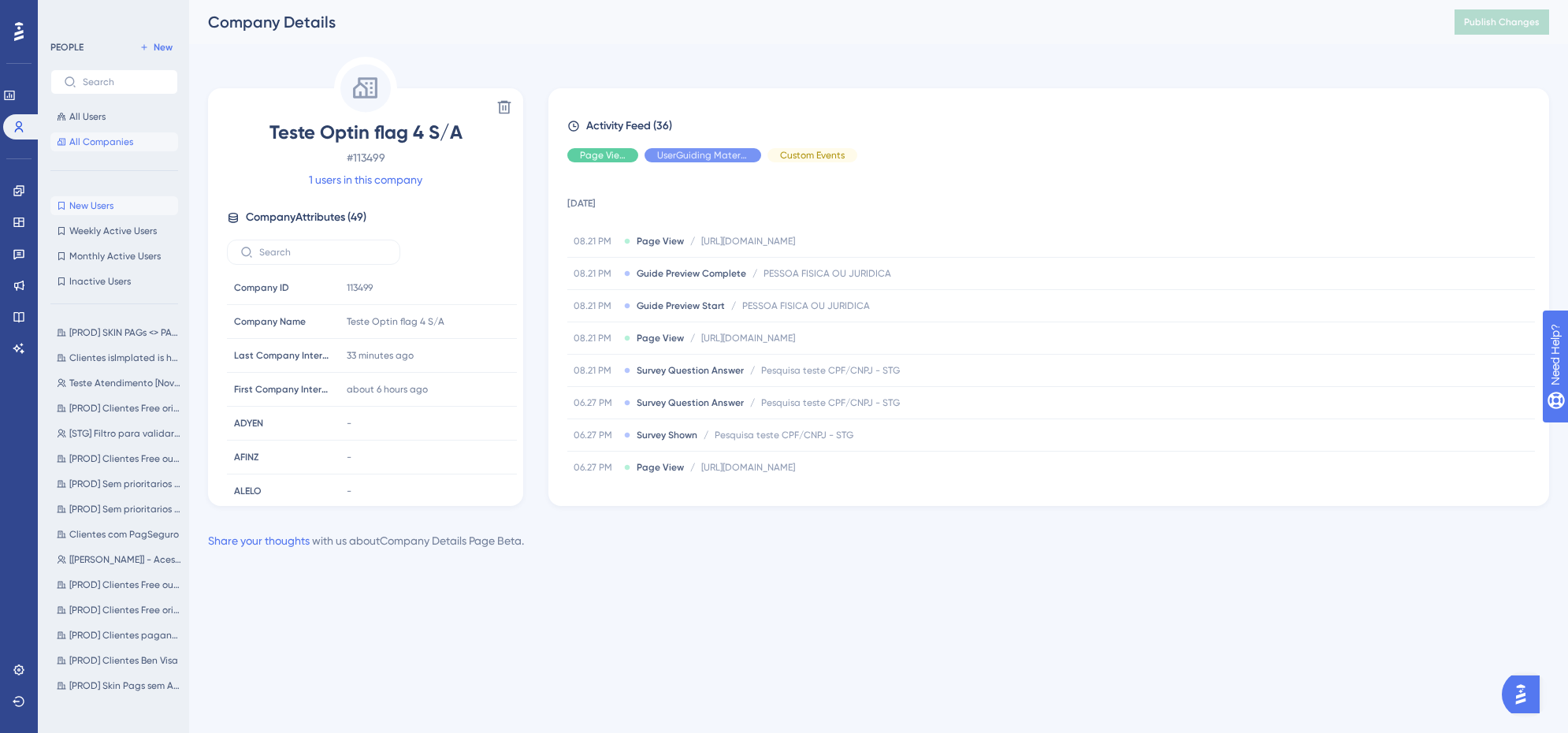
click at [108, 207] on span "New Users" at bounding box center [91, 205] width 44 height 13
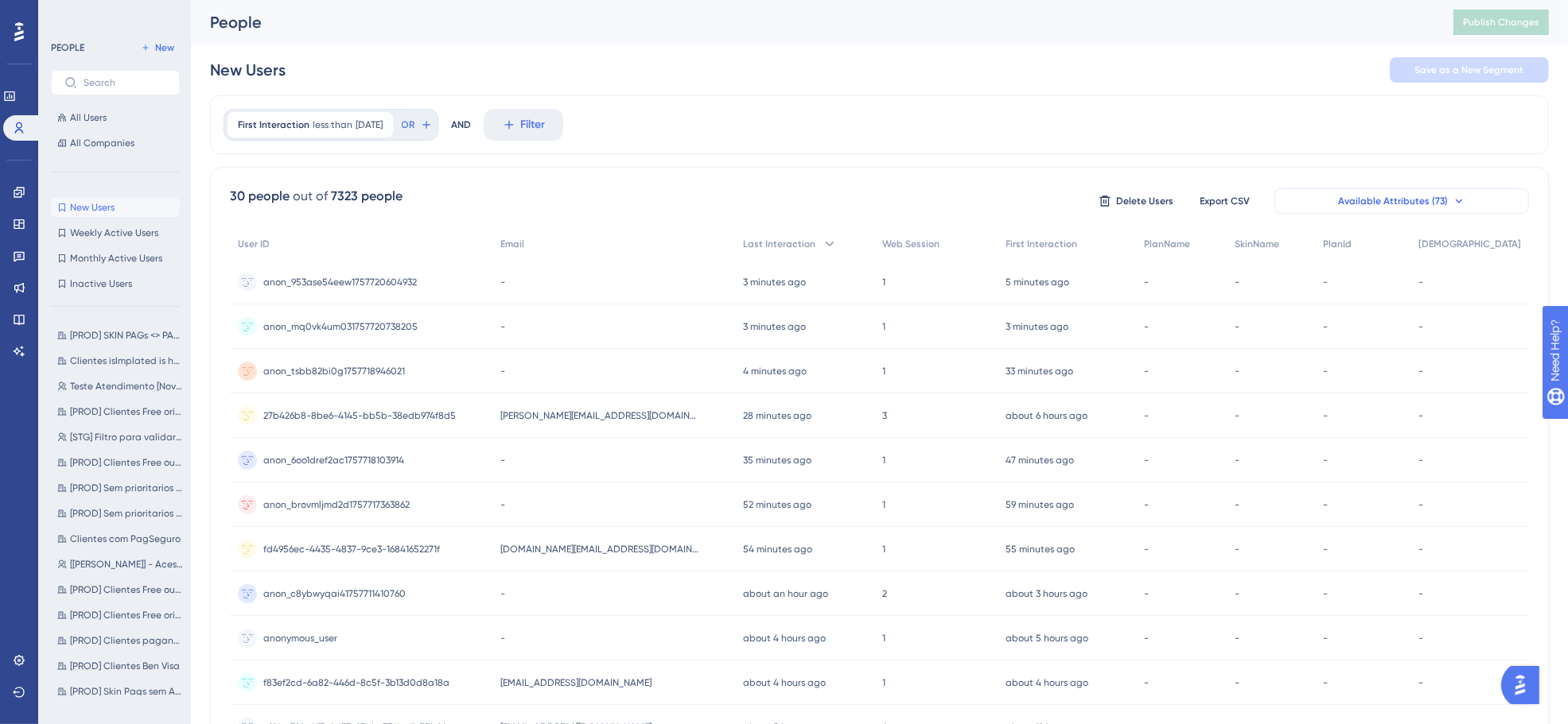
click at [1462, 199] on icon at bounding box center [1459, 200] width 13 height 13
click at [1446, 199] on button "Available Attributes (73)" at bounding box center [1401, 201] width 255 height 26
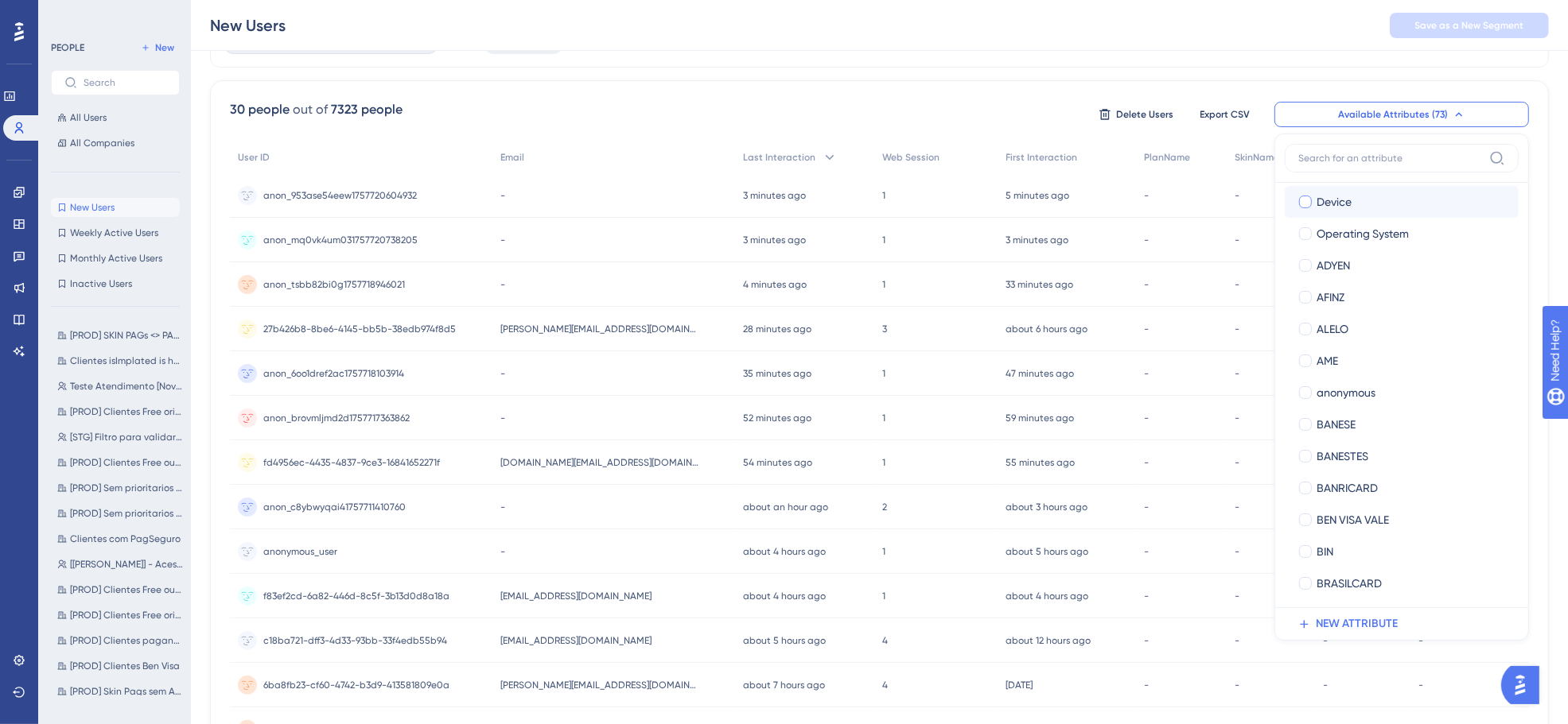
scroll to position [226, 0]
click at [1311, 431] on div at bounding box center [1306, 426] width 16 height 16
checkbox input "true"
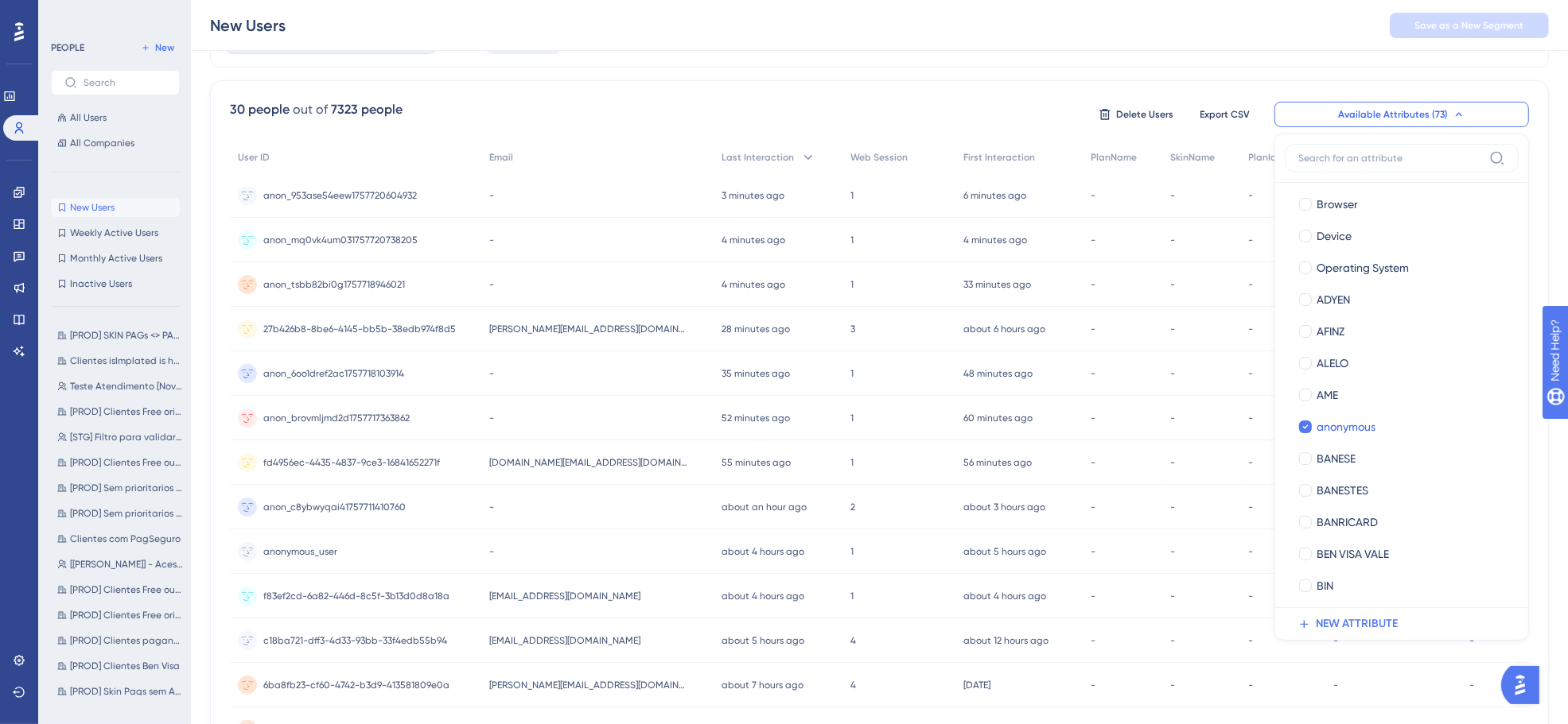
click at [1232, 72] on div "First Interaction less than [DATE] [DATE] Remove OR AND Filter 30 people out of…" at bounding box center [879, 571] width 1339 height 1126
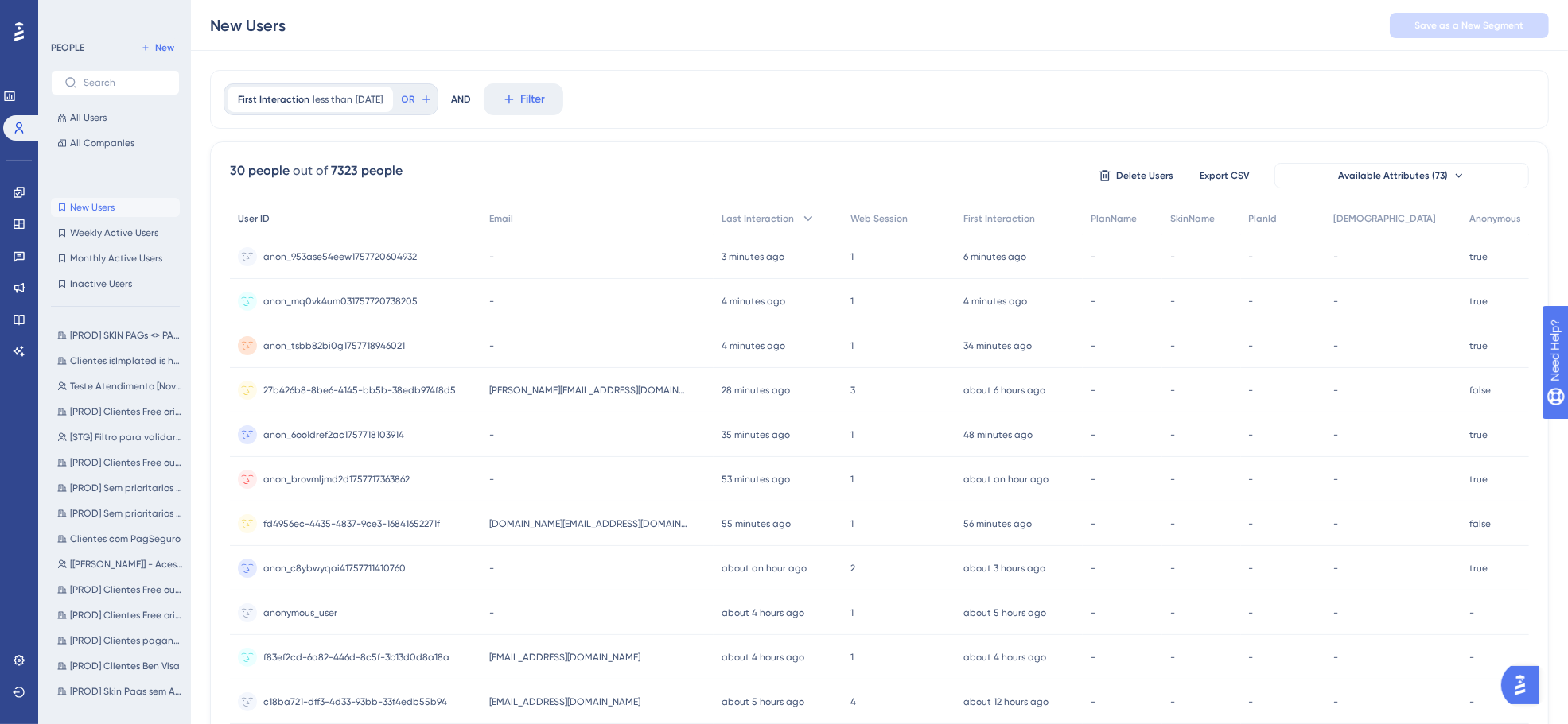
scroll to position [0, 0]
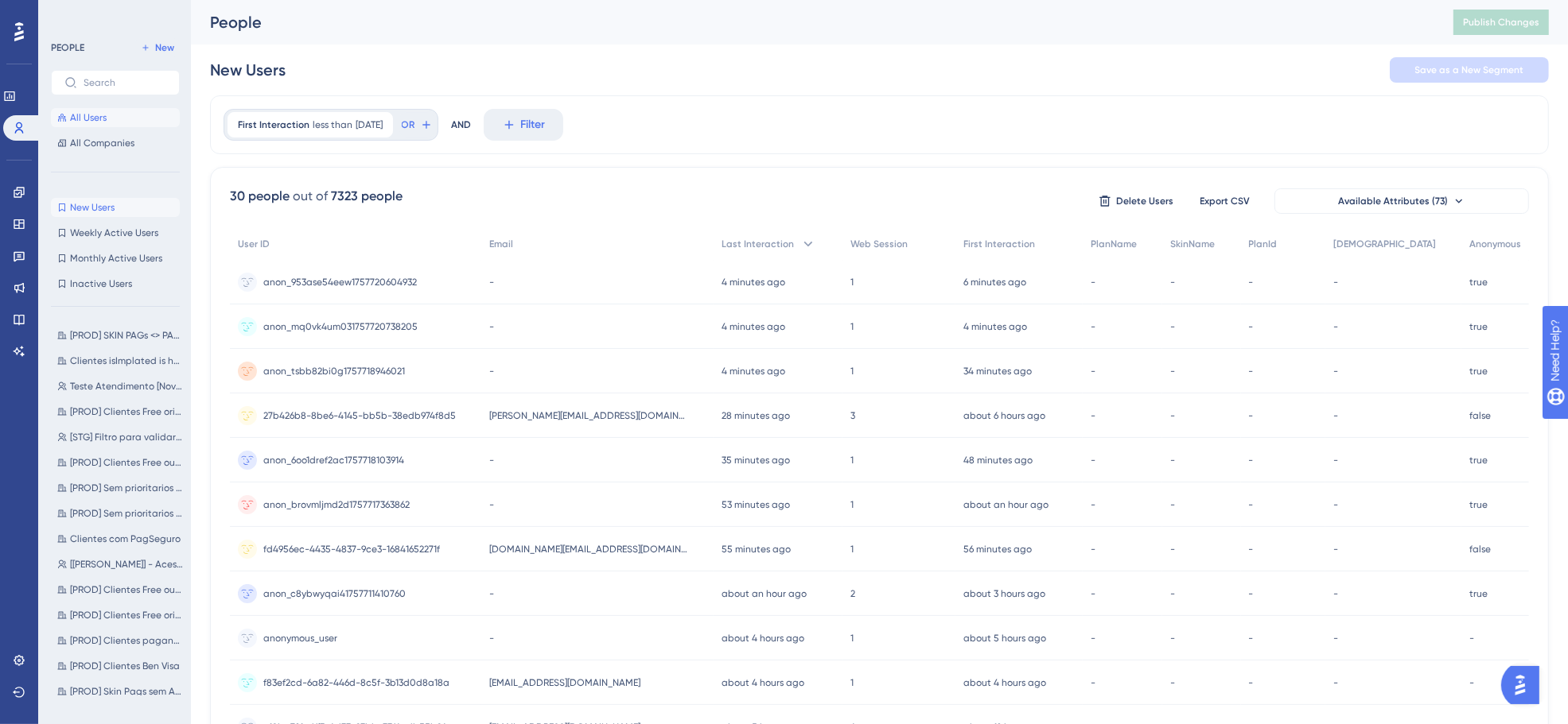
click at [87, 114] on span "All Users" at bounding box center [88, 117] width 37 height 13
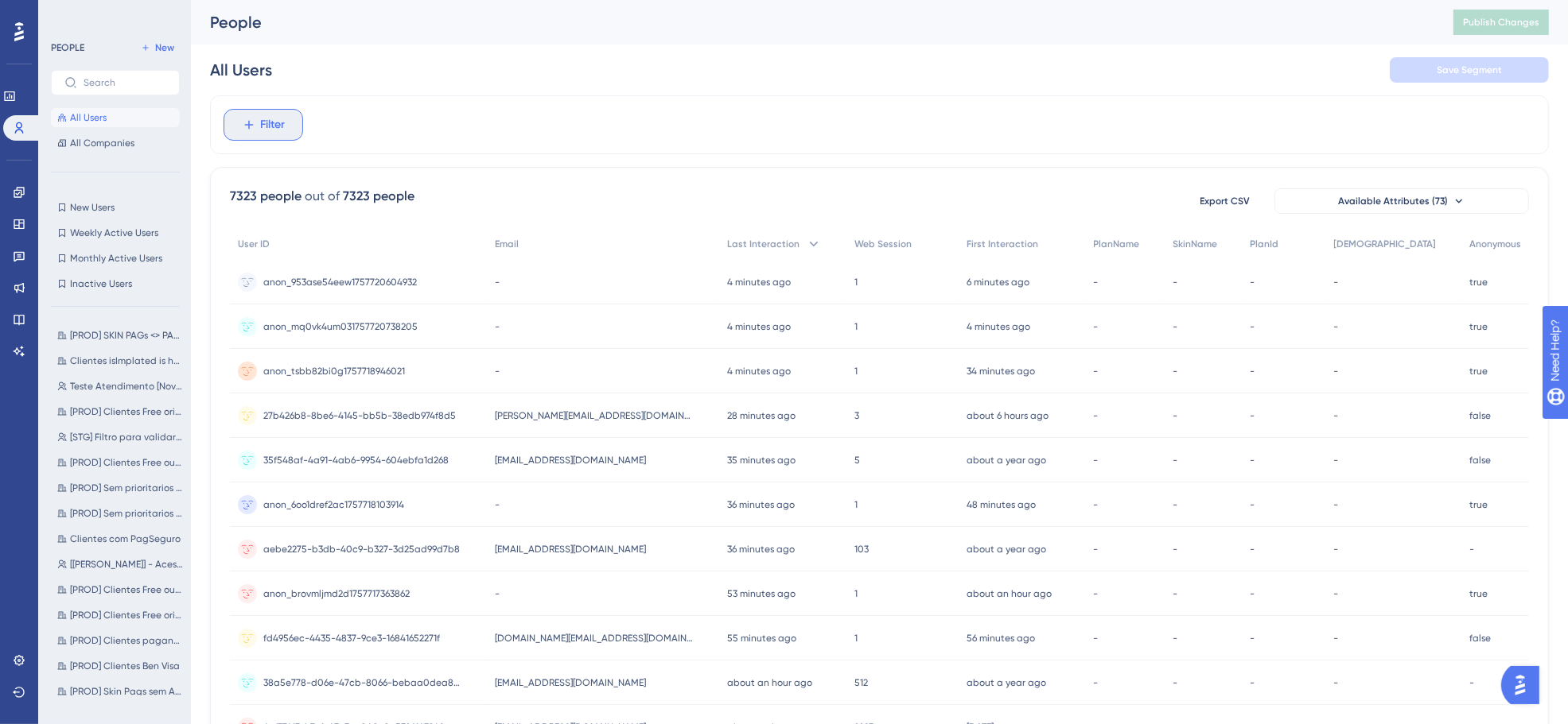
click at [280, 125] on span "Filter" at bounding box center [273, 124] width 25 height 19
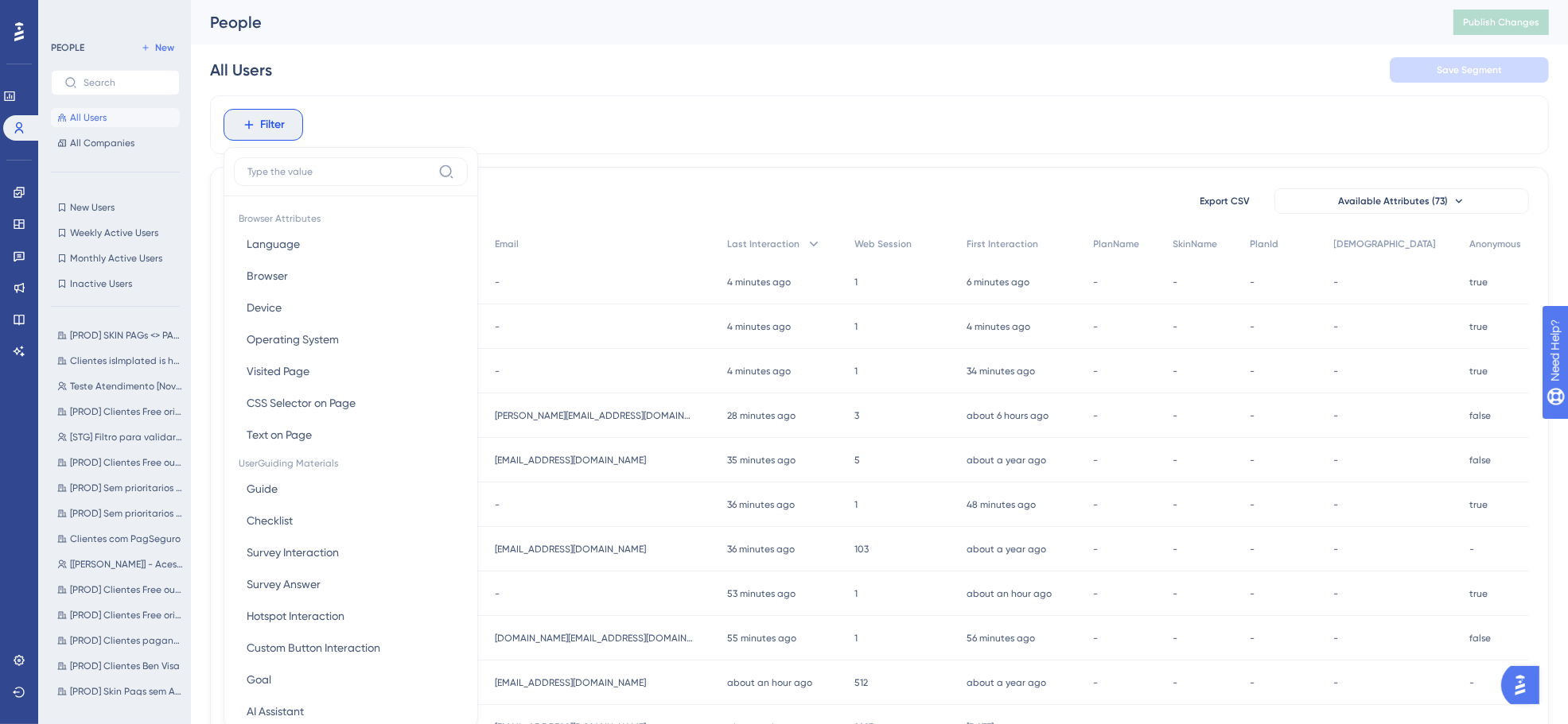
scroll to position [75, 0]
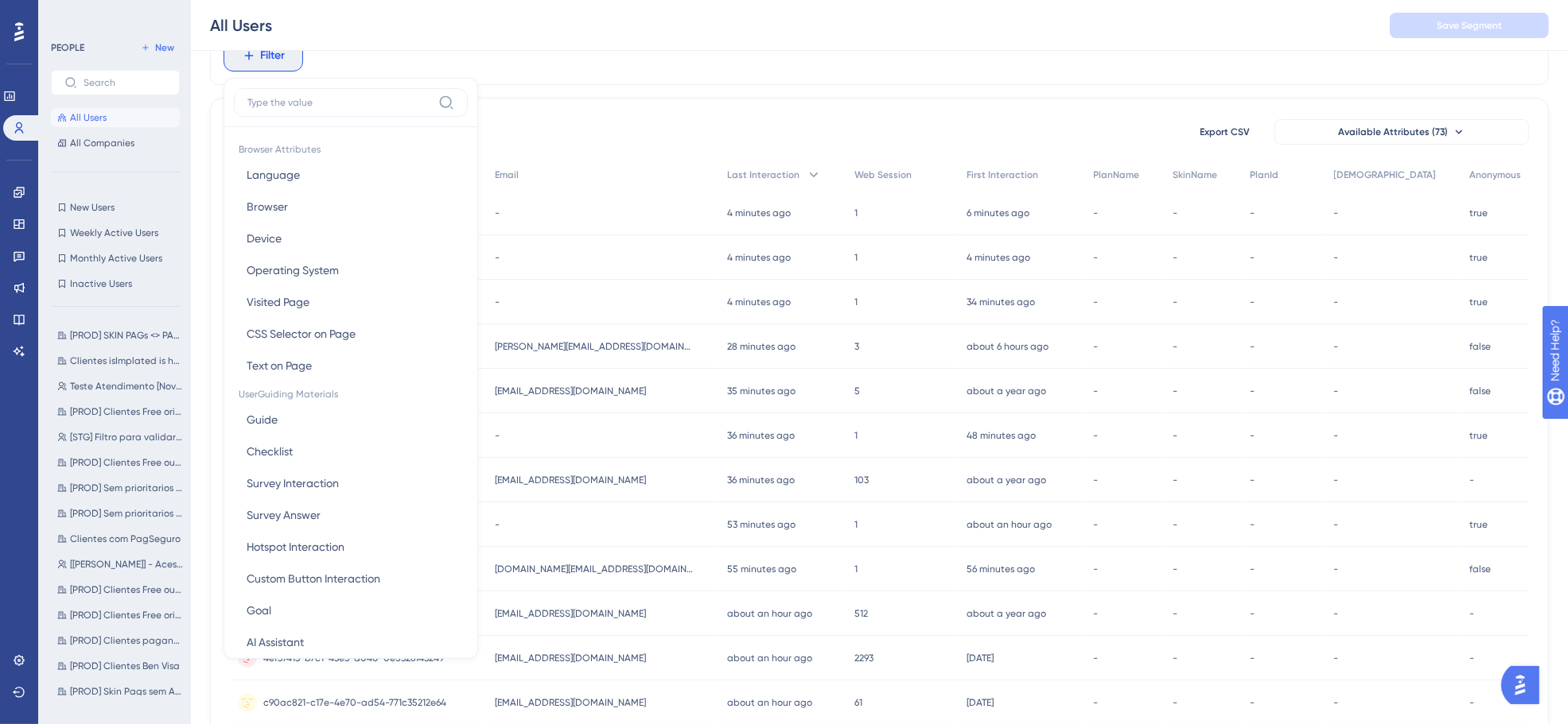
click at [307, 117] on div at bounding box center [351, 107] width 234 height 39
click at [317, 105] on input at bounding box center [339, 102] width 185 height 13
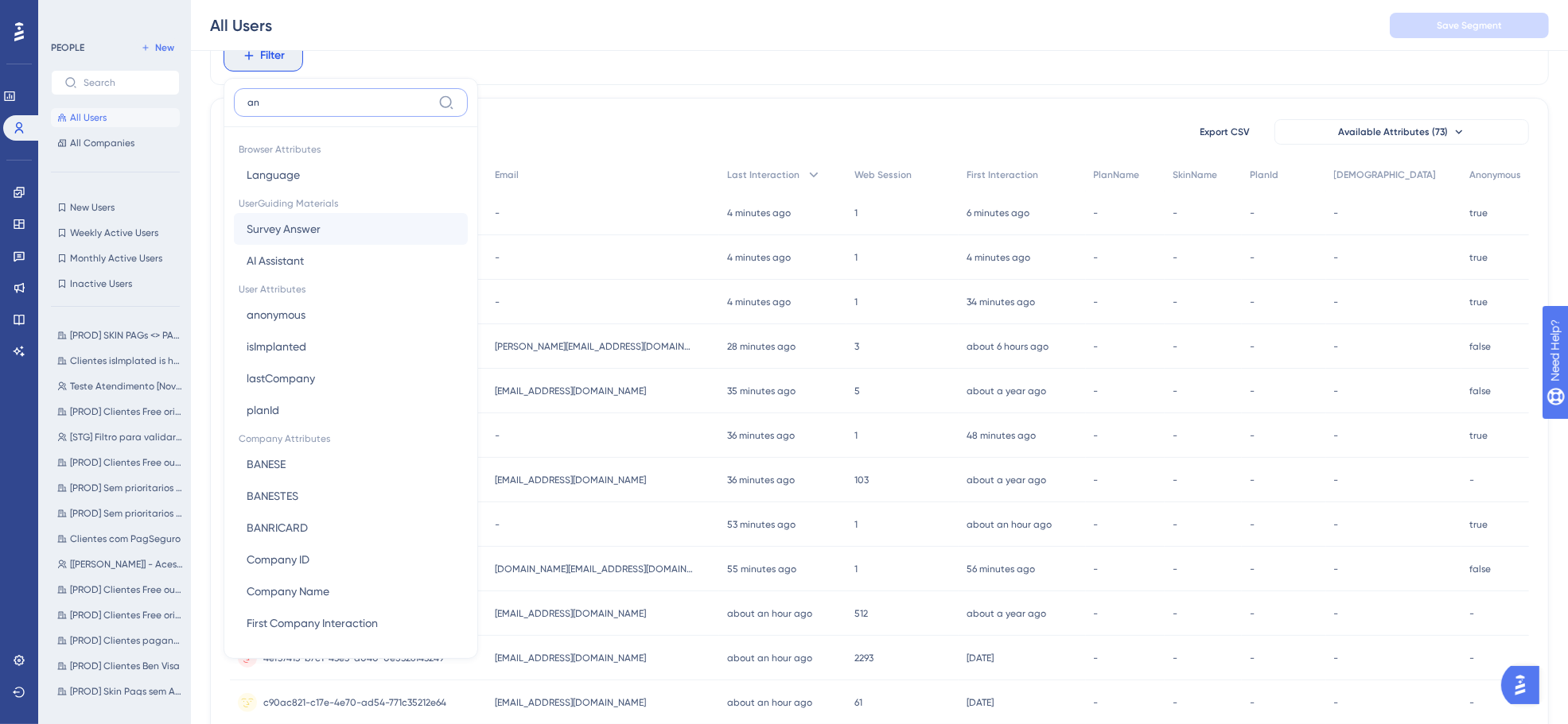
type input "an"
click at [325, 223] on button "Survey Answer Survey Answer" at bounding box center [351, 229] width 234 height 32
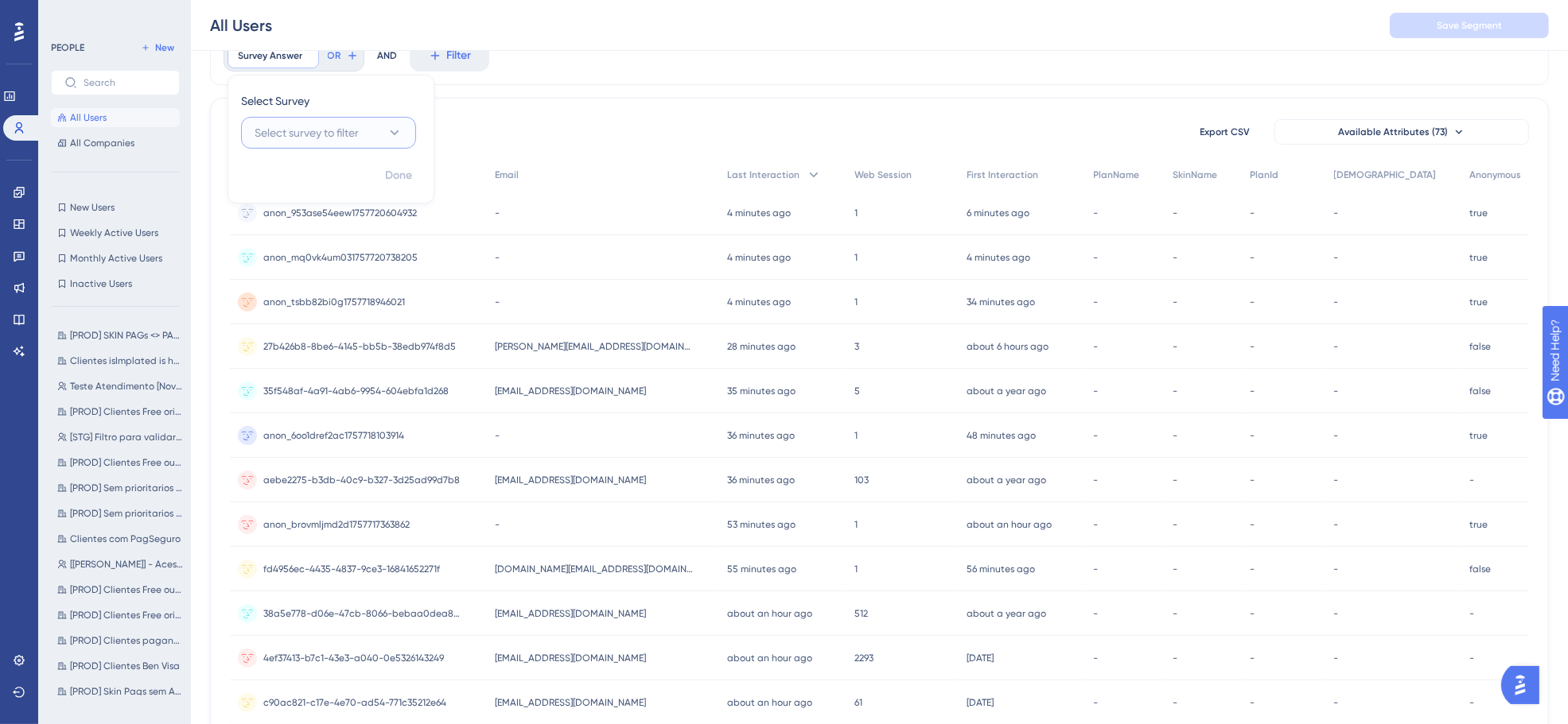
click at [344, 131] on span "Select survey to filter" at bounding box center [307, 132] width 104 height 19
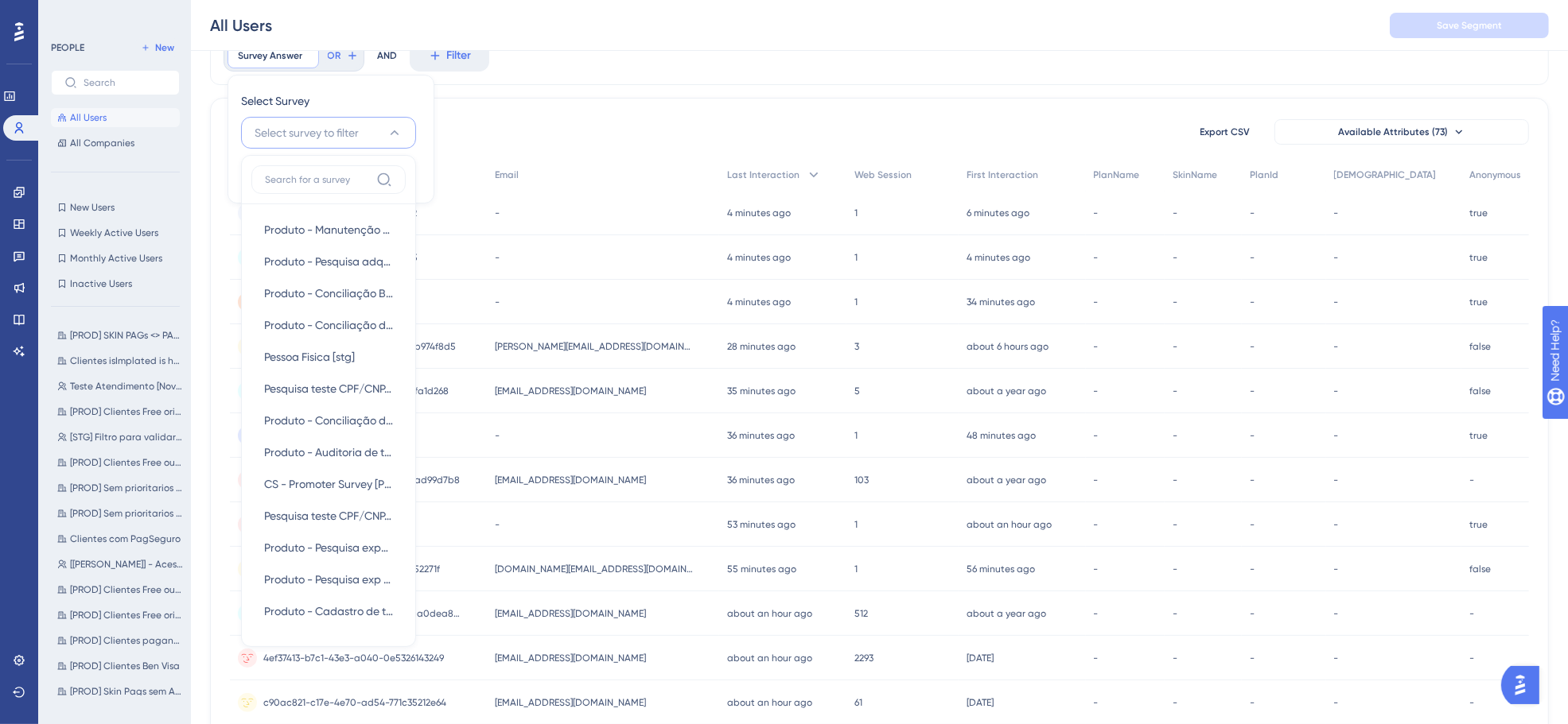
scroll to position [115, 0]
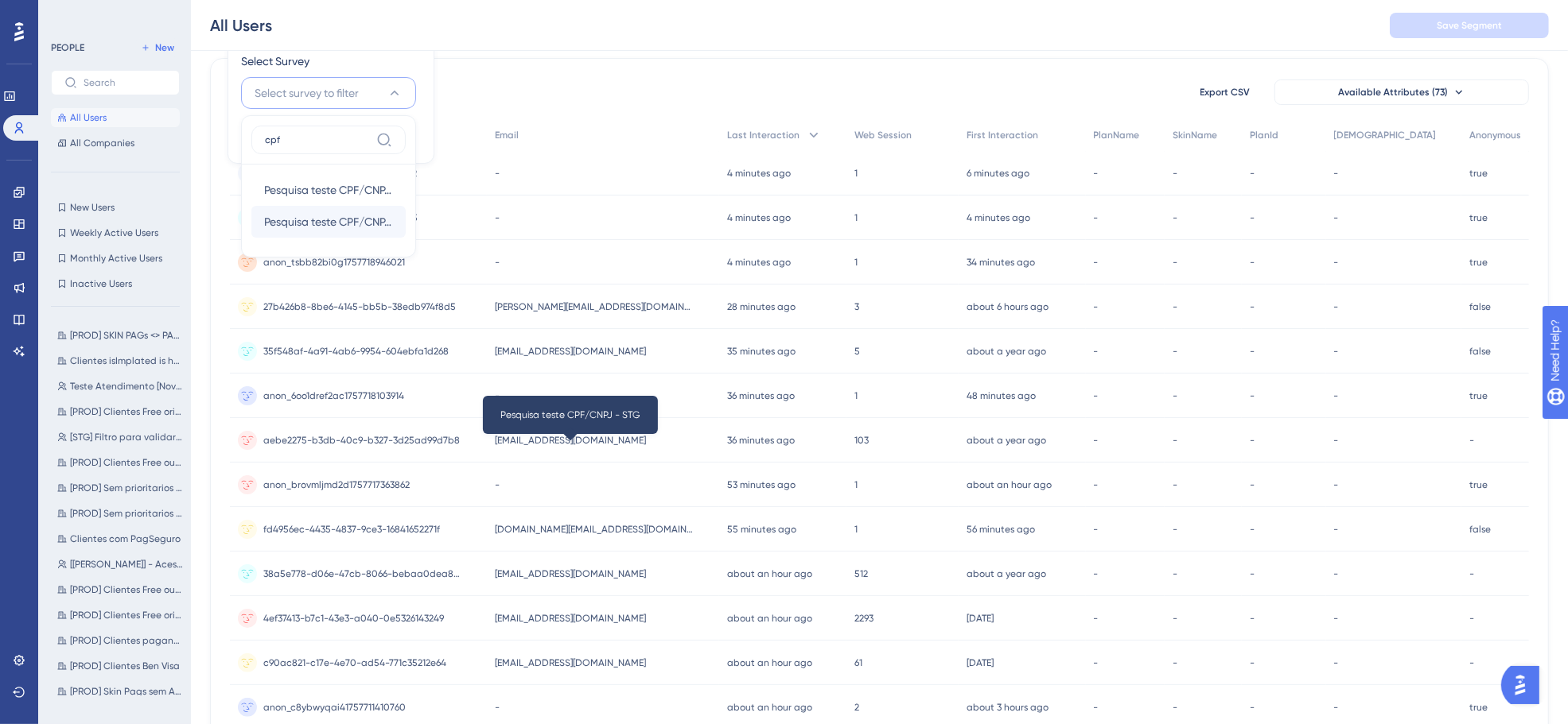
type input "cpf"
click at [355, 223] on span "Pesquisa teste CPF/CNPJ - STG" at bounding box center [328, 221] width 129 height 19
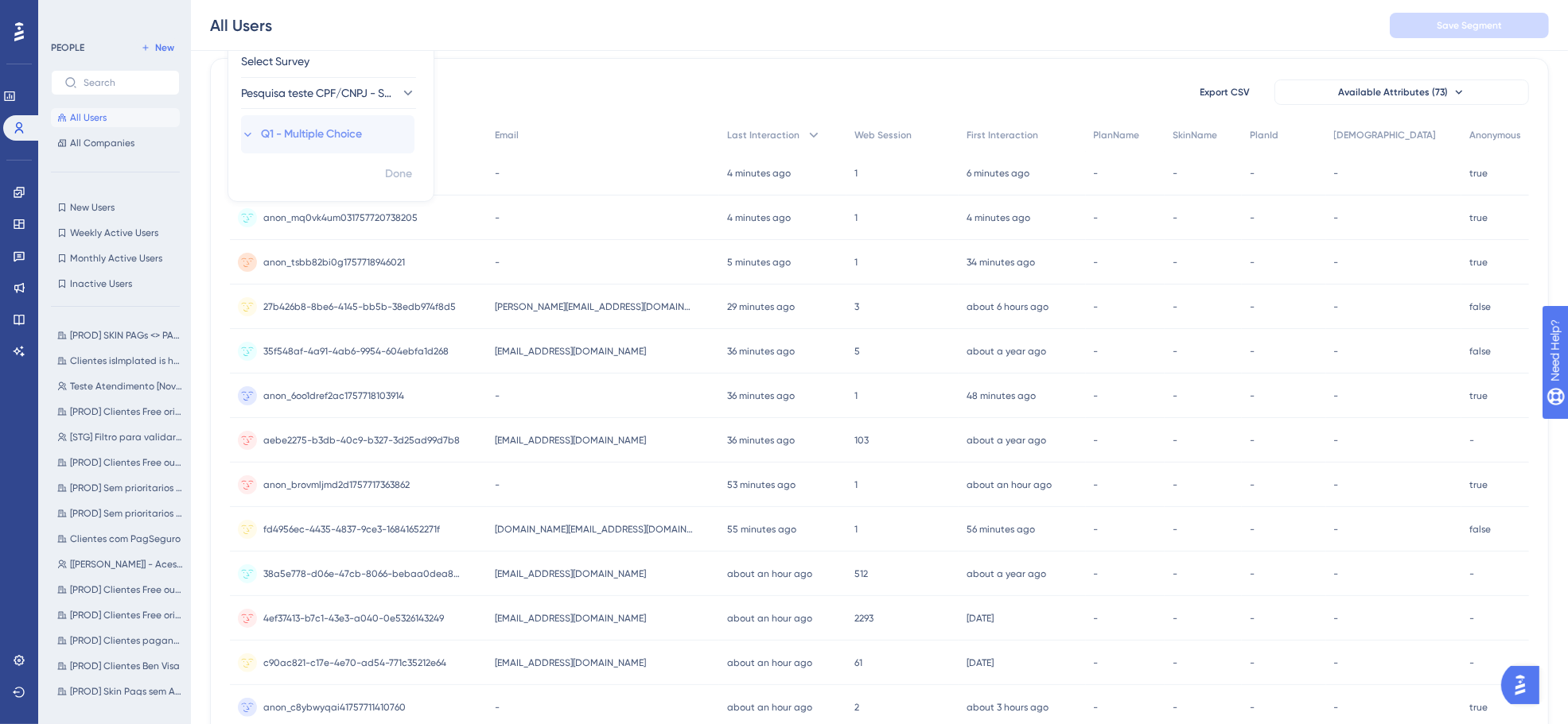
click at [343, 133] on span "Q1 - Multiple Choice" at bounding box center [312, 134] width 101 height 19
click at [327, 197] on span "Choose an item" at bounding box center [294, 197] width 78 height 19
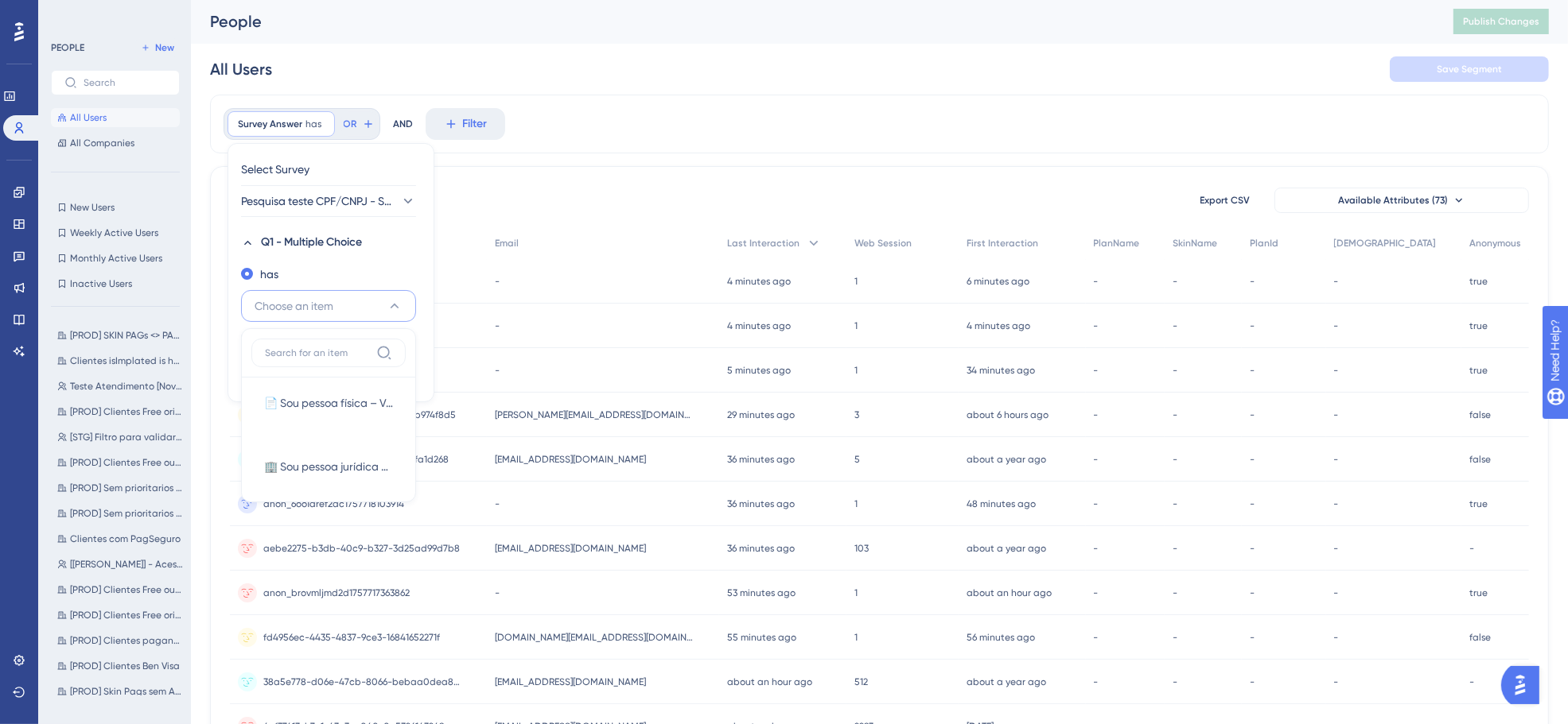
scroll to position [0, 0]
click at [324, 125] on icon at bounding box center [324, 125] width 10 height 10
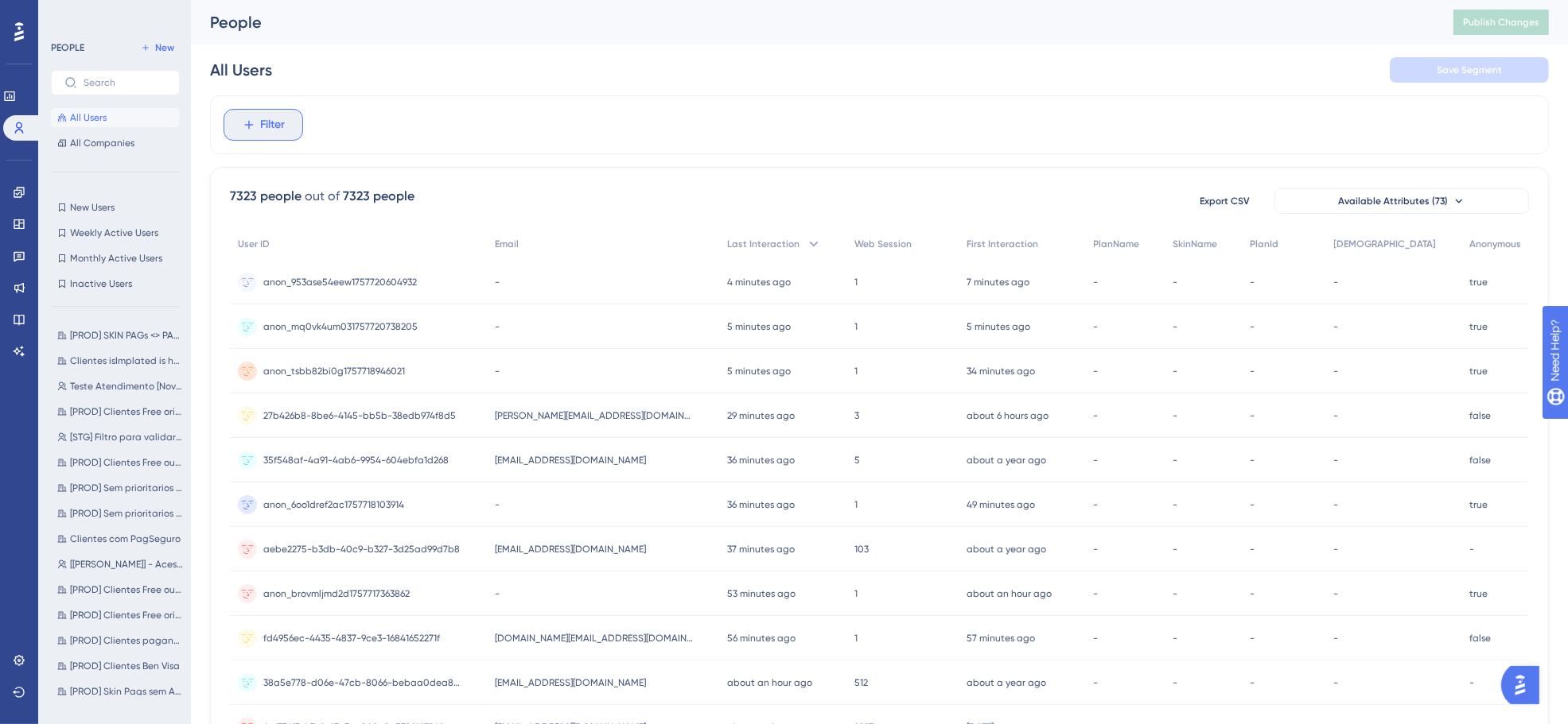
click at [275, 128] on span "Filter" at bounding box center [273, 124] width 25 height 19
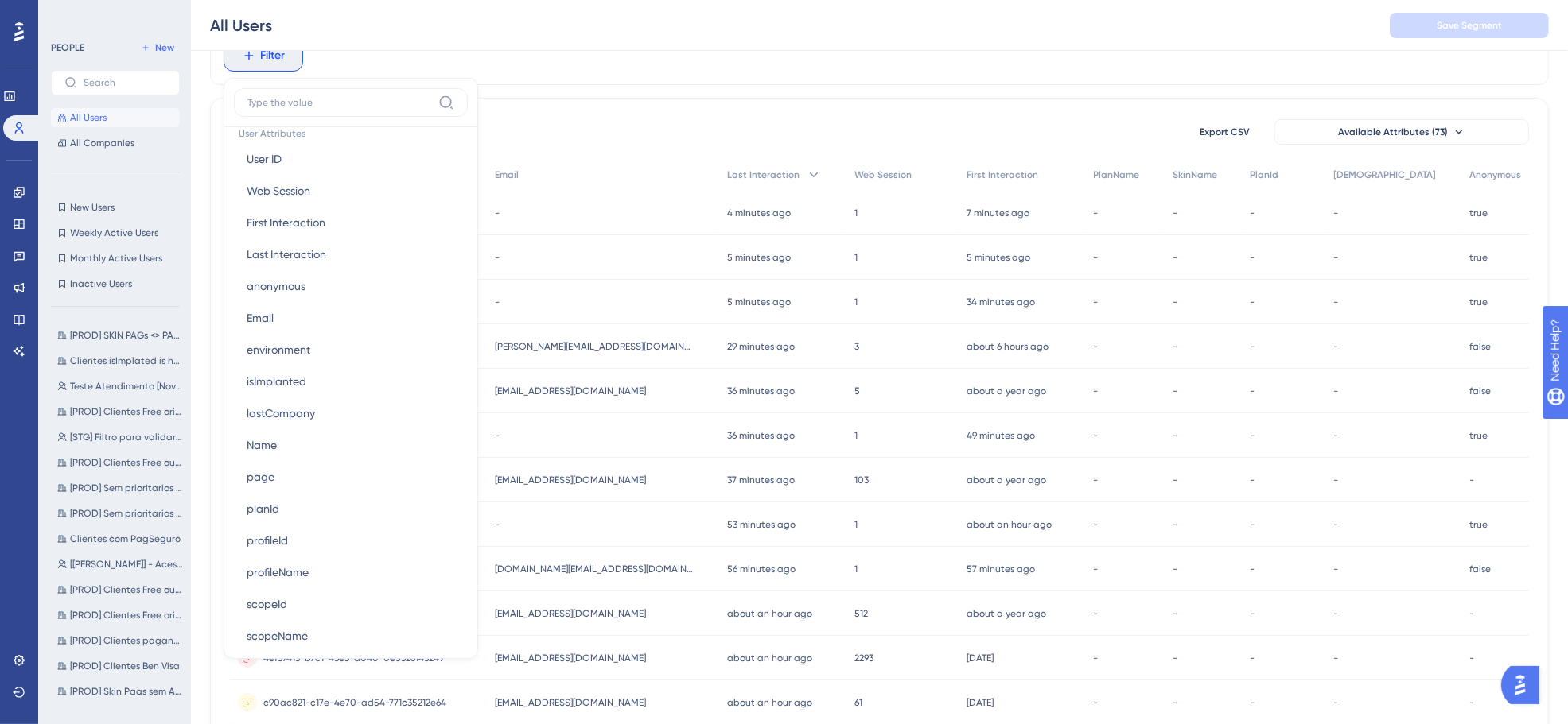
scroll to position [795, 0]
click at [299, 288] on span "environment" at bounding box center [279, 283] width 64 height 19
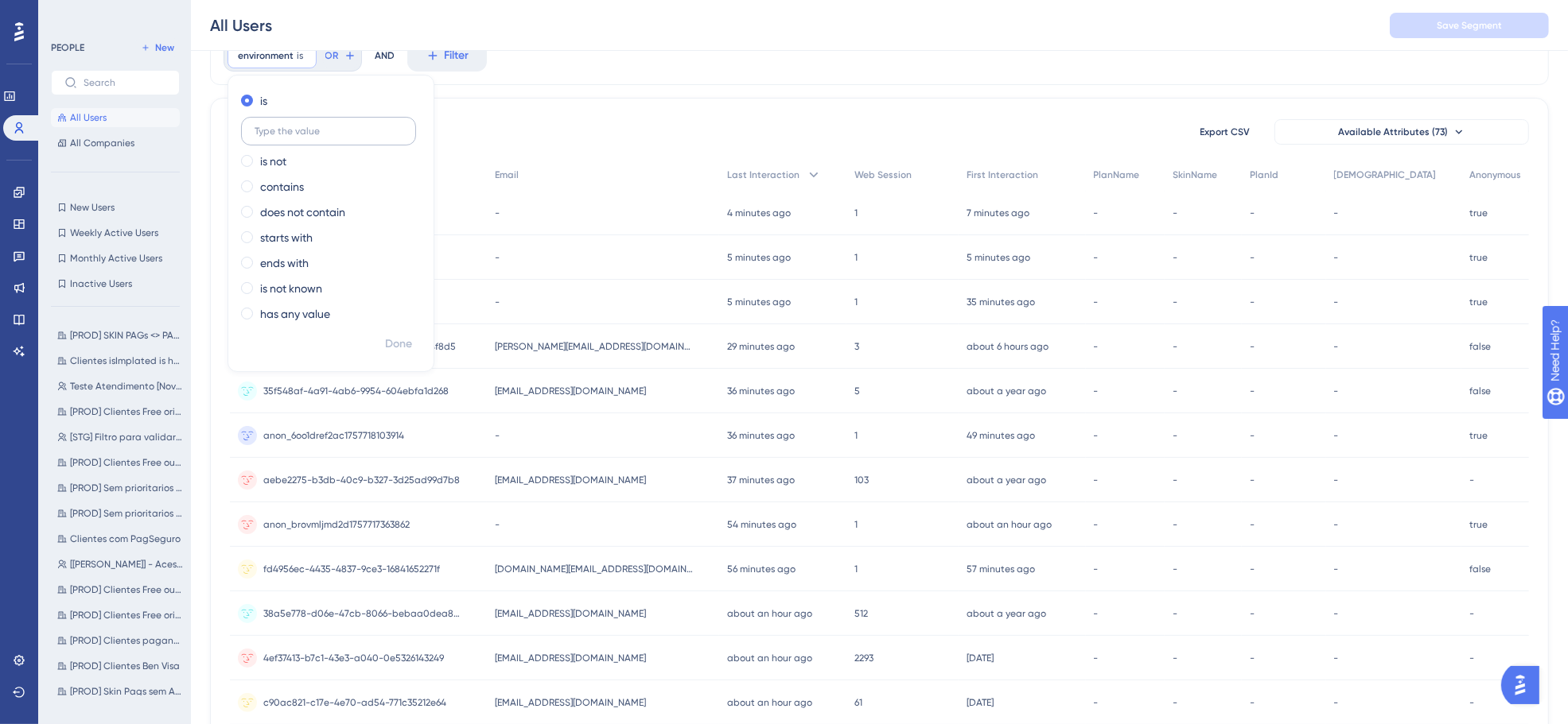
click at [280, 131] on input "text" at bounding box center [328, 131] width 148 height 11
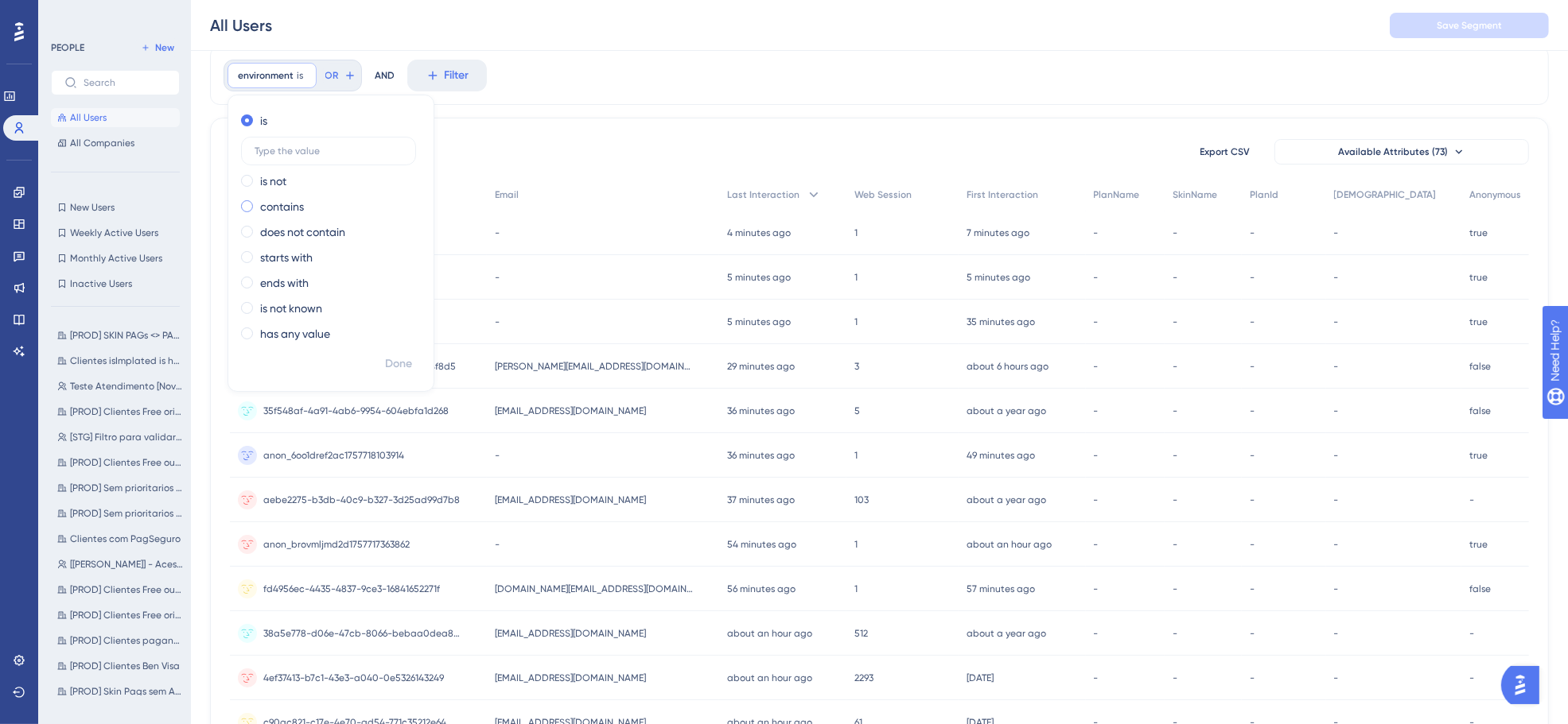
scroll to position [0, 0]
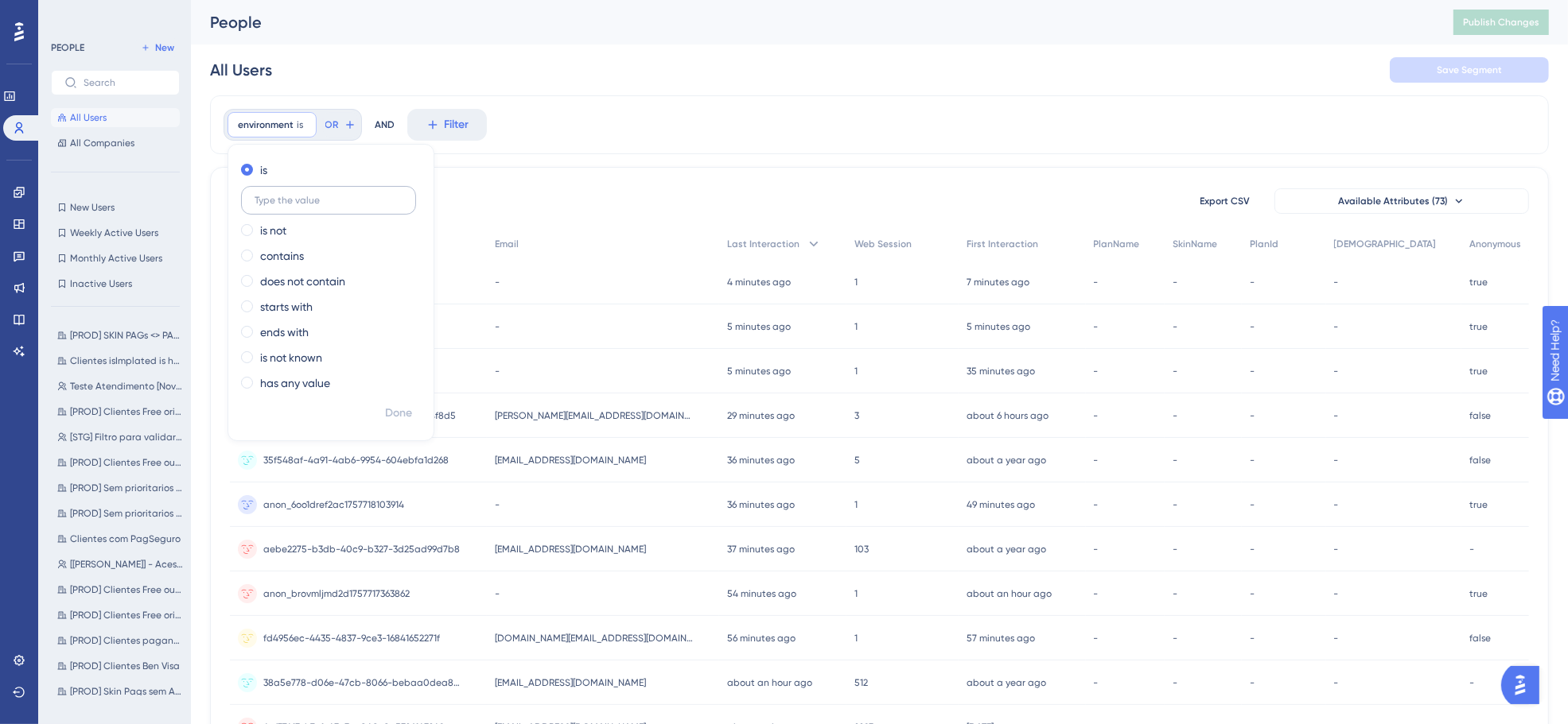
click at [316, 201] on input "text" at bounding box center [328, 199] width 148 height 11
click at [308, 123] on icon at bounding box center [305, 125] width 10 height 10
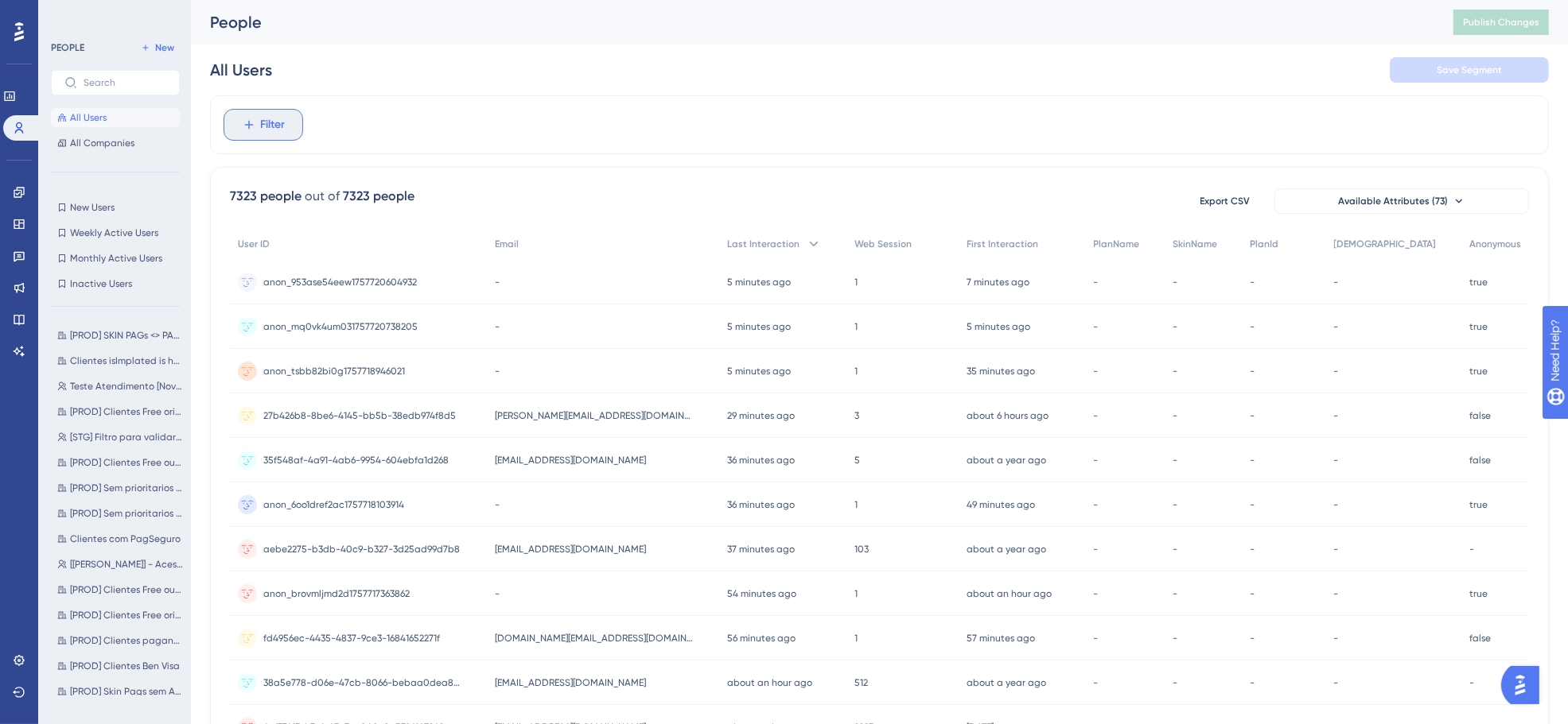
click at [281, 124] on span "Filter" at bounding box center [273, 124] width 25 height 19
type input "Ano"
click at [303, 243] on span "anonymous" at bounding box center [276, 243] width 59 height 19
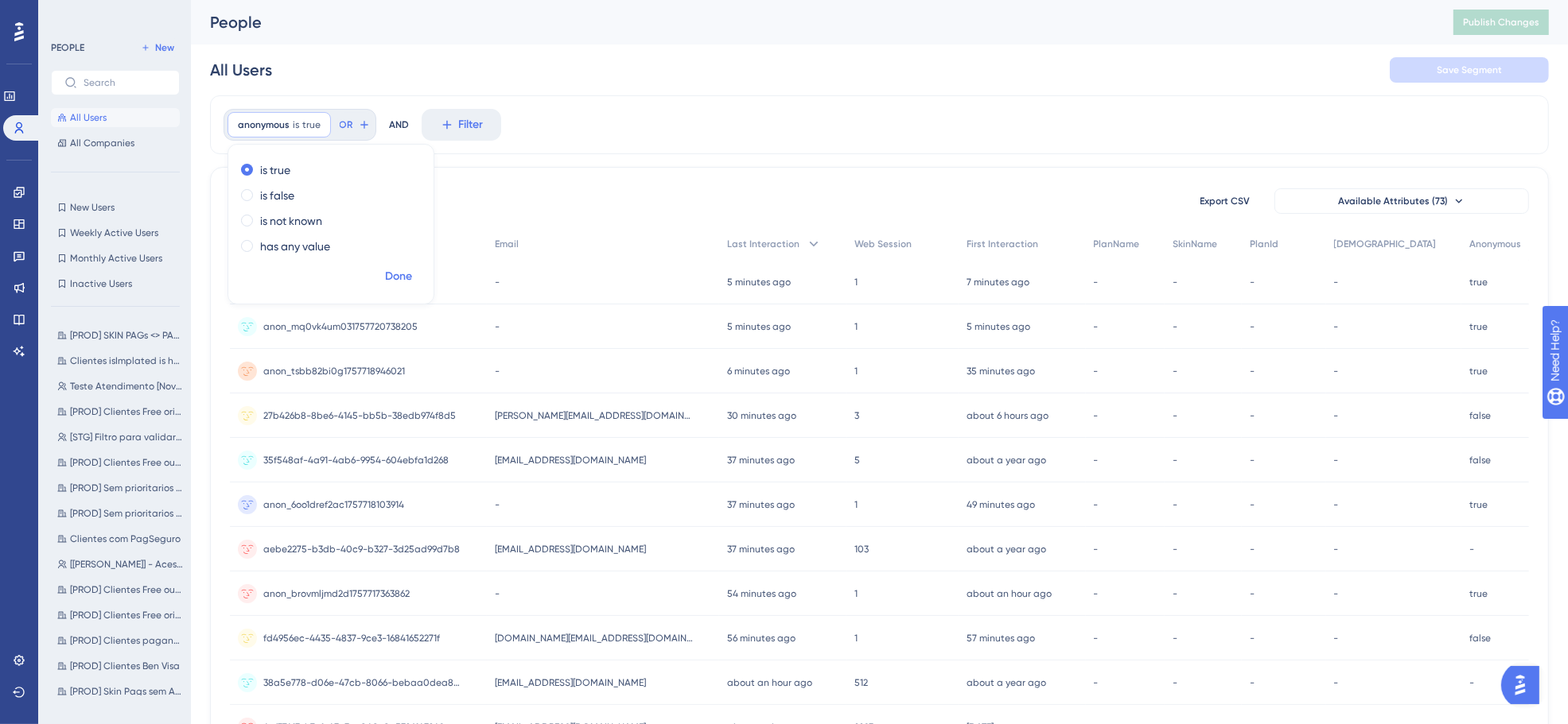
click at [395, 275] on span "Done" at bounding box center [398, 276] width 27 height 19
